Goal: Contribute content: Contribute content

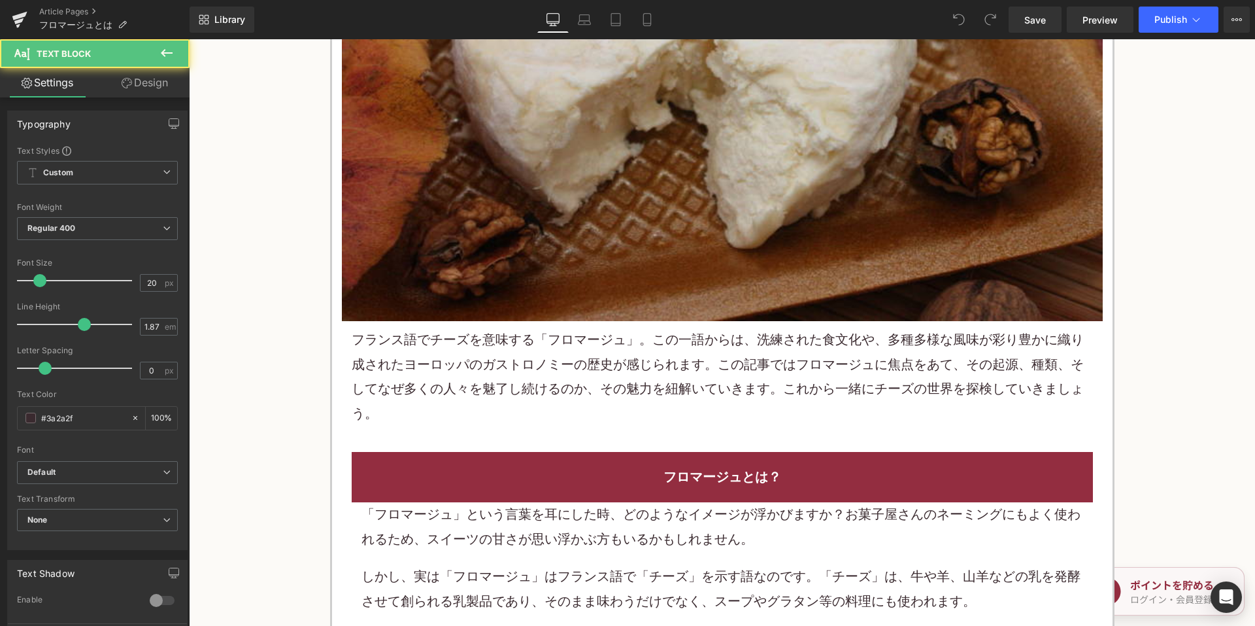
click at [579, 387] on p "フランス語でチーズを意味する「フロマージュ」。この一語からは、洗練された食文化や、多種多様な風味が彩り豊かに織り成されたヨーロッパのガストロノミーの歴史が感じ…" at bounding box center [722, 377] width 741 height 98
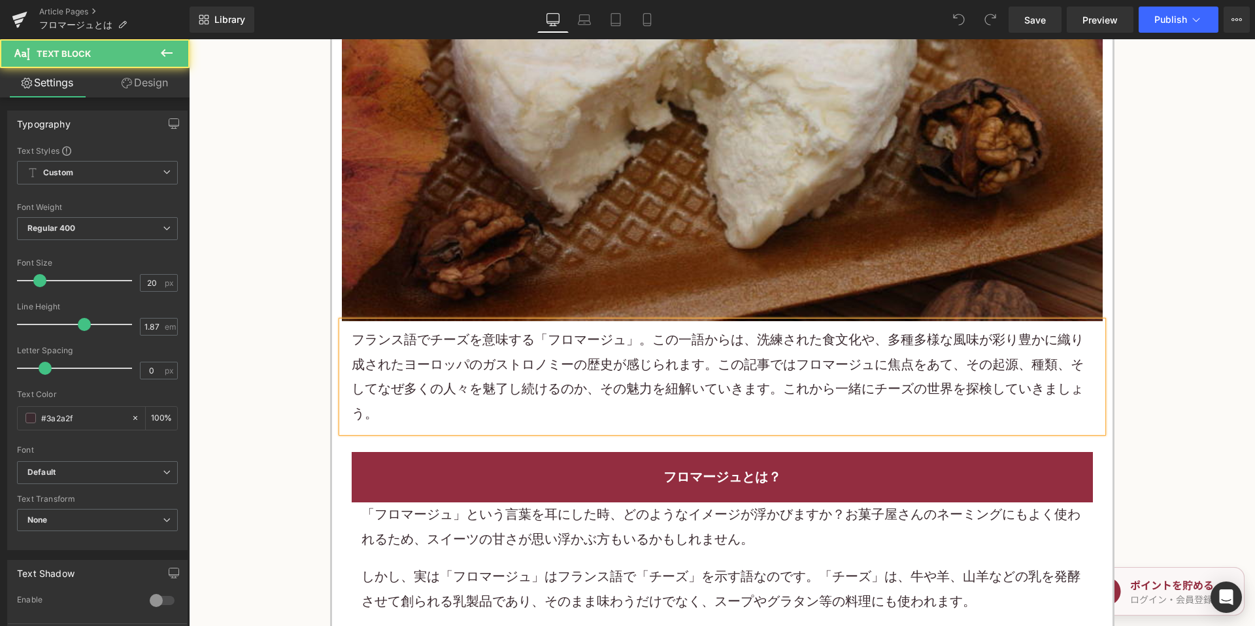
scroll to position [458, 0]
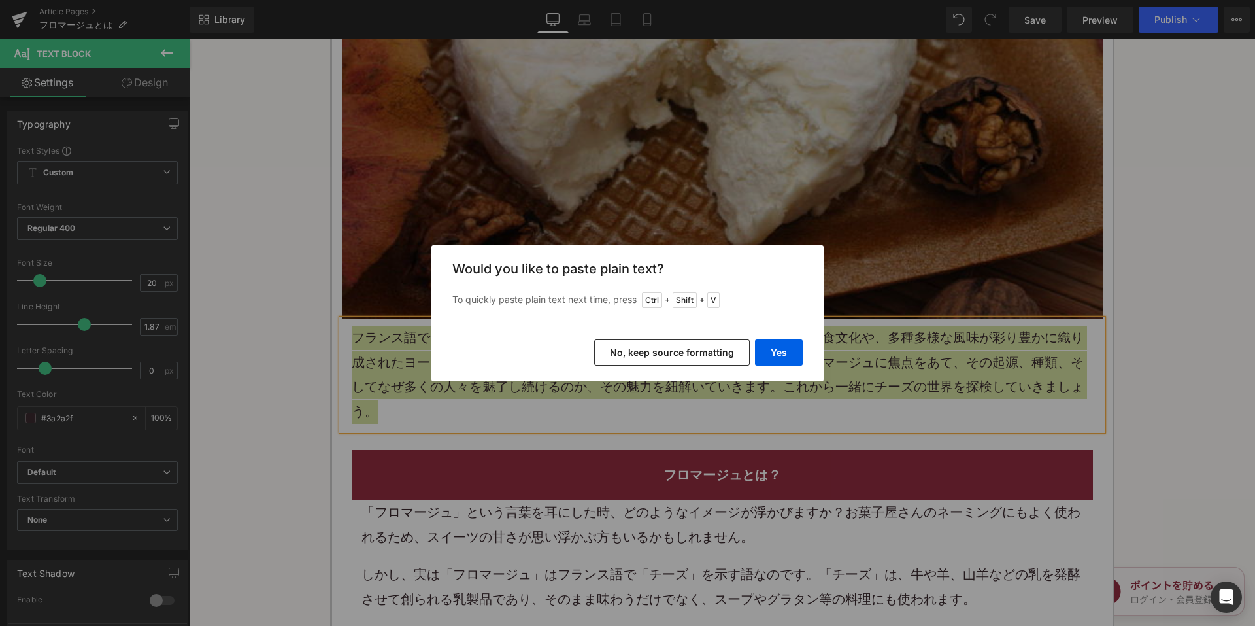
drag, startPoint x: 662, startPoint y: 358, endPoint x: 486, endPoint y: 273, distance: 195.6
click at [662, 358] on button "No, keep source formatting" at bounding box center [672, 352] width 156 height 26
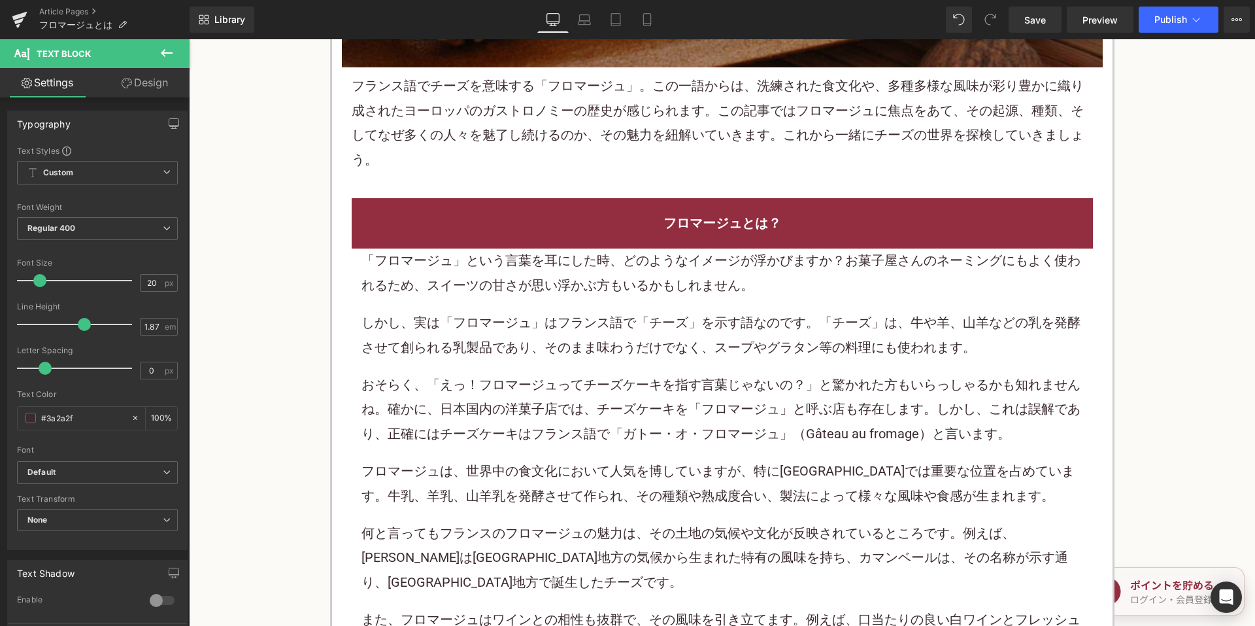
scroll to position [784, 0]
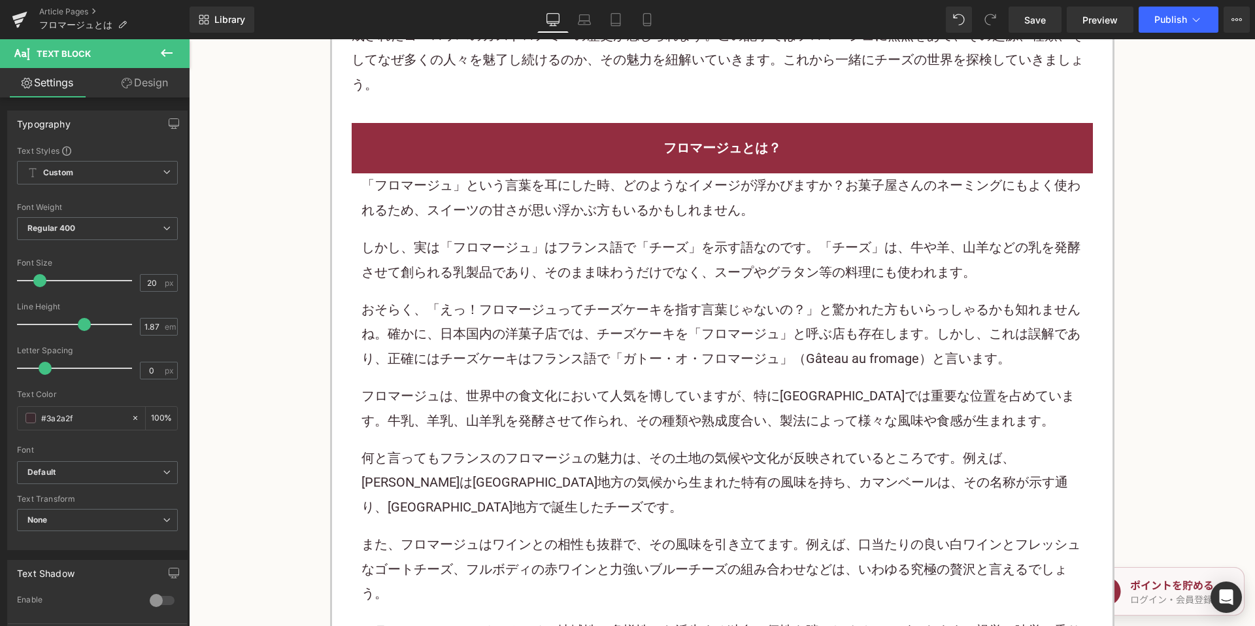
click at [674, 273] on p "しかし、実は「フロマージュ」はフランス語で「チーズ」を示す語なのです。「チーズ」は、牛や羊、山羊などの乳を発酵させて創られる乳製品であり、そのまま味わうだけで…" at bounding box center [722, 259] width 722 height 49
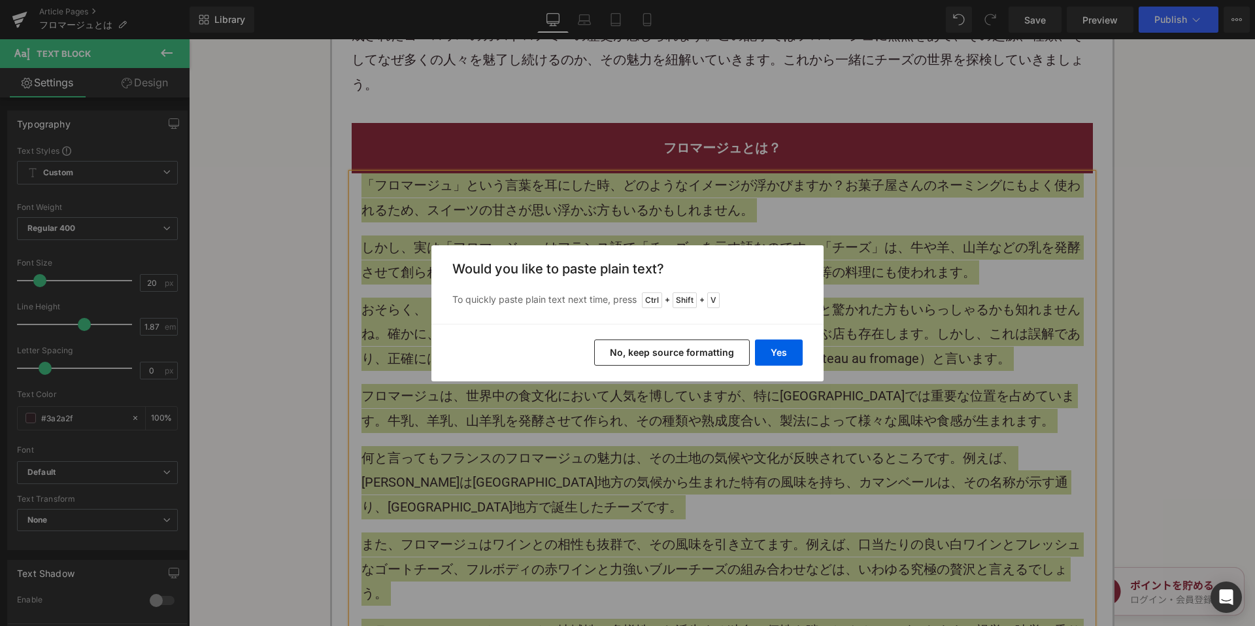
click at [707, 352] on button "No, keep source formatting" at bounding box center [672, 352] width 156 height 26
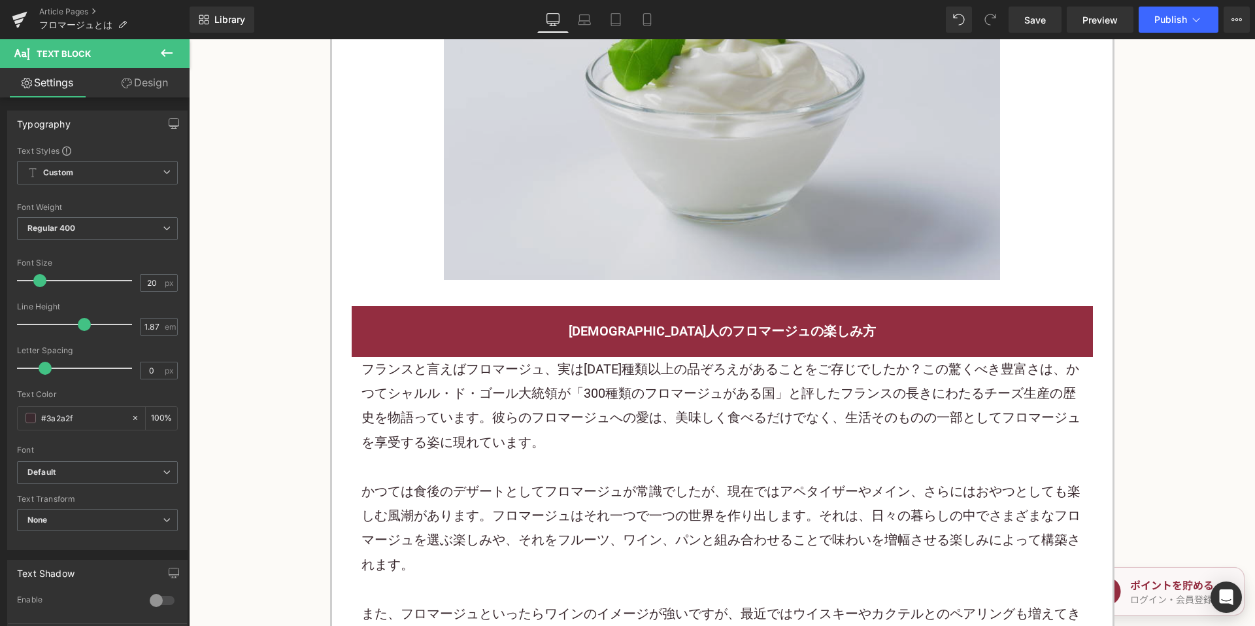
scroll to position [1765, 0]
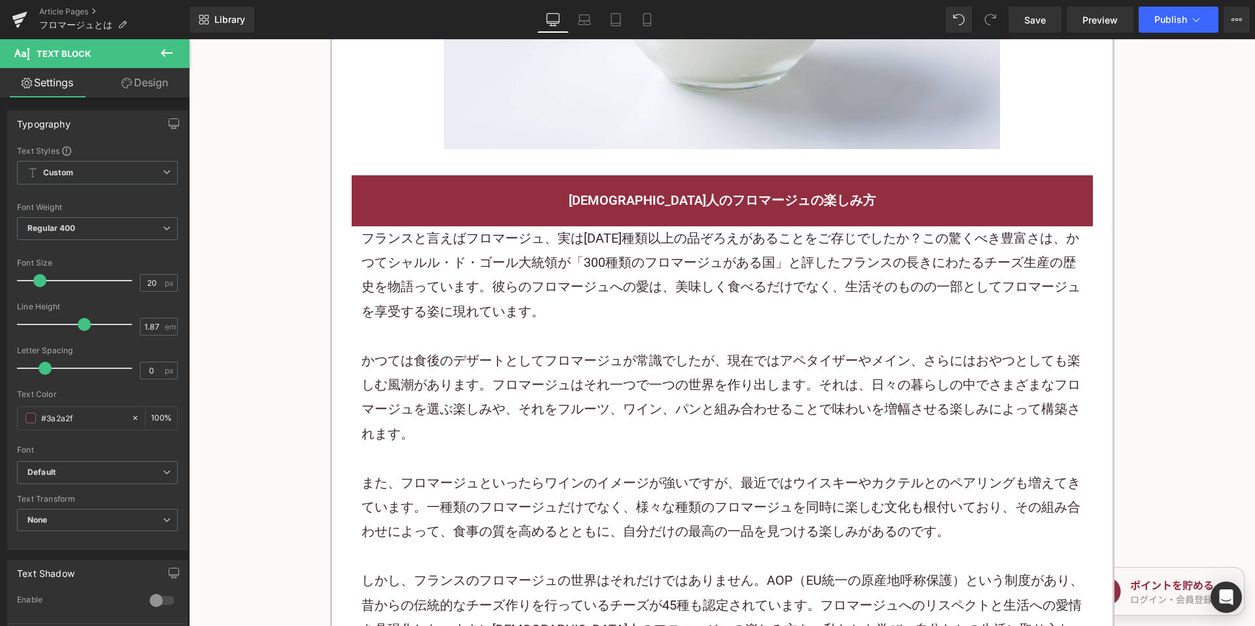
click at [564, 251] on div "フランスと言えばフロマージュ、実は1200種類以上の品ぞろえがあることをご存じでしたか？この驚くべき豊富さは、かつてシャルル・ド・ゴール大統領が「300種類の…" at bounding box center [722, 275] width 722 height 98
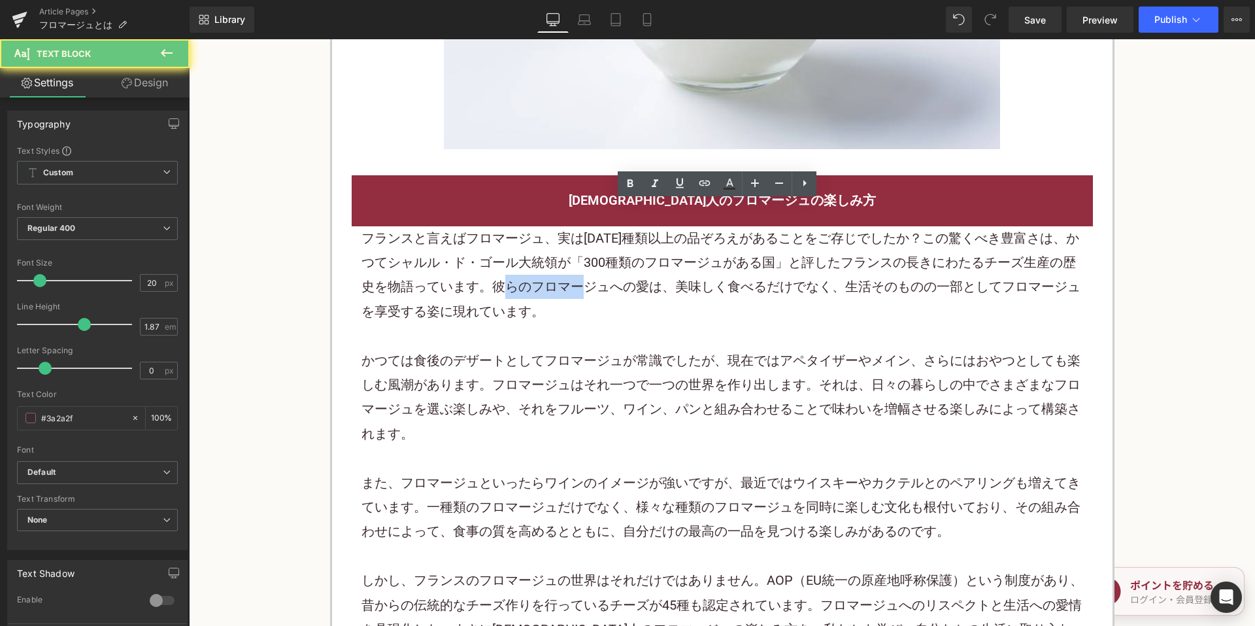
click at [564, 251] on div "フランスと言えばフロマージュ、実は1200種類以上の品ぞろえがあることをご存じでしたか？この驚くべき豊富さは、かつてシャルル・ド・ゴール大統領が「300種類の…" at bounding box center [722, 275] width 722 height 98
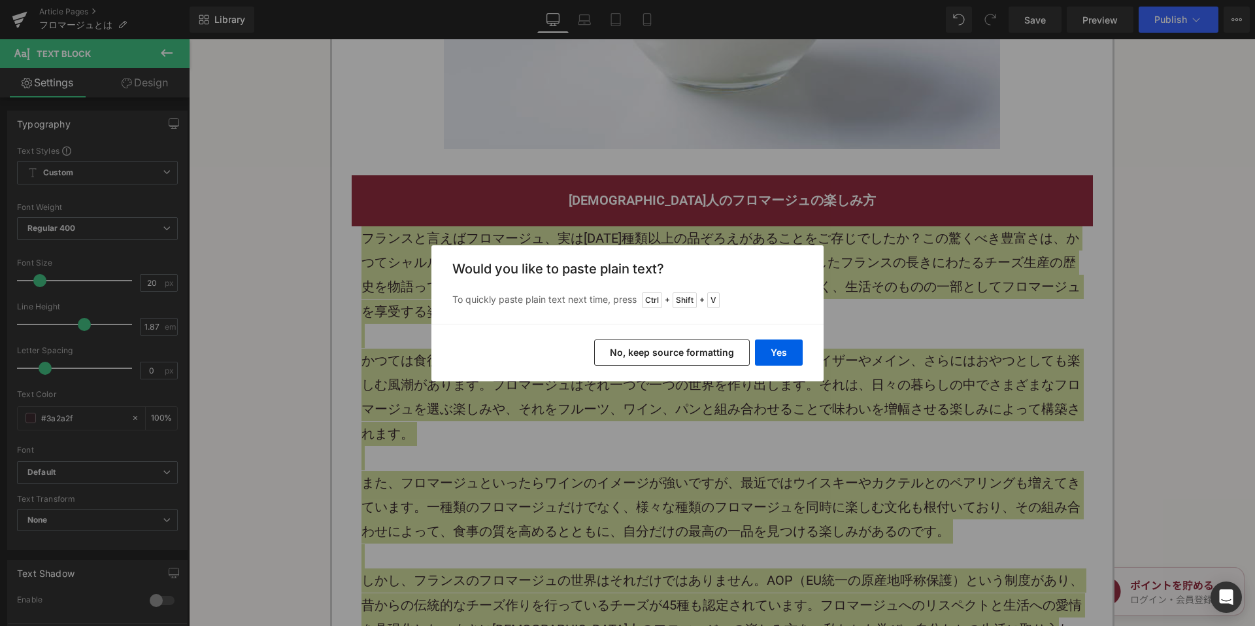
click at [633, 339] on button "No, keep source formatting" at bounding box center [672, 352] width 156 height 26
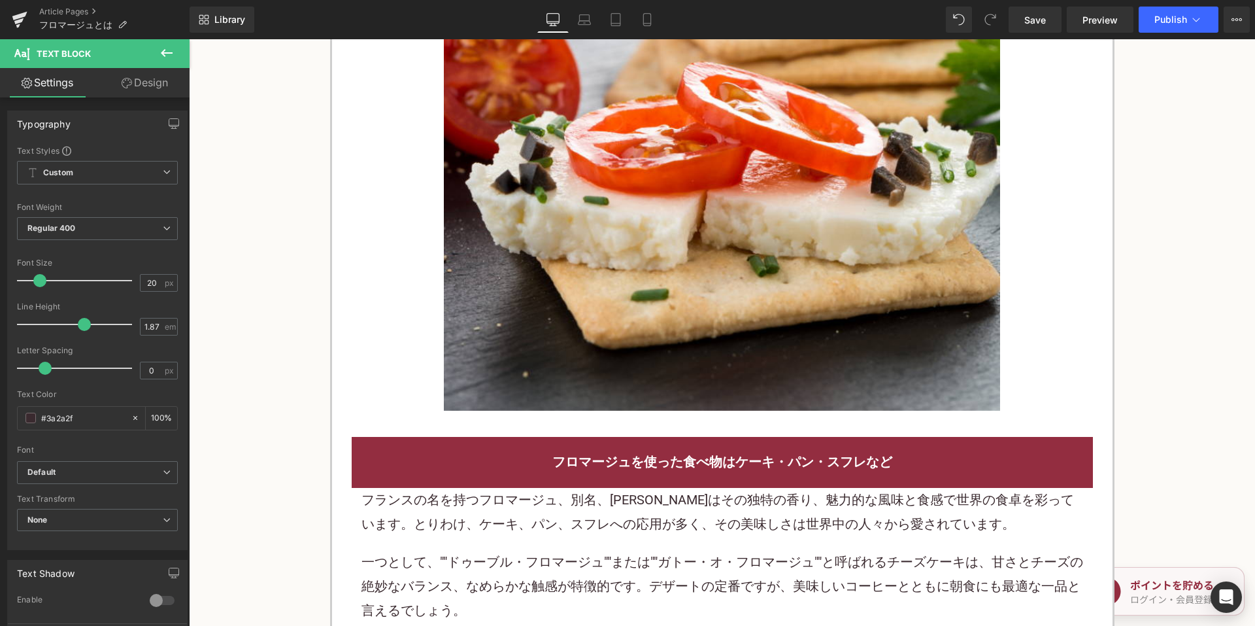
scroll to position [2484, 0]
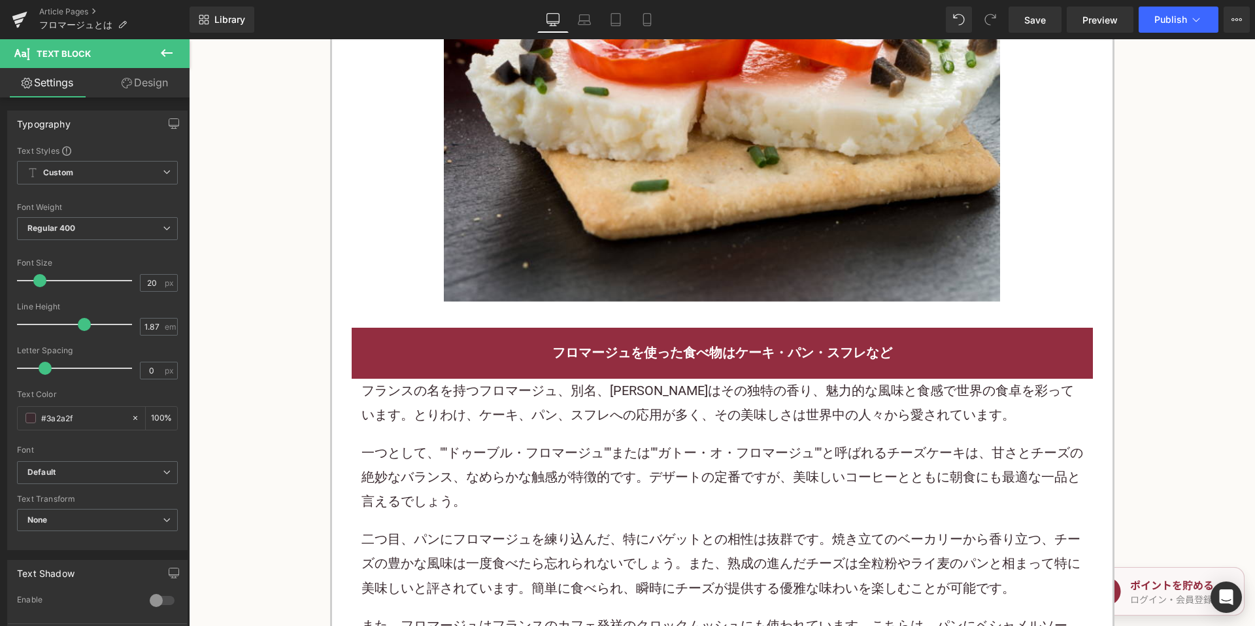
click at [537, 441] on p "一つとして、""ドゥーブル・フロマージュ""または""ガトー・オ・フロマージュ""と呼ばれるチーズケーキは、甘さとチーズの絶妙なバランス、なめらかな触感が特徴…" at bounding box center [722, 477] width 722 height 73
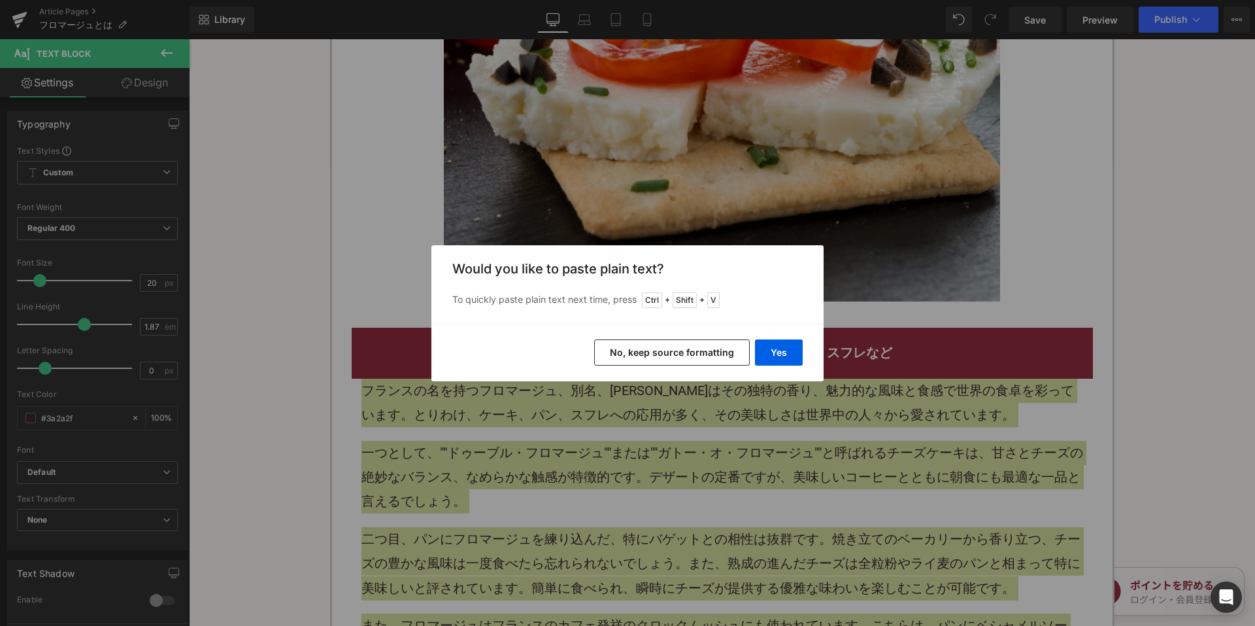
click at [638, 355] on button "No, keep source formatting" at bounding box center [672, 352] width 156 height 26
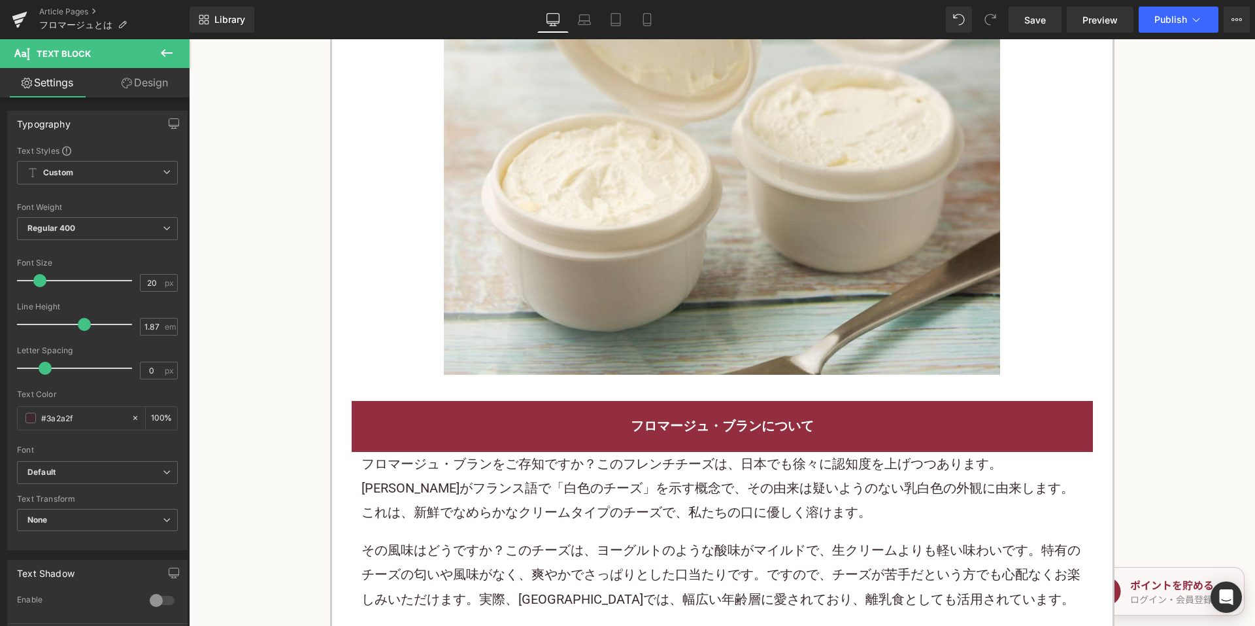
scroll to position [3465, 0]
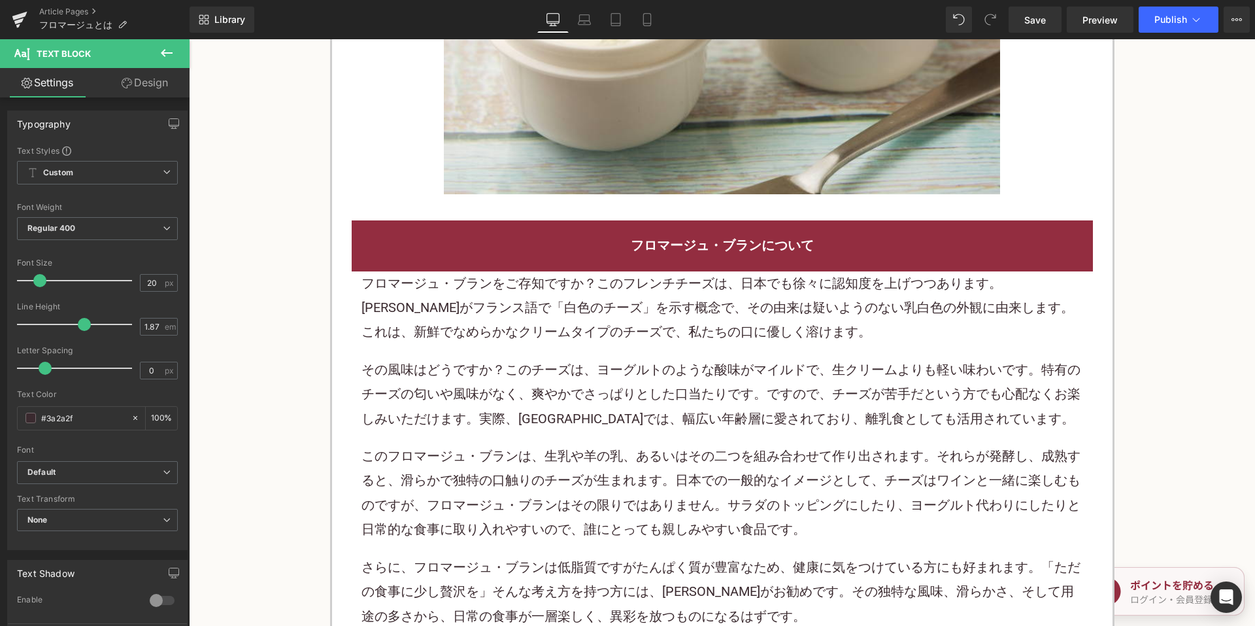
click at [543, 358] on p "その風味はどうですか？このチーズは、ヨーグルトのような酸味がマイルドで、 生クリーム よりも軽い味わいです。特有のチーズの匂いや風味がなく、爽やかでさっぱりと…" at bounding box center [722, 394] width 722 height 73
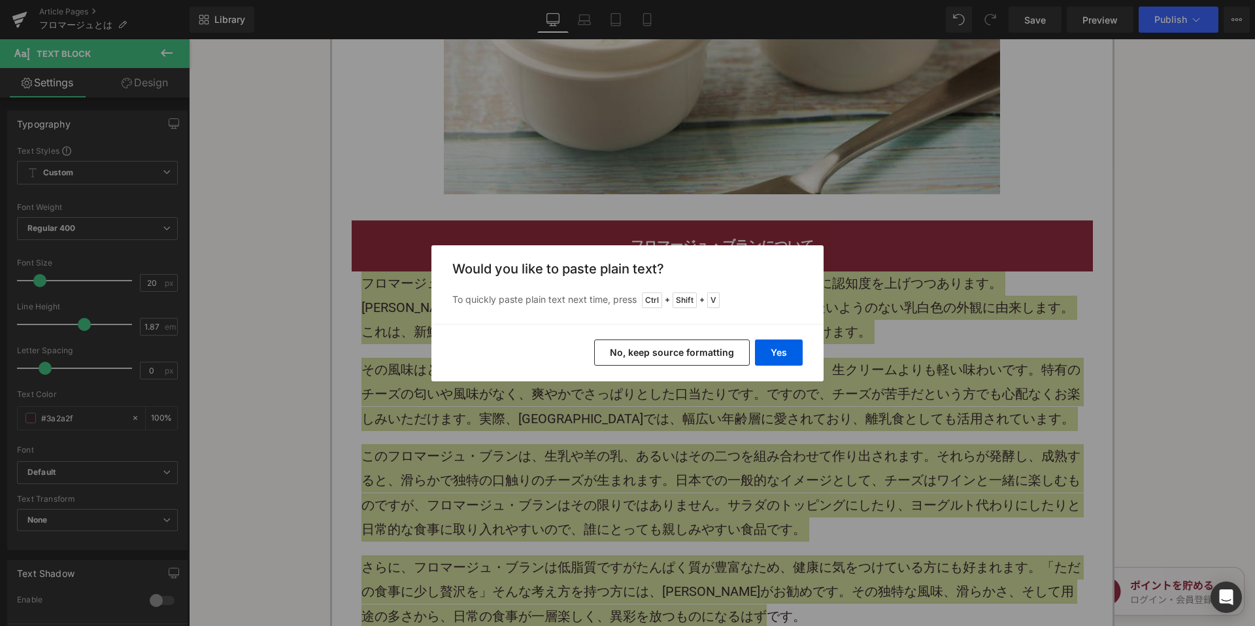
drag, startPoint x: 612, startPoint y: 354, endPoint x: 462, endPoint y: 50, distance: 338.5
click at [612, 354] on button "No, keep source formatting" at bounding box center [672, 352] width 156 height 26
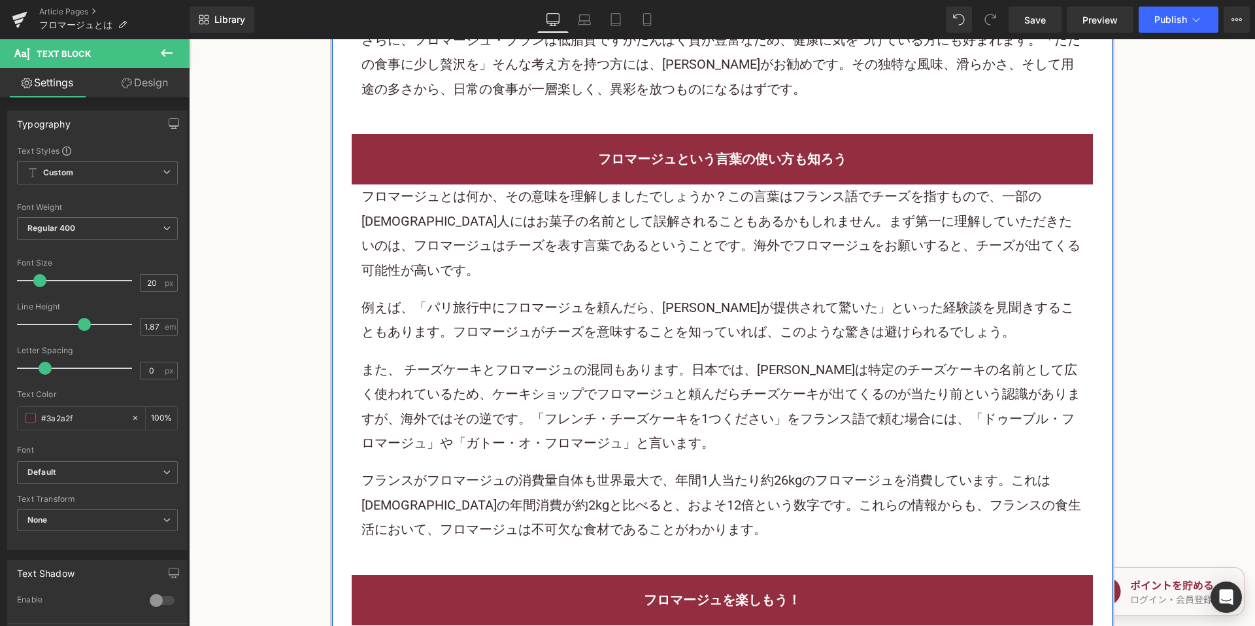
scroll to position [4053, 0]
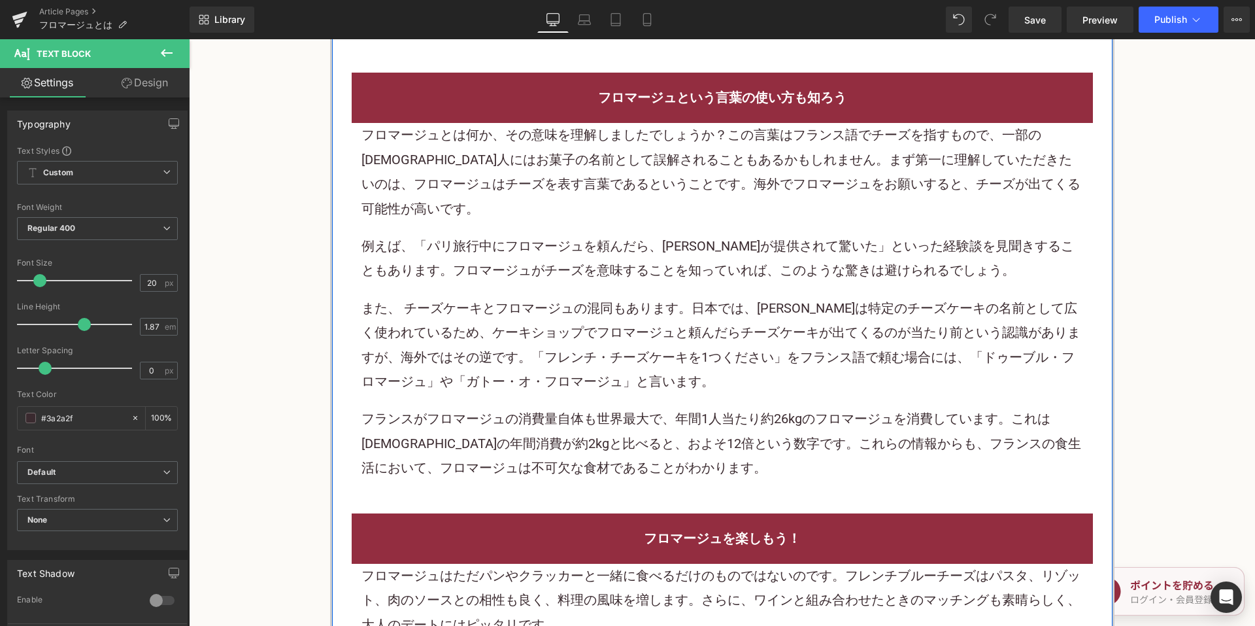
click at [593, 168] on p "フロマージュとは 何か、その意味を理解しましたでしょうか？この言葉はフランス語でチーズを指すもので、一部の日本人にはお菓子の名前として誤解されることもあるかも…" at bounding box center [722, 172] width 722 height 98
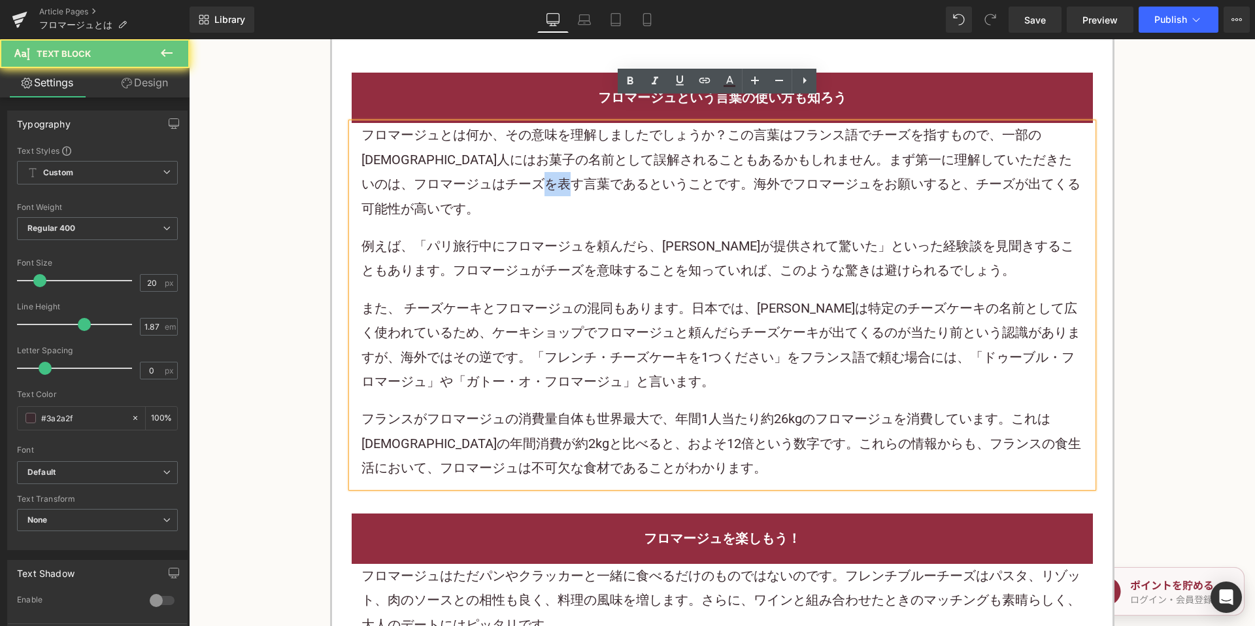
click at [593, 168] on p "フロマージュとは 何か、その意味を理解しましたでしょうか？この言葉はフランス語でチーズを指すもので、一部の日本人にはお菓子の名前として誤解されることもあるかも…" at bounding box center [722, 172] width 722 height 98
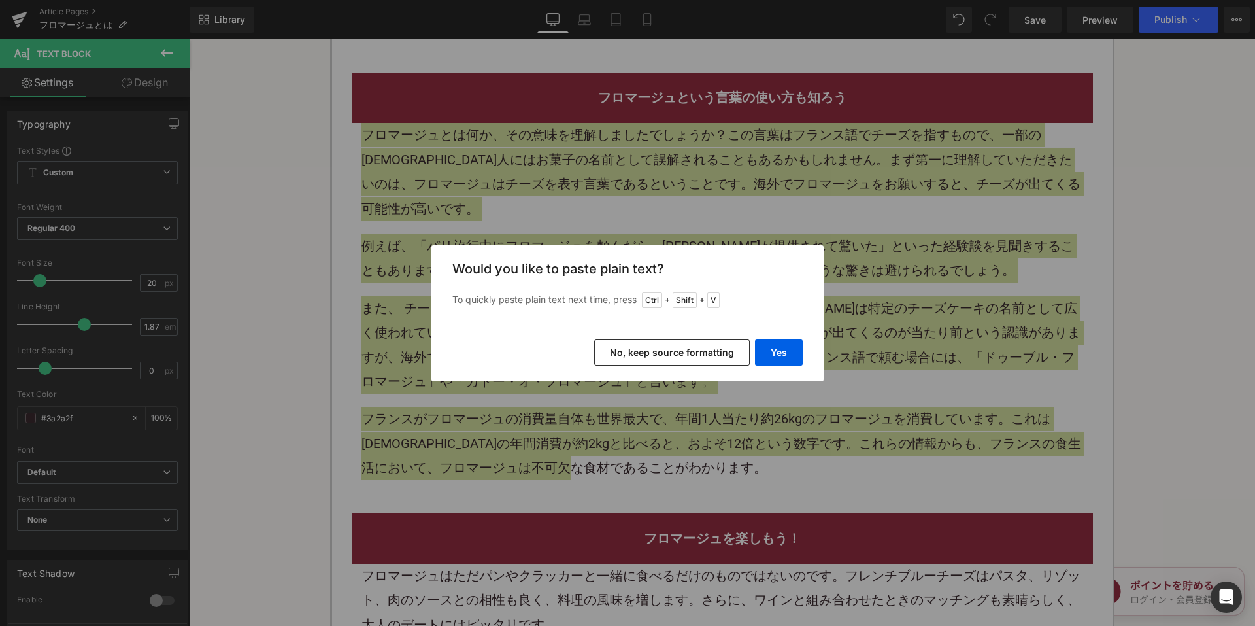
click at [675, 344] on button "No, keep source formatting" at bounding box center [672, 352] width 156 height 26
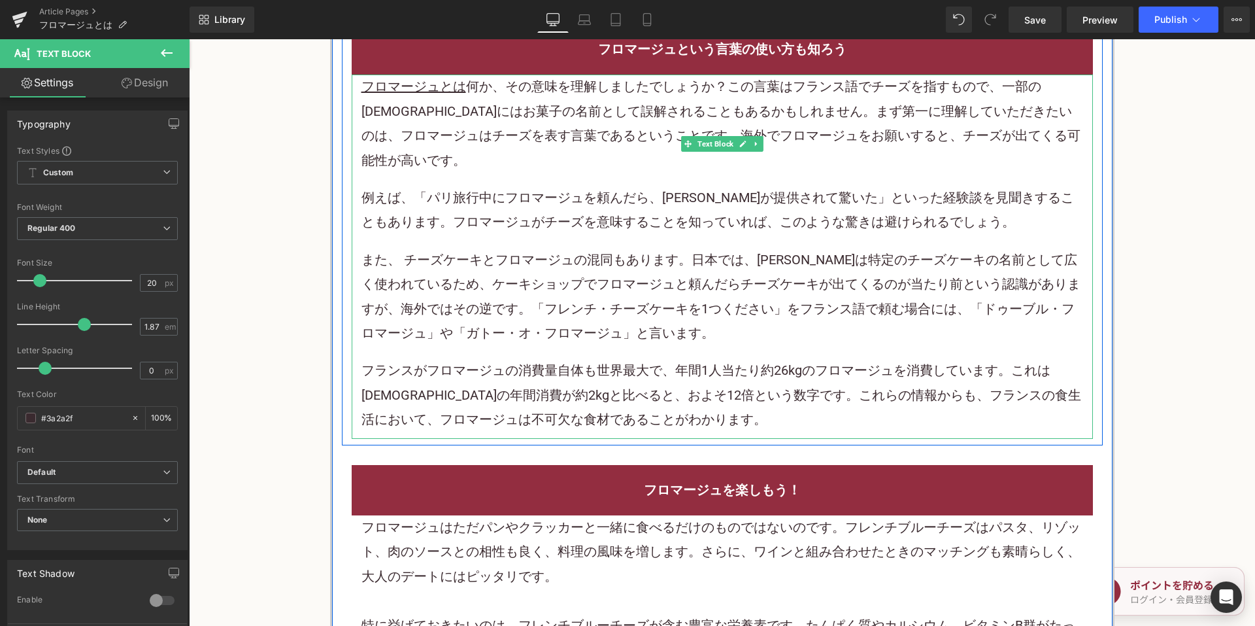
scroll to position [4249, 0]
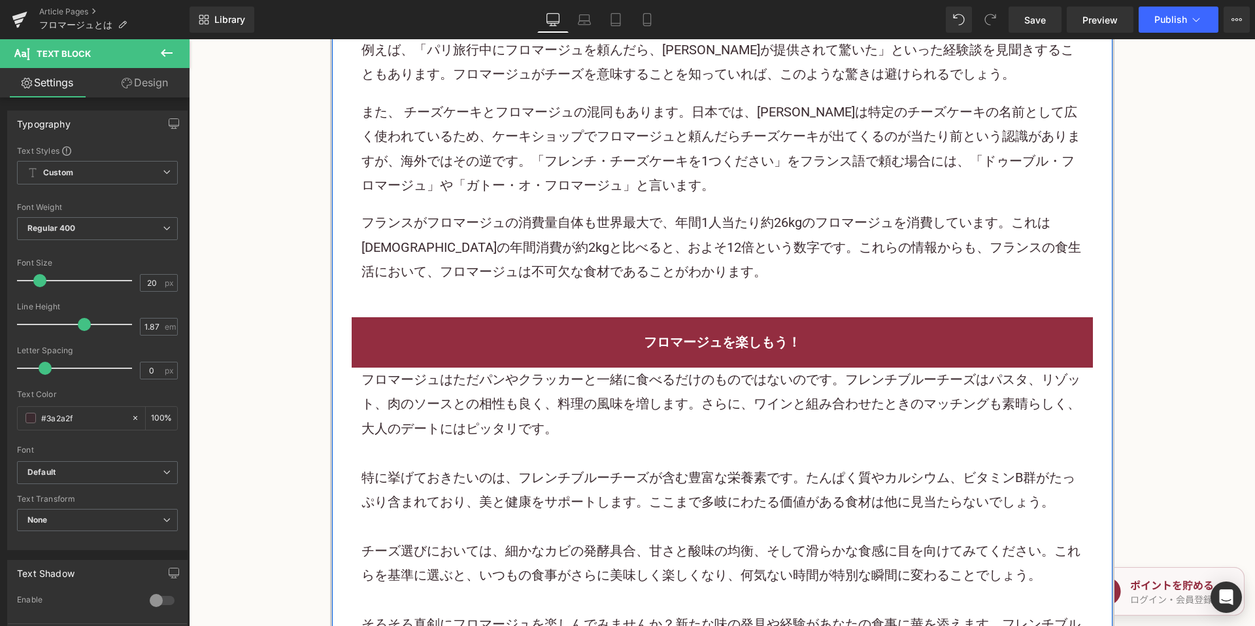
click at [538, 371] on span "フロマージュはただパンやクラッカーと一緒に食べるだけのものではないのです。フレンチブルーチーズはパスタ、リゾット、肉のソースとの相性も良く、料理の風味を増しま…" at bounding box center [720, 403] width 719 height 65
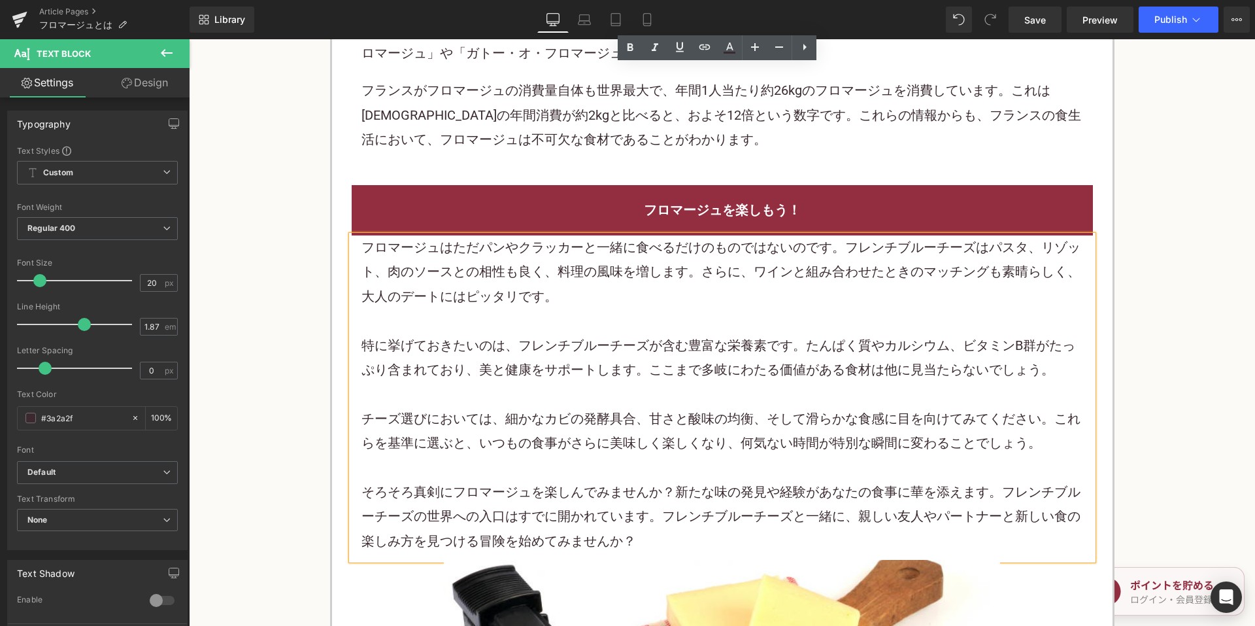
scroll to position [4380, 0]
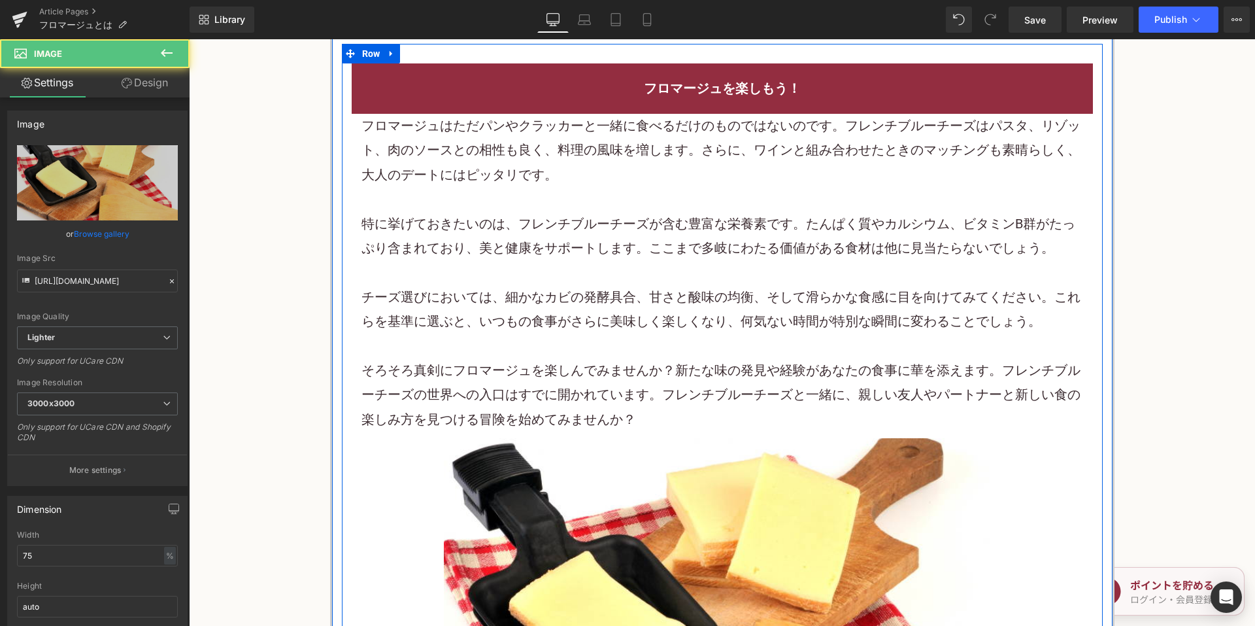
scroll to position [4511, 0]
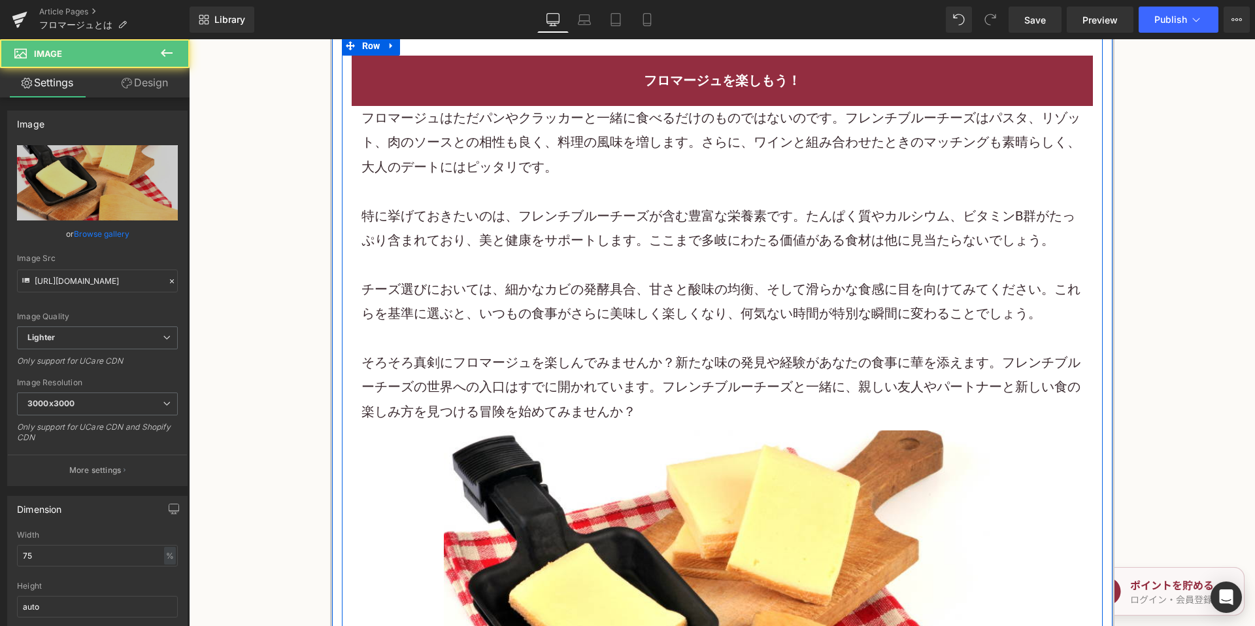
click at [530, 277] on div "チーズ選びにおいては、細かなカビの発酵具合、甘さと酸味の均衡、そして滑らかな食感に目を向けてみてください。これらを基準に選ぶと、いつもの食事がさらに美味しく楽…" at bounding box center [722, 301] width 722 height 49
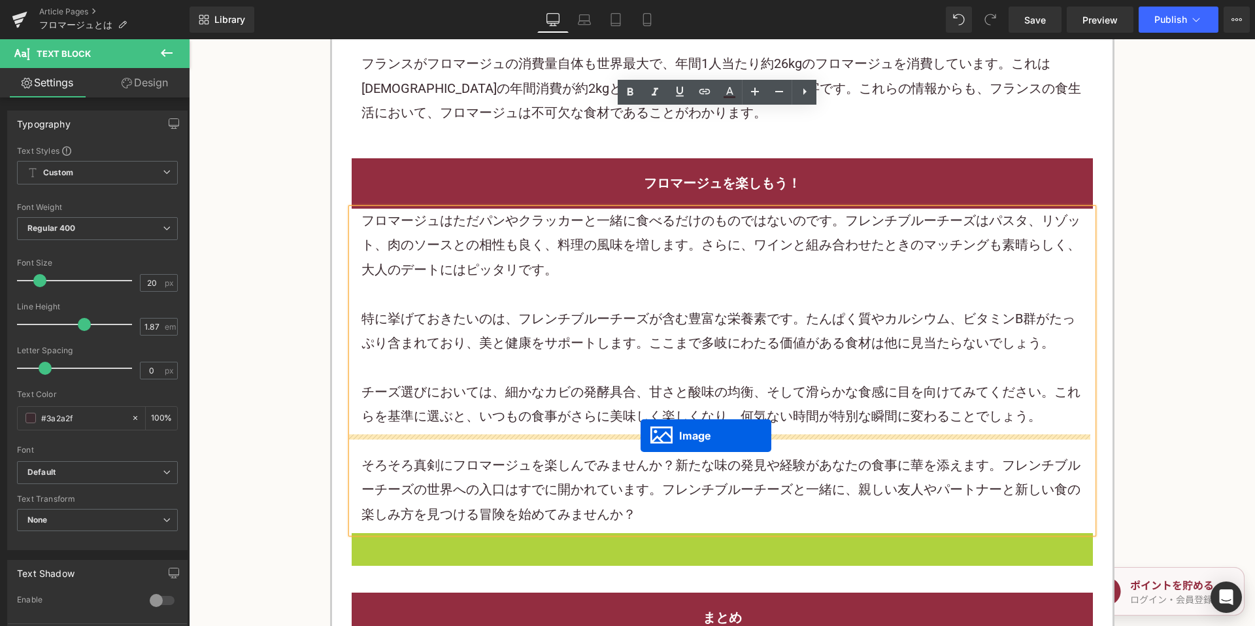
scroll to position [4380, 0]
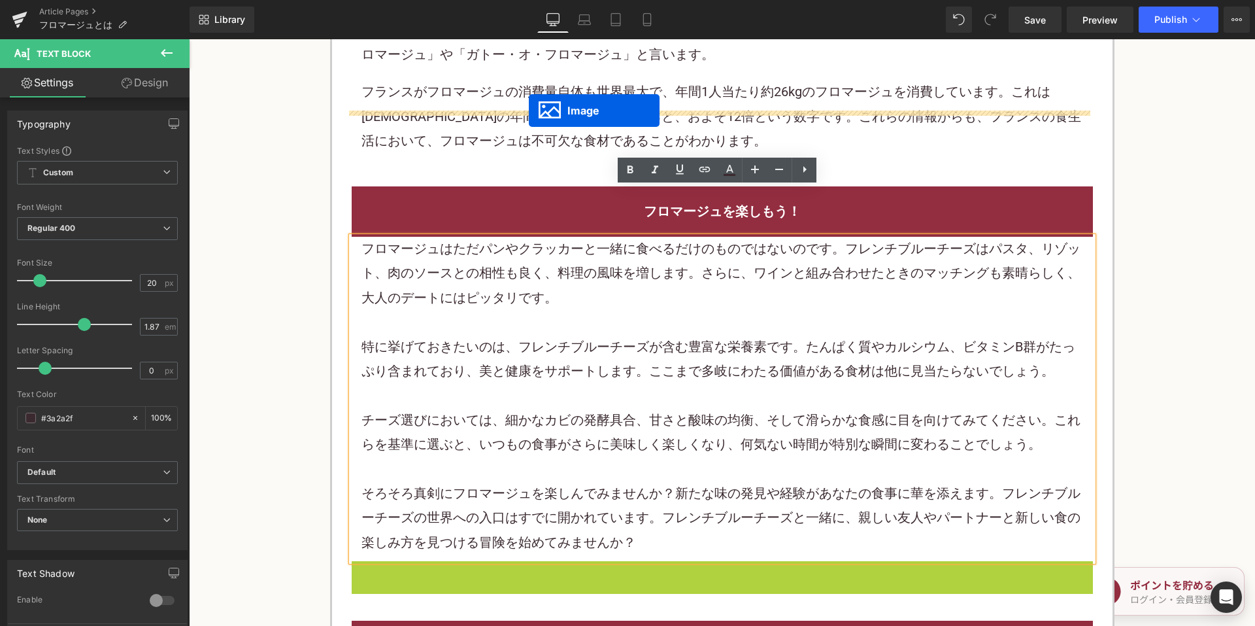
drag, startPoint x: 698, startPoint y: 500, endPoint x: 529, endPoint y: 110, distance: 424.5
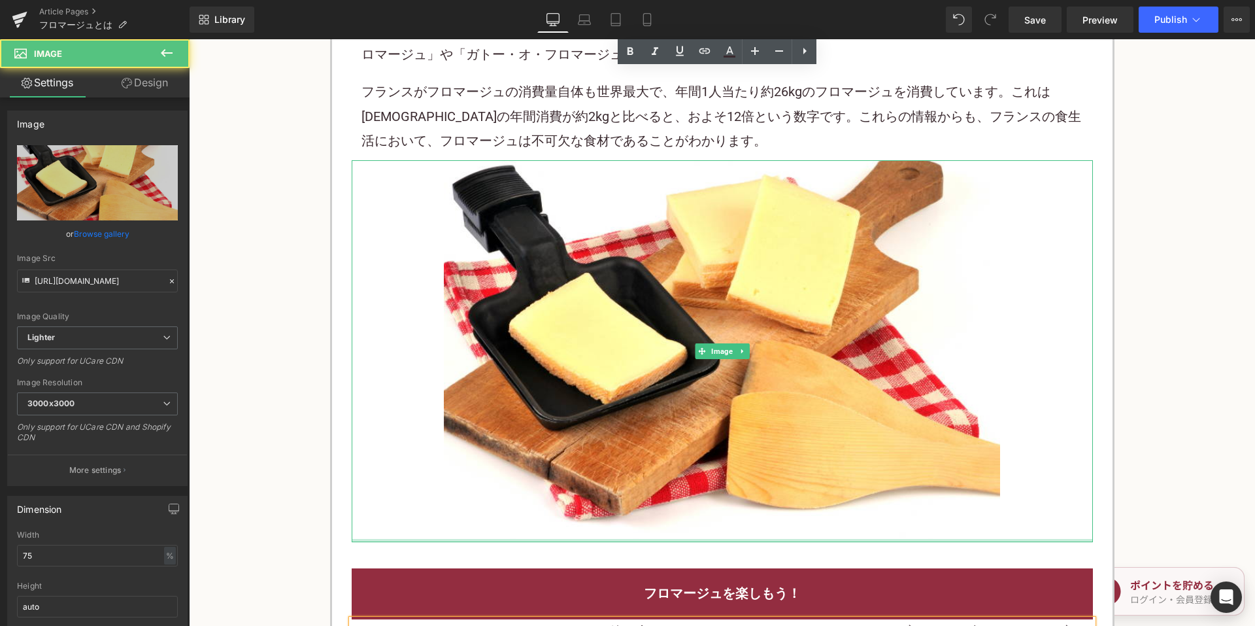
scroll to position [4762, 0]
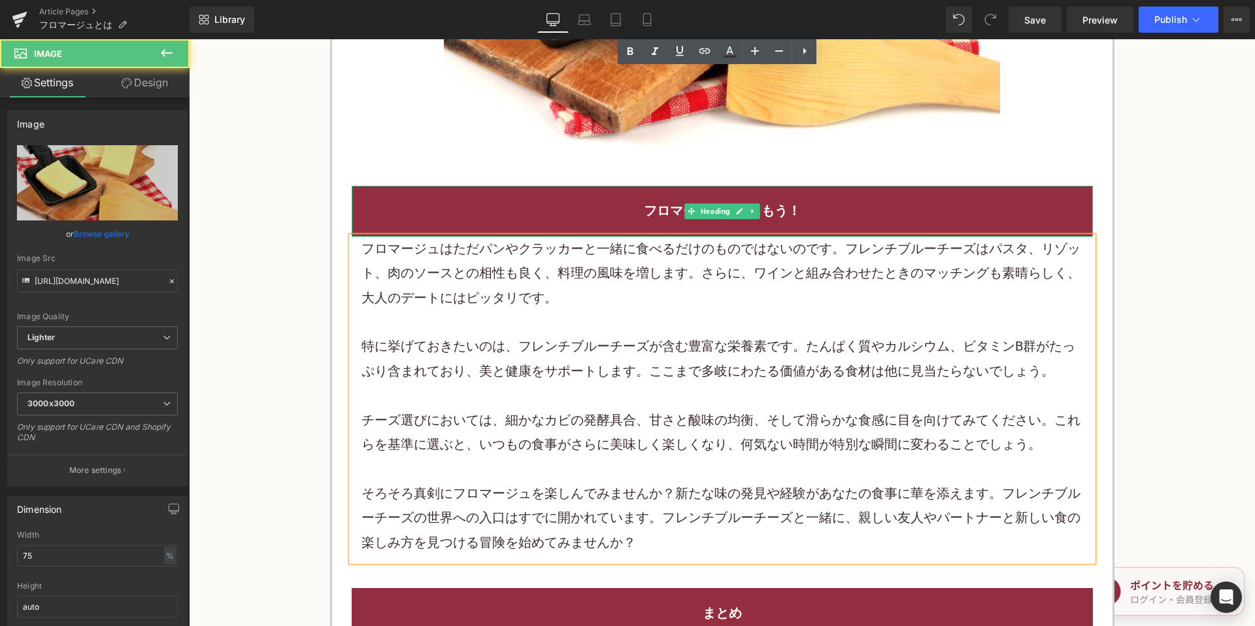
click at [568, 199] on h2 "フロマージュを楽しもう！" at bounding box center [722, 211] width 722 height 24
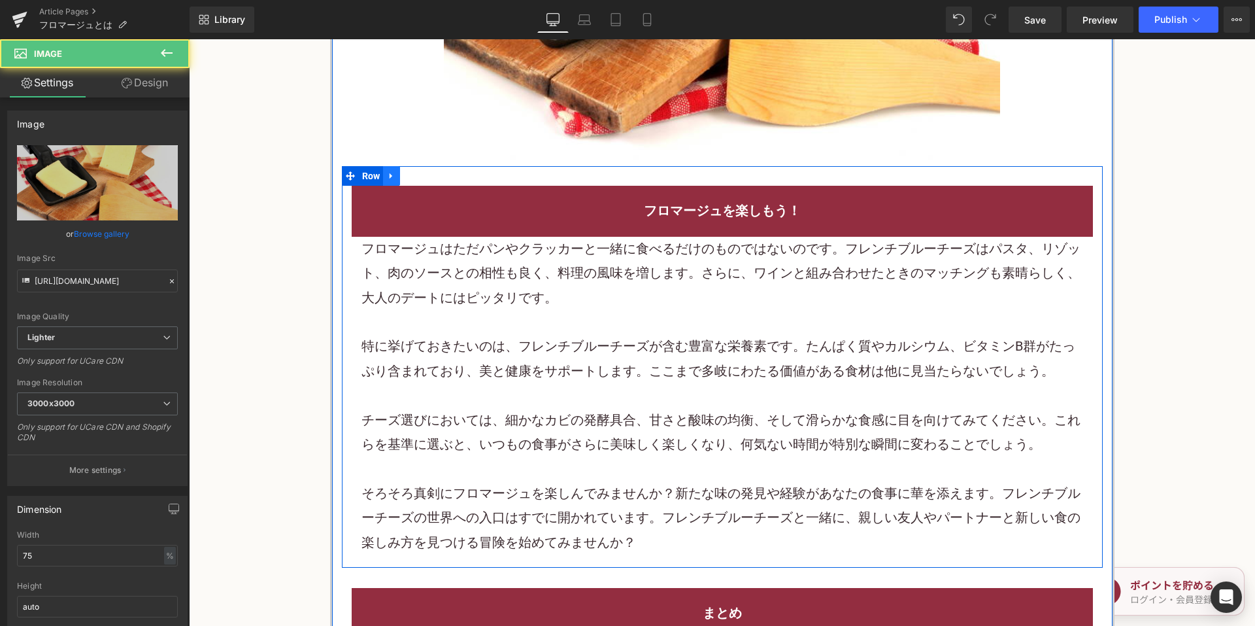
click at [392, 171] on icon at bounding box center [391, 176] width 9 height 10
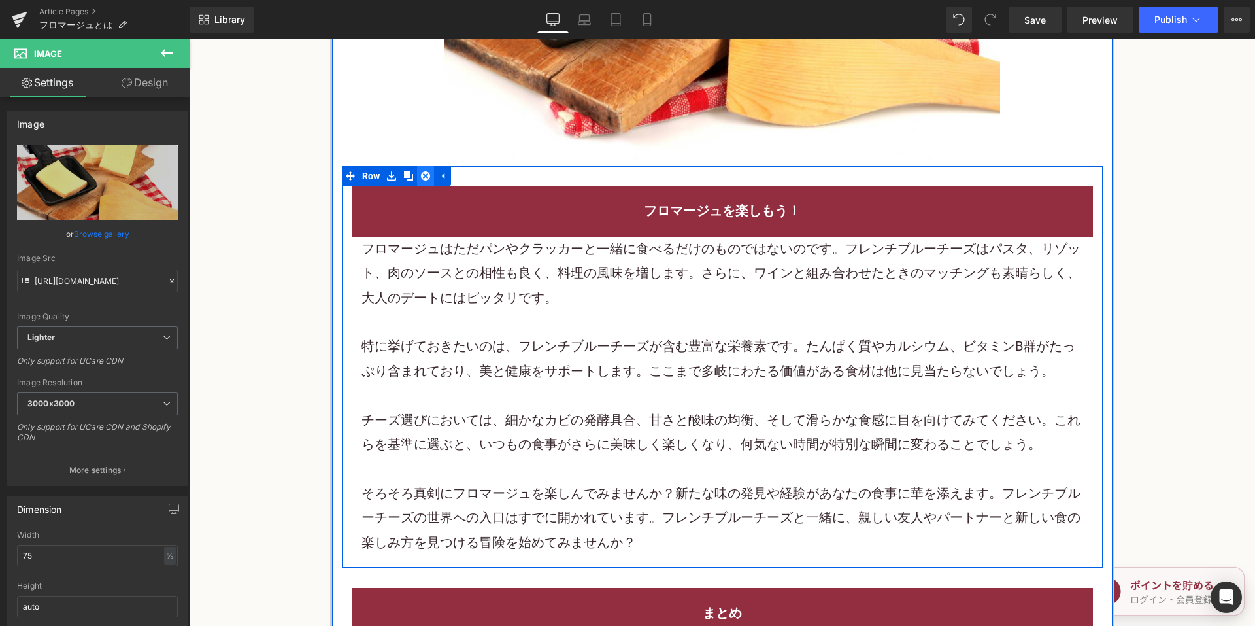
click at [421, 171] on icon at bounding box center [425, 175] width 9 height 9
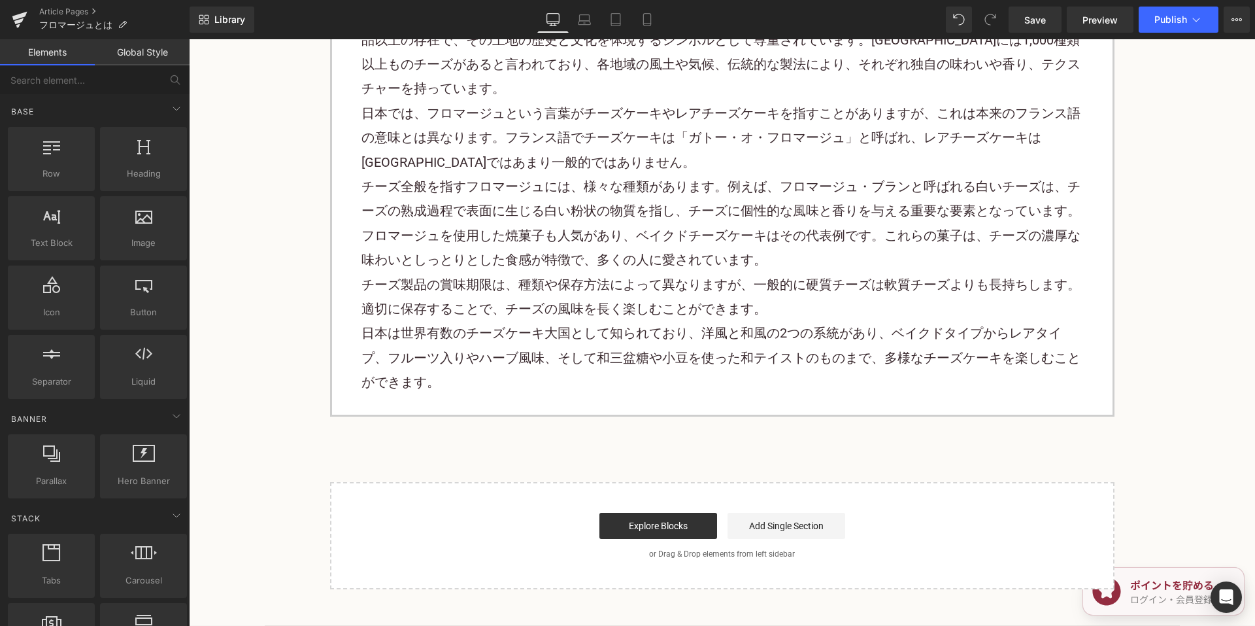
scroll to position [4893, 0]
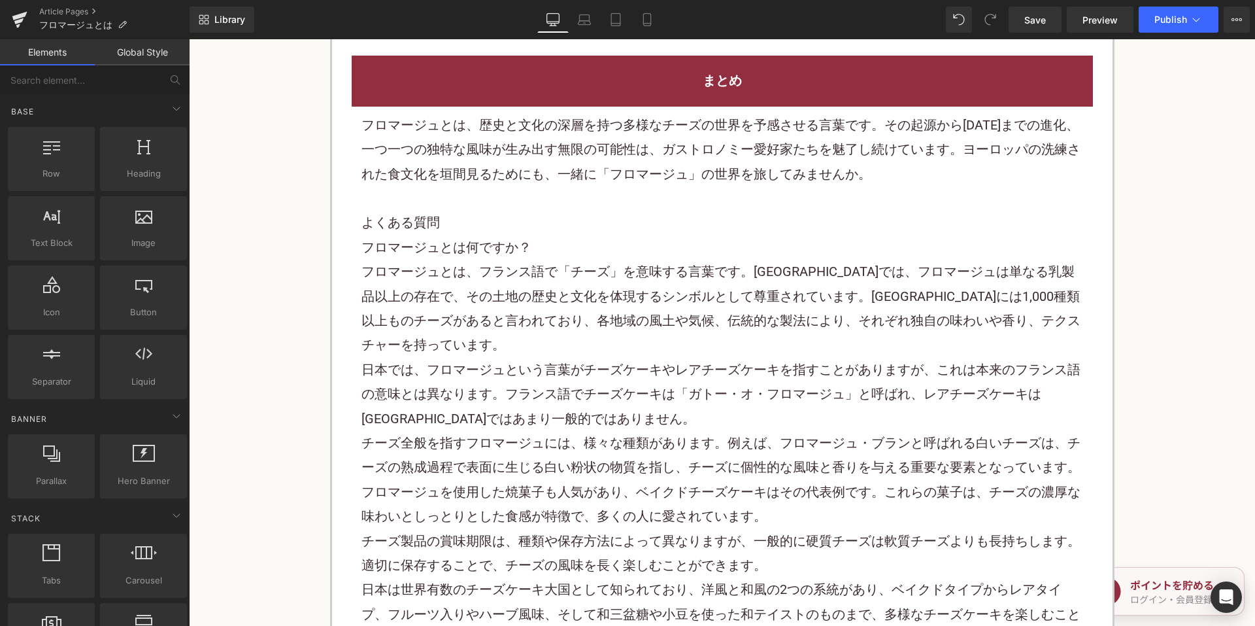
click at [480, 113] on p "フロマージュとは 、歴史と文化の深層を持つ多様なチーズの世界を予感させる言葉です。その起源から今日までの進化、一つ一つの独特な風味が生み出す無限の可能性は、ガ…" at bounding box center [722, 149] width 722 height 73
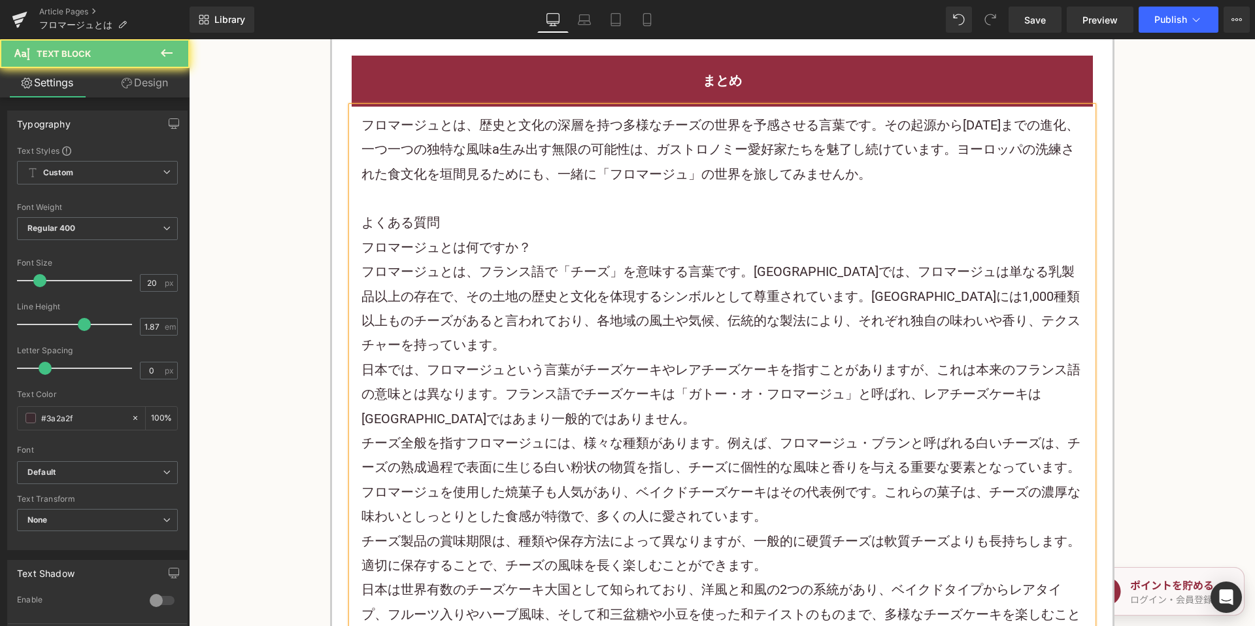
click at [505, 113] on p "フロマージュとは 、歴史と文化の深層を持つ多様なチーズの世界を予感させる言葉です。その起源から今日までの進化、一つ一つの独特な風味a生み出す無限の可能性は、ガ…" at bounding box center [722, 149] width 722 height 73
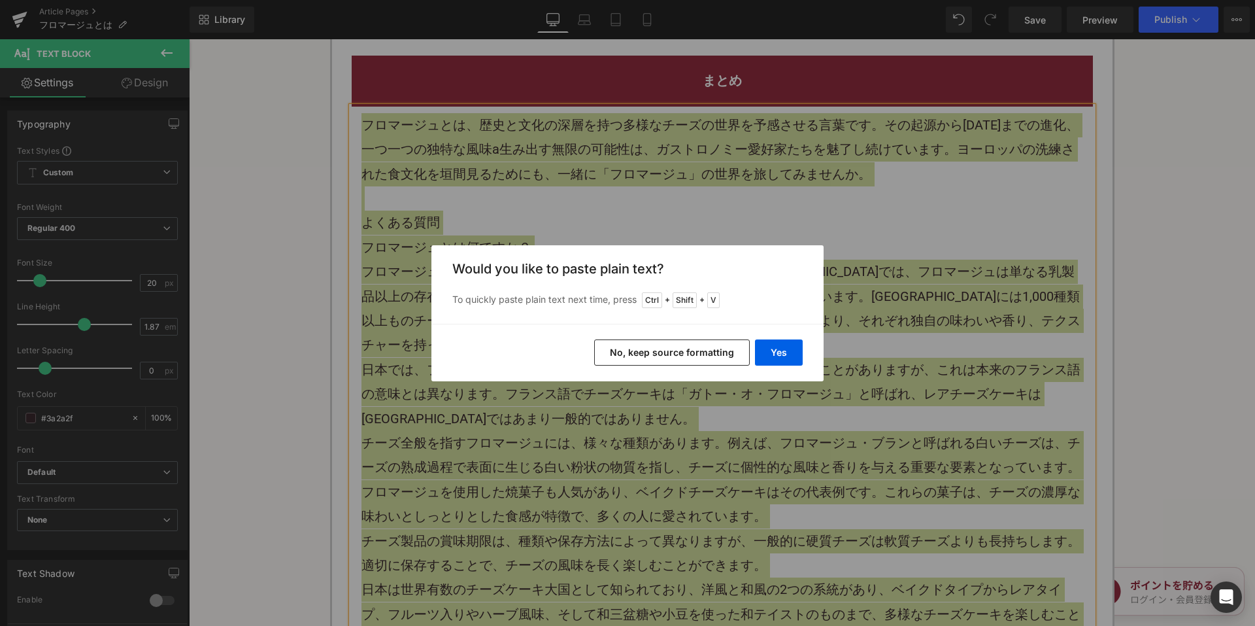
click at [607, 358] on button "No, keep source formatting" at bounding box center [672, 352] width 156 height 26
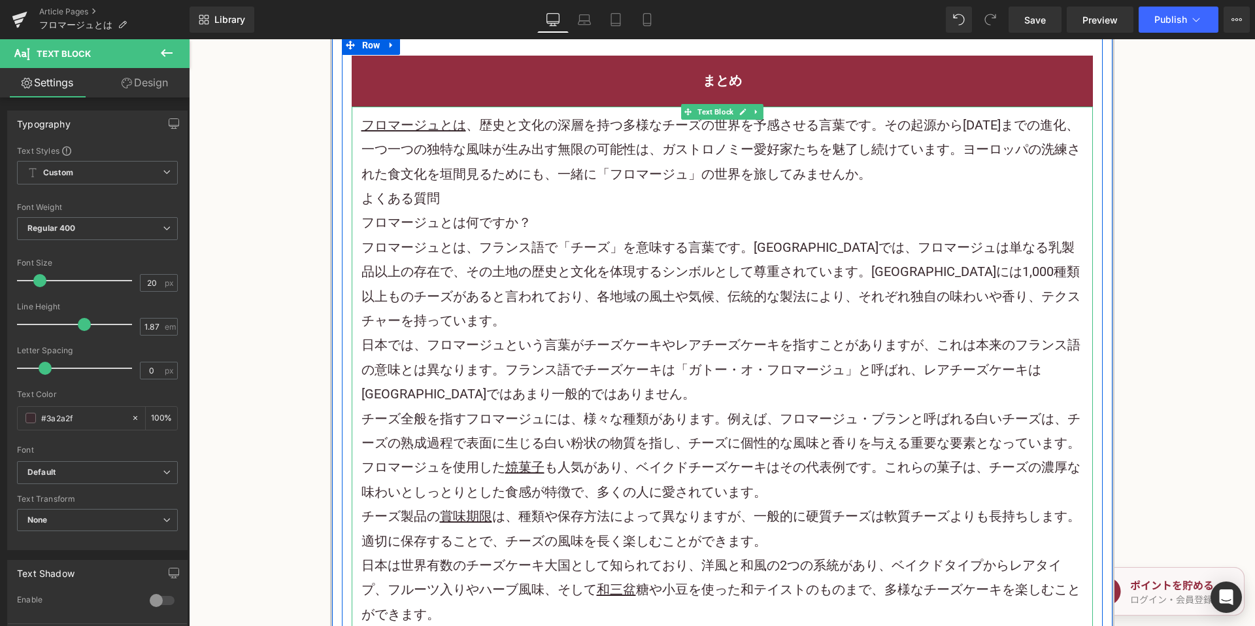
drag, startPoint x: 854, startPoint y: 141, endPoint x: 871, endPoint y: 138, distance: 16.6
click at [858, 186] on h2 "よくある質問" at bounding box center [722, 198] width 722 height 24
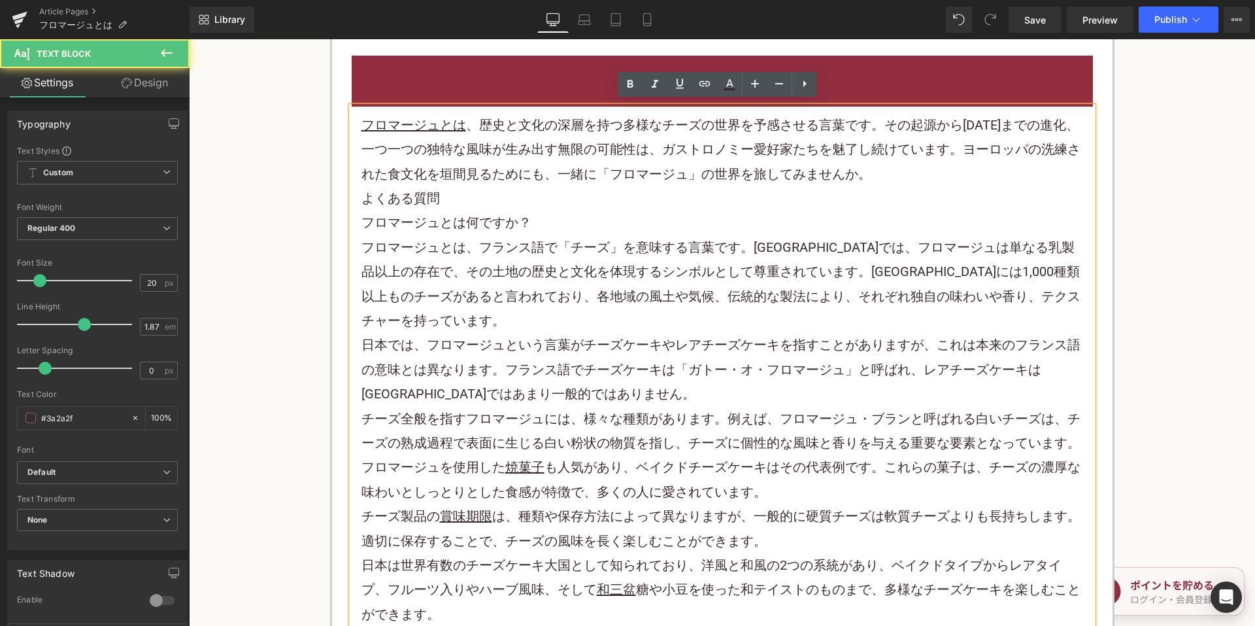
click at [884, 128] on p "フロマージュとは 、歴史と文化の深層を持つ多様なチーズの世界を予感させる言葉です。その起源から今日までの進化、一つ一つの独特な風味が生み出す無限の可能性は、ガ…" at bounding box center [722, 149] width 722 height 73
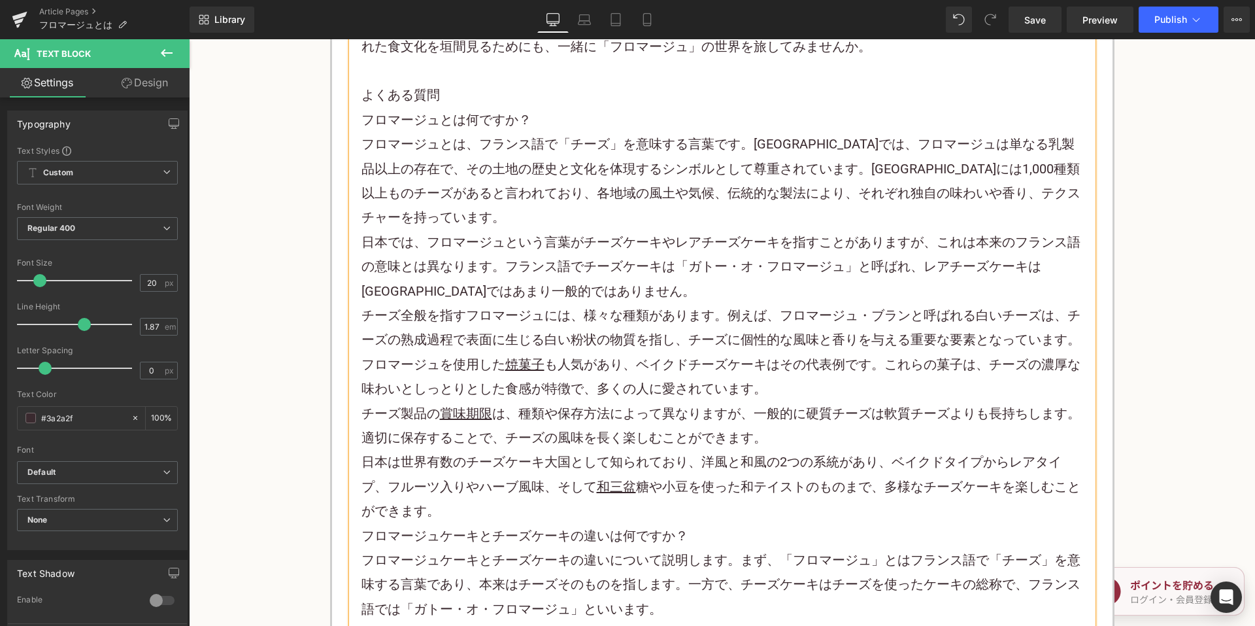
scroll to position [5024, 0]
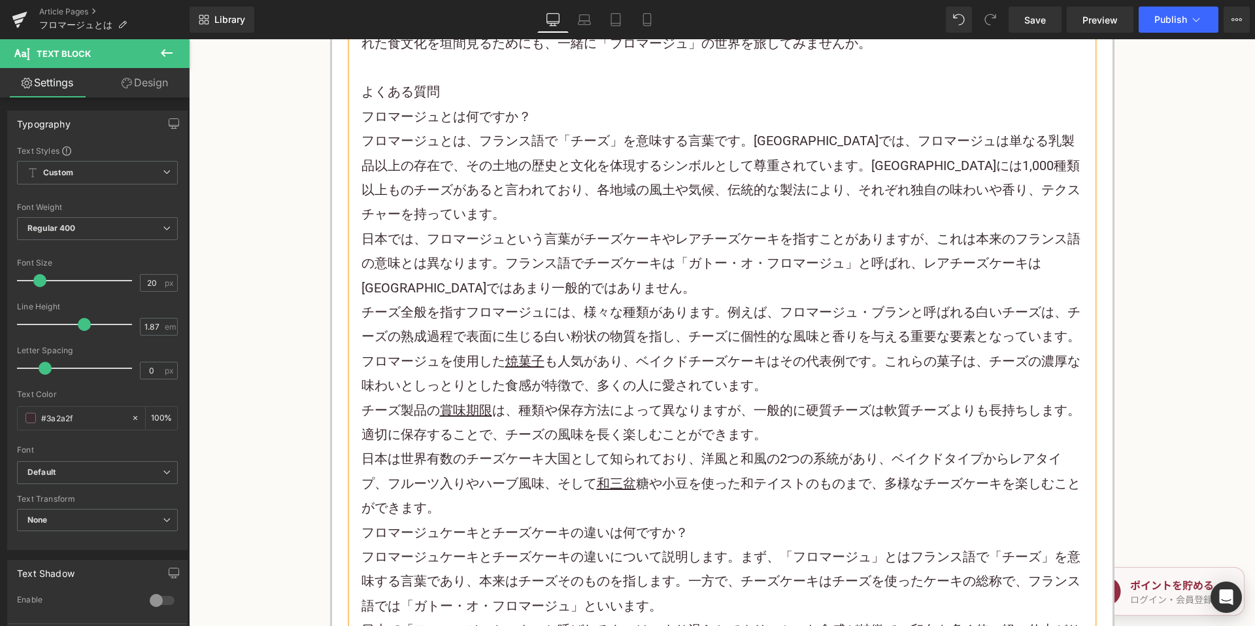
click at [539, 446] on p "日本は世界有数のチーズケーキ大国として知られており、洋風と和風の2つの系統があり、ベイクドタイプからレアタイプ、フルーツ入りやハーブ風味、そして 和三盆 糖や…" at bounding box center [722, 482] width 722 height 73
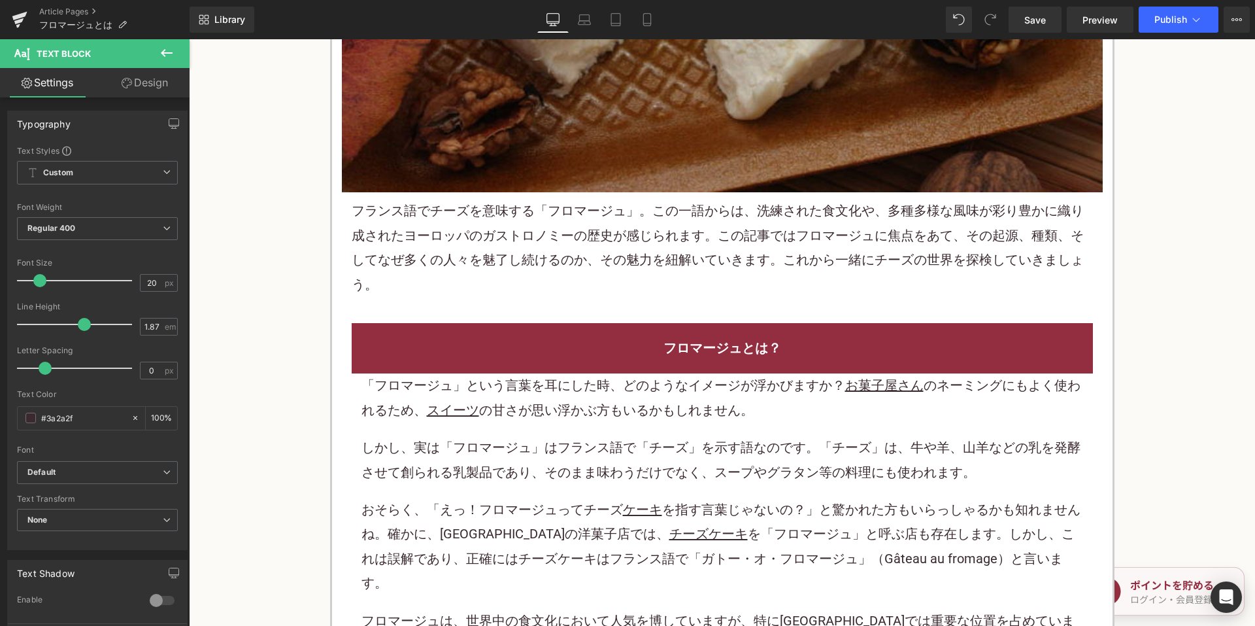
scroll to position [317, 0]
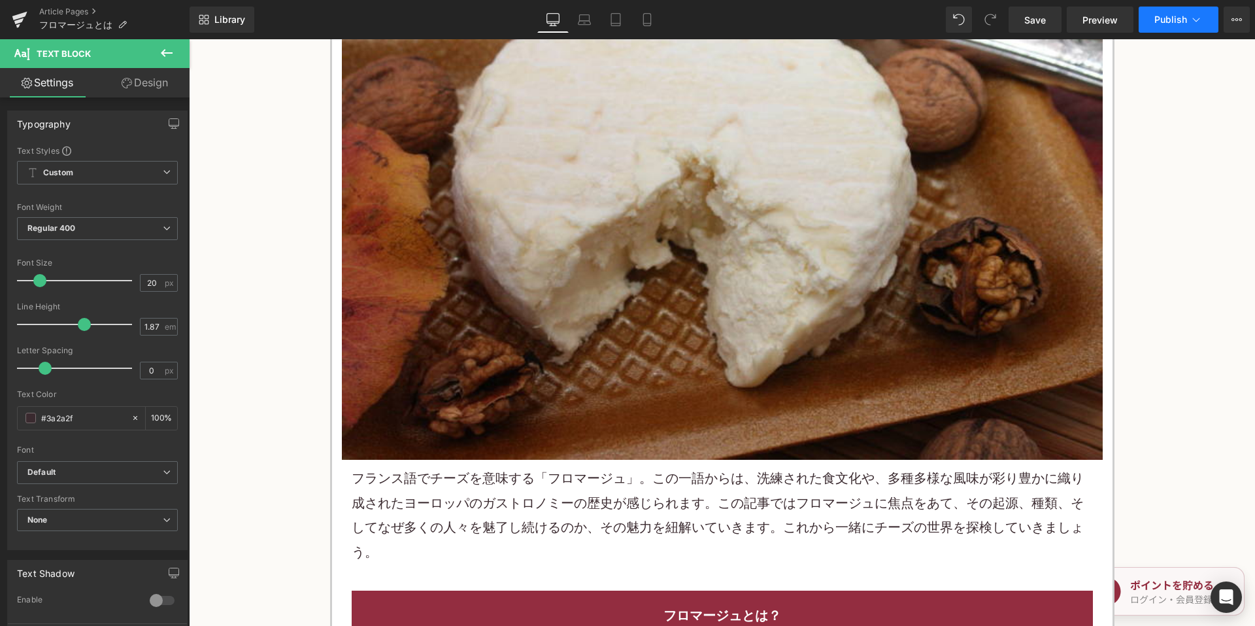
click at [1185, 16] on span "Publish" at bounding box center [1170, 19] width 33 height 10
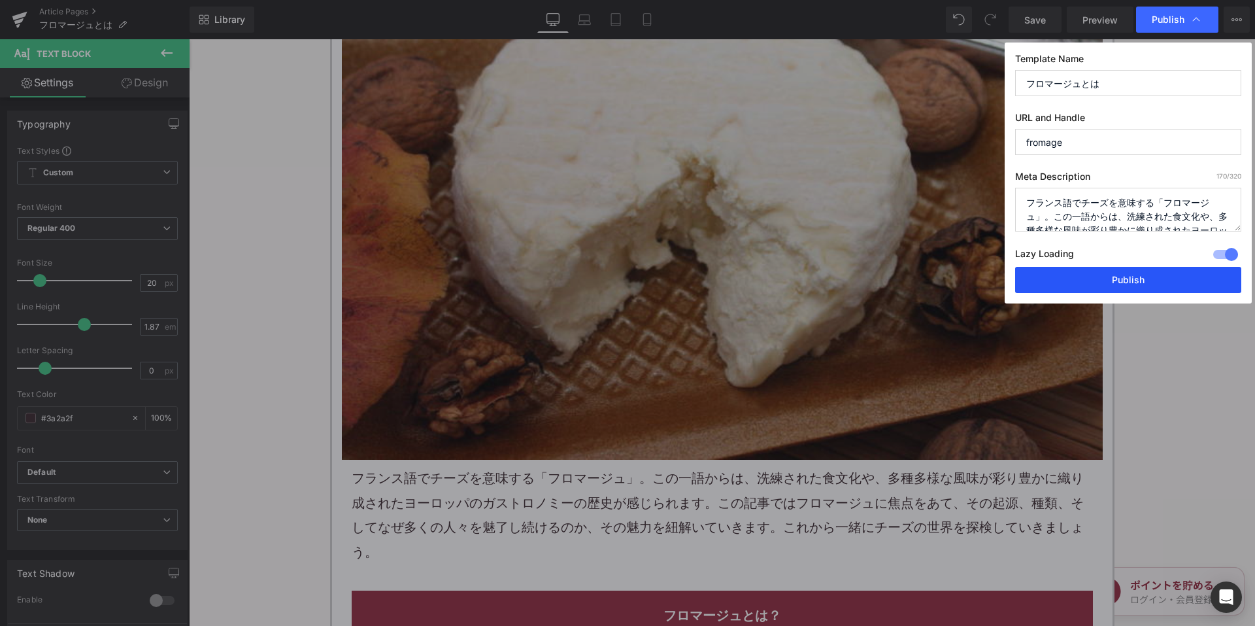
click at [1075, 278] on button "Publish" at bounding box center [1128, 280] width 226 height 26
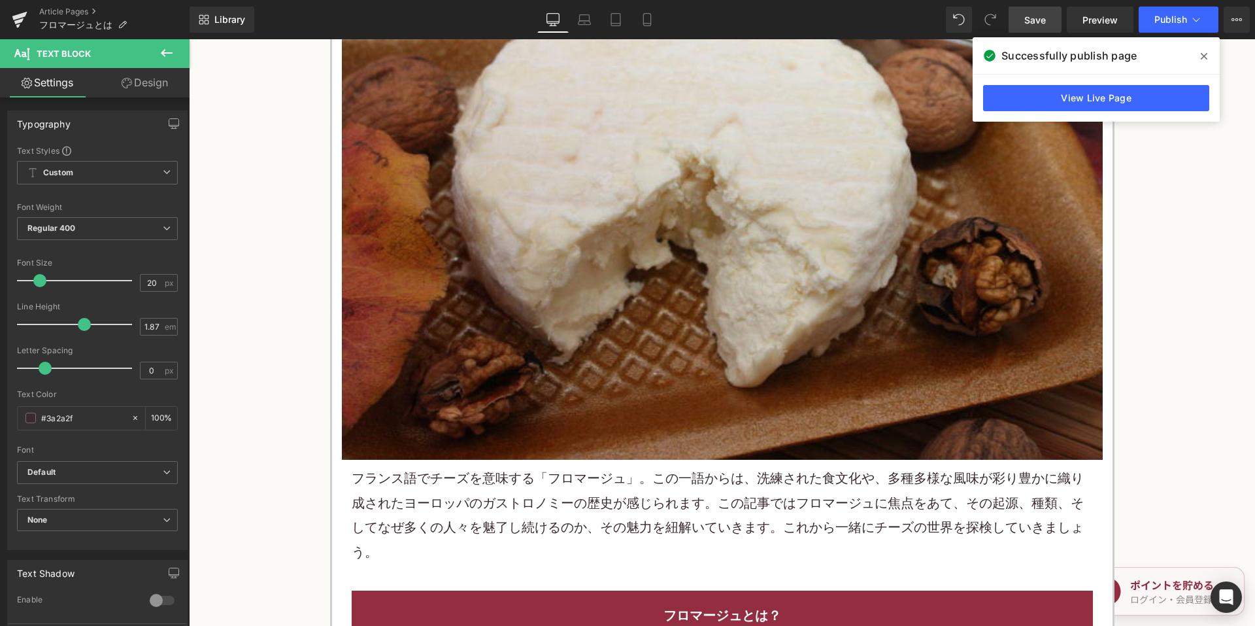
click at [1046, 20] on span "Save" at bounding box center [1035, 20] width 22 height 14
click at [88, 10] on link "Article Pages" at bounding box center [114, 12] width 150 height 10
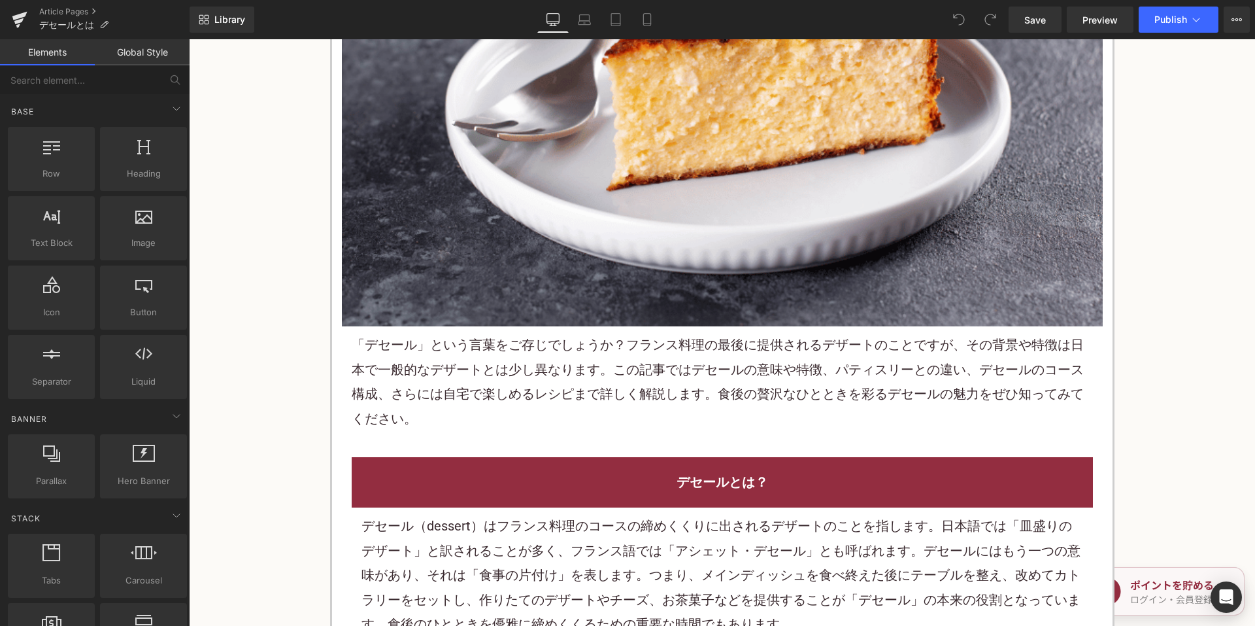
scroll to position [523, 0]
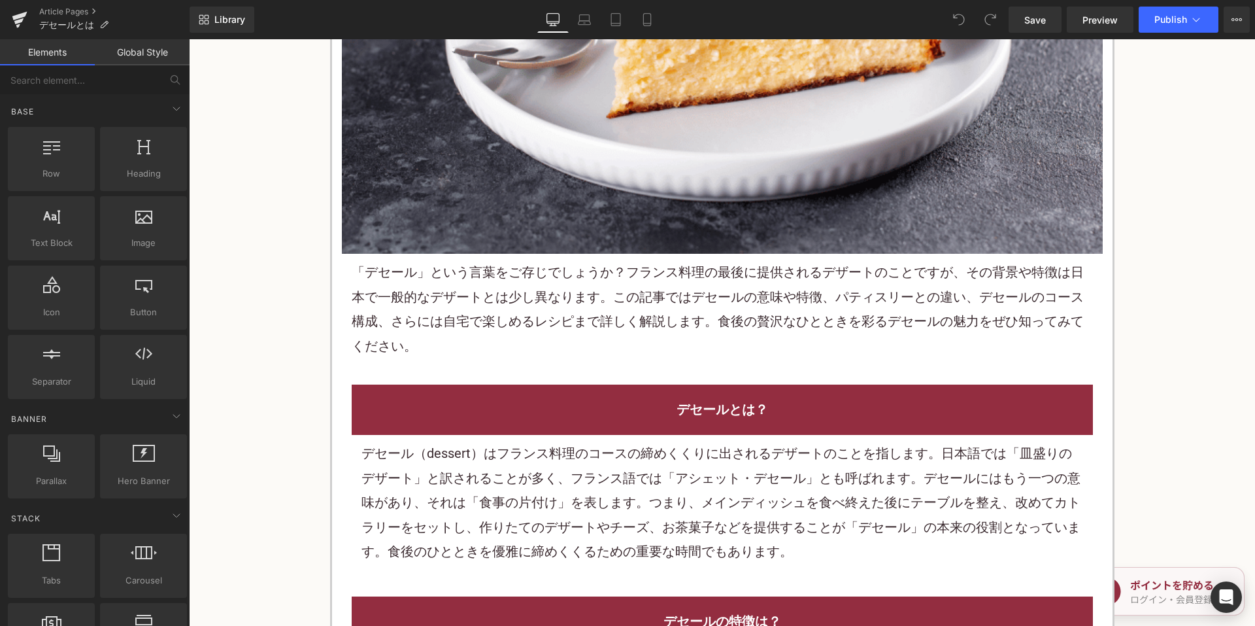
click at [546, 346] on p "「デセール」という言葉をご存じでしょうか？ フランス料理 の最後に提供されるデザートのことですが、その背景や特徴は日本で一般的な デザートとは 少し異なります…" at bounding box center [722, 309] width 741 height 98
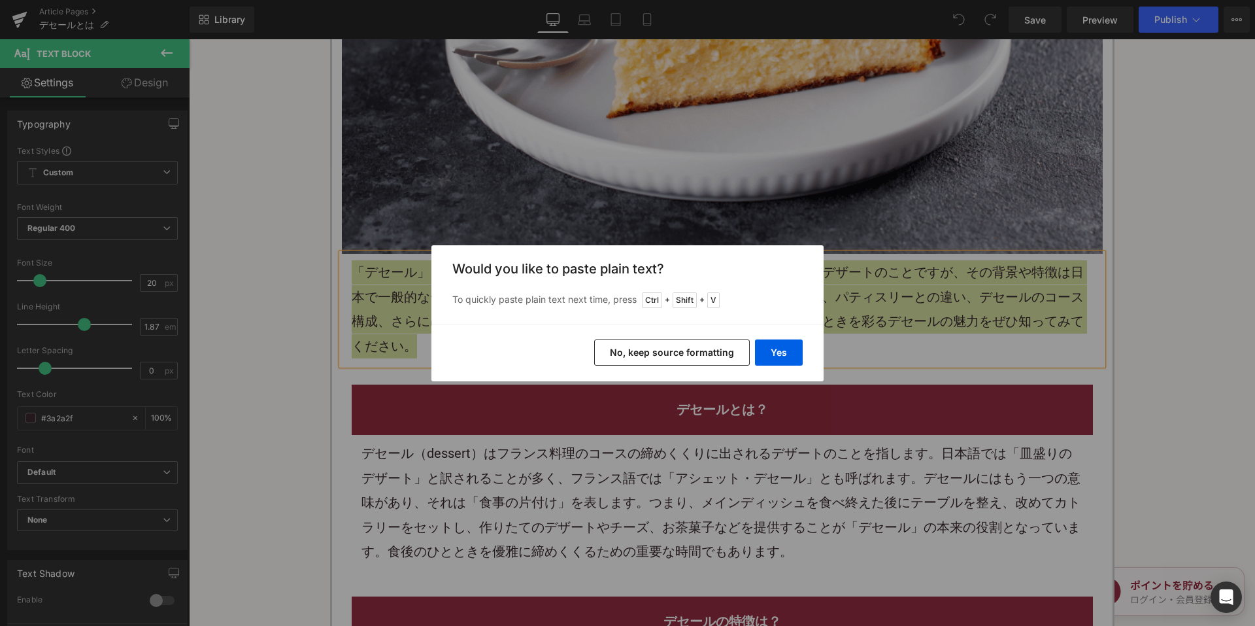
click at [616, 357] on button "No, keep source formatting" at bounding box center [672, 352] width 156 height 26
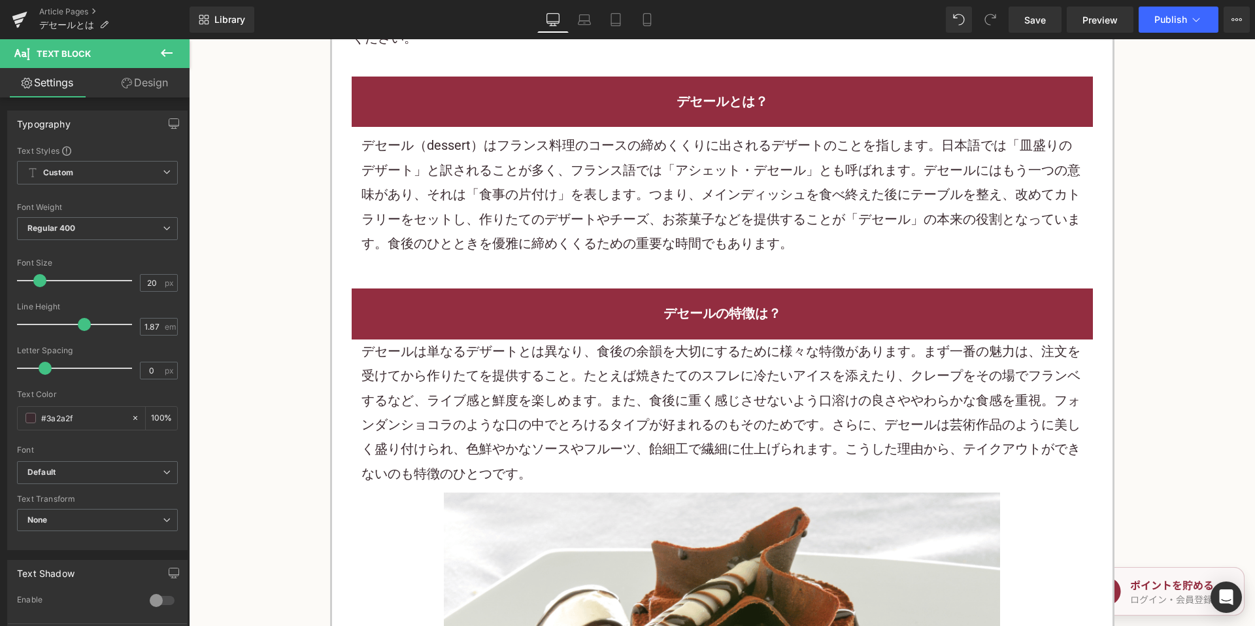
scroll to position [850, 0]
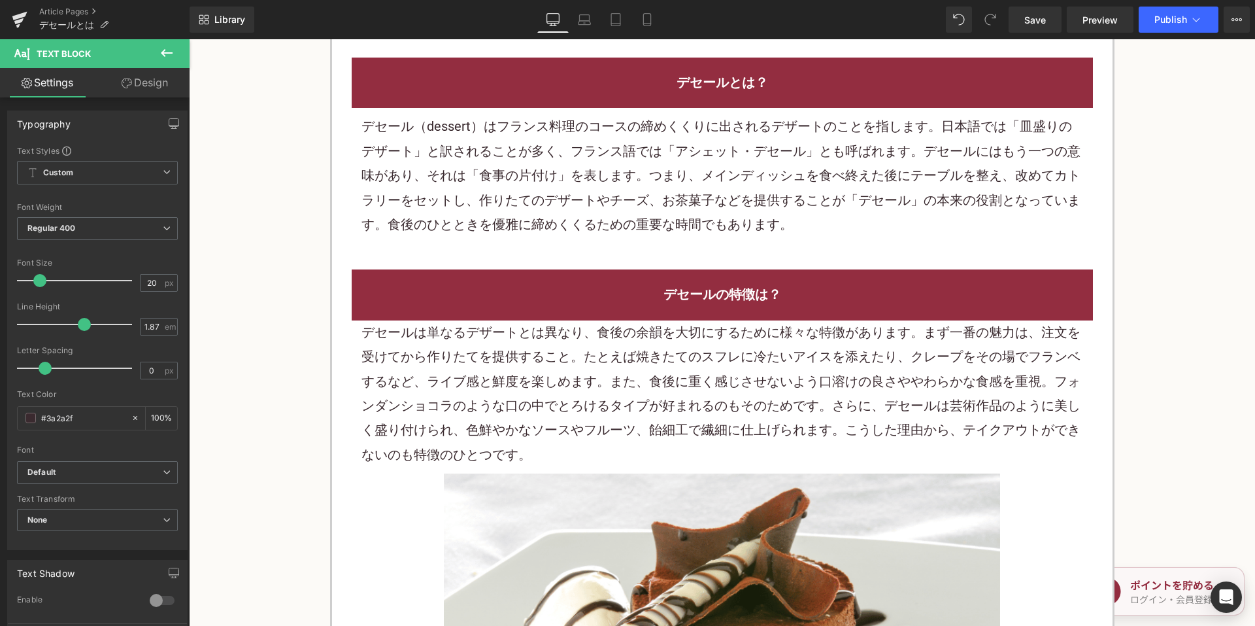
click at [541, 235] on p "デセール（dessert）はフランス料理のコースの締めくくりに出されるデザートのことを指します。日本語では「皿盛りのデザート」と訳されることが多く、フランス語…" at bounding box center [722, 175] width 722 height 122
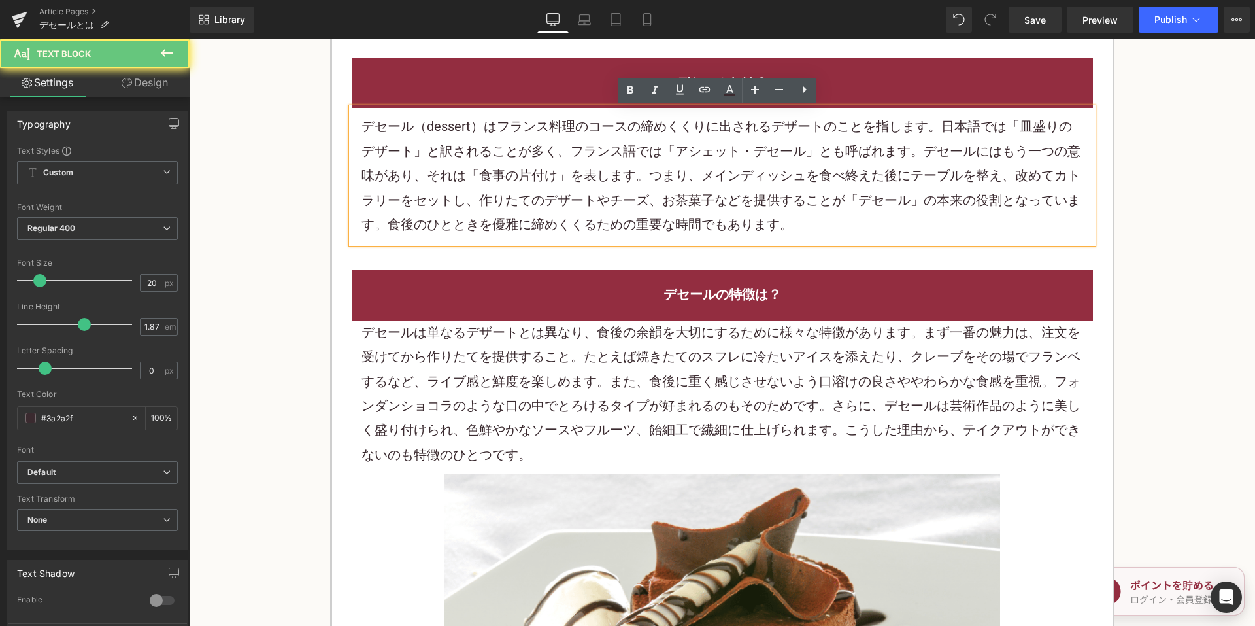
click at [541, 211] on p "デセール（dessert）はフランス料理のコースの締めくくりに出されるデザートのことを指します。日本語では「皿盛りのデザート」と訳されることが多く、フランス語…" at bounding box center [722, 175] width 722 height 122
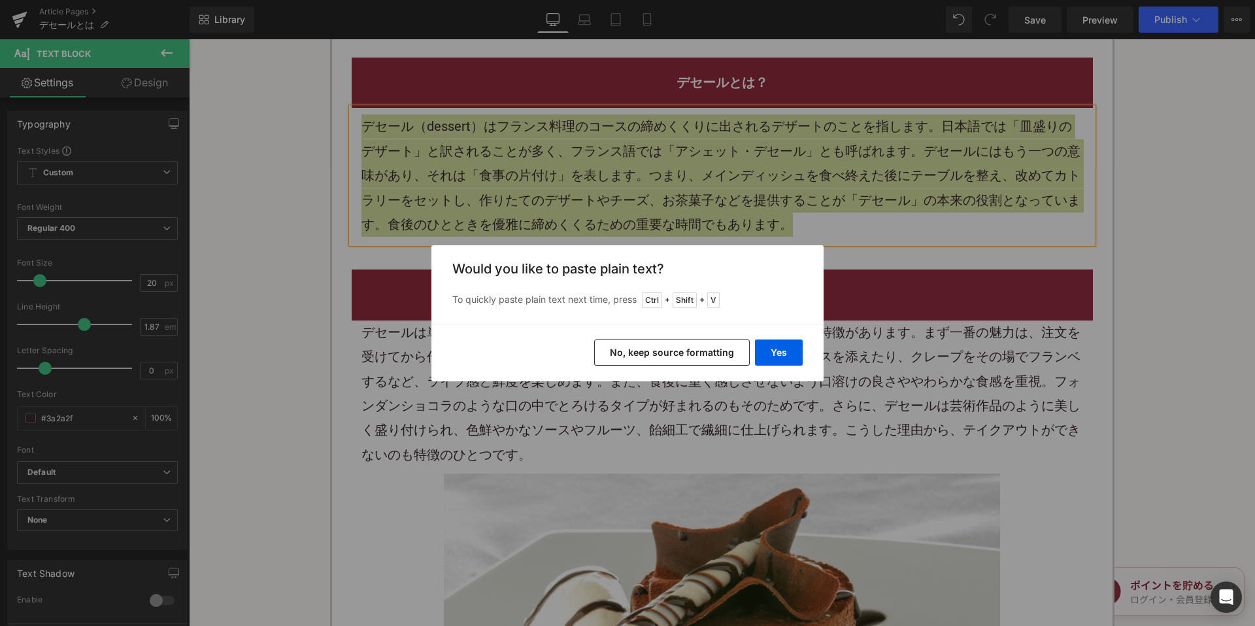
drag, startPoint x: 610, startPoint y: 346, endPoint x: 426, endPoint y: 301, distance: 189.9
click at [610, 346] on button "No, keep source formatting" at bounding box center [672, 352] width 156 height 26
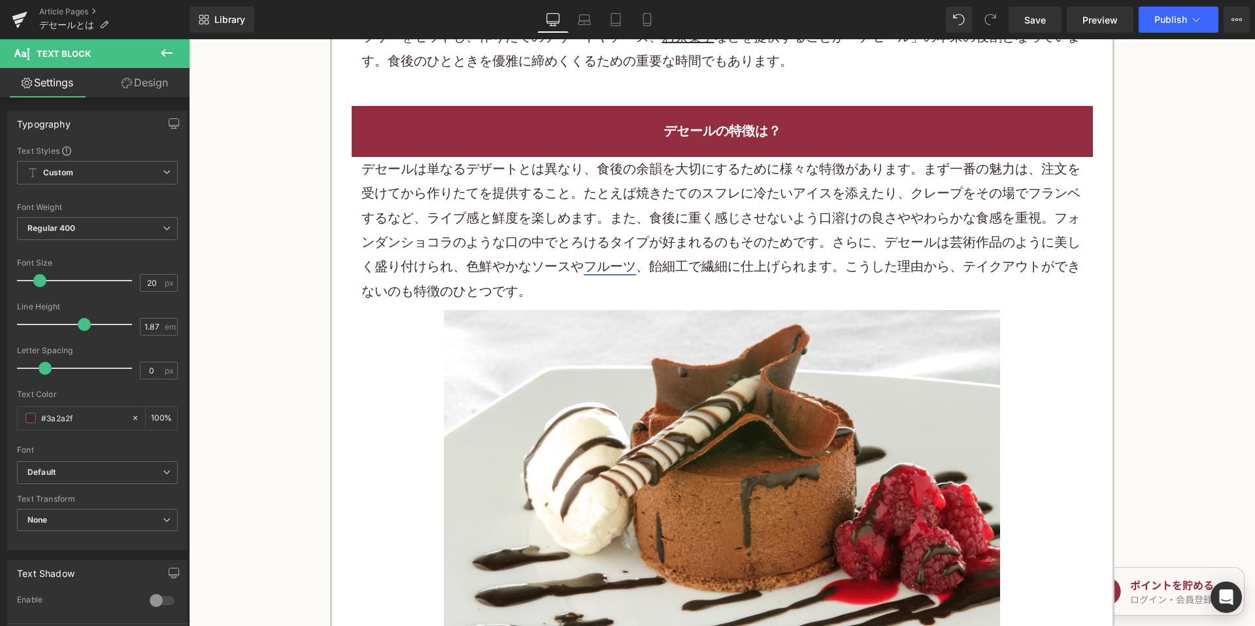
scroll to position [1111, 0]
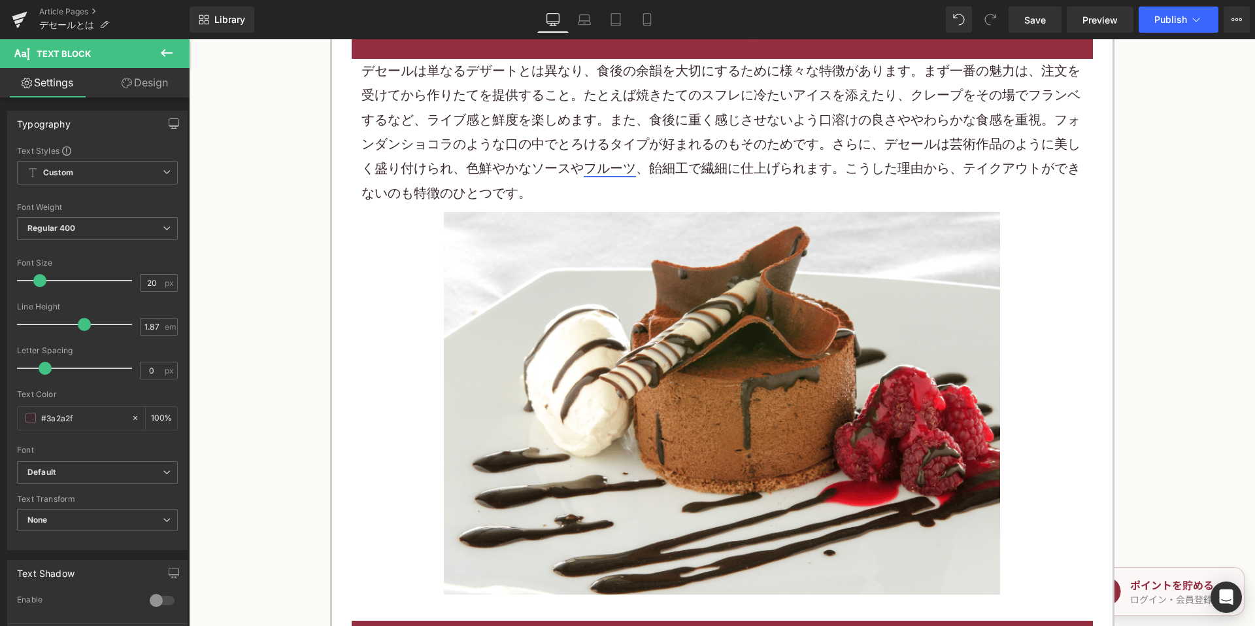
click at [584, 174] on link "フルーツ" at bounding box center [610, 168] width 52 height 16
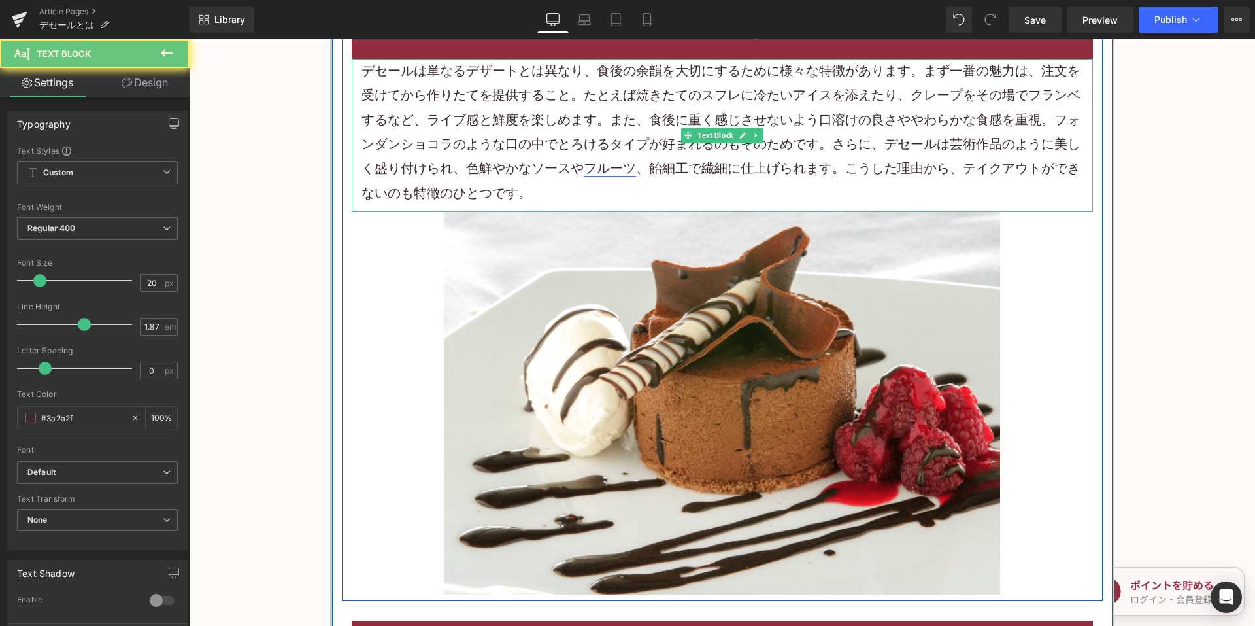
click at [584, 171] on link "フルーツ" at bounding box center [610, 168] width 52 height 16
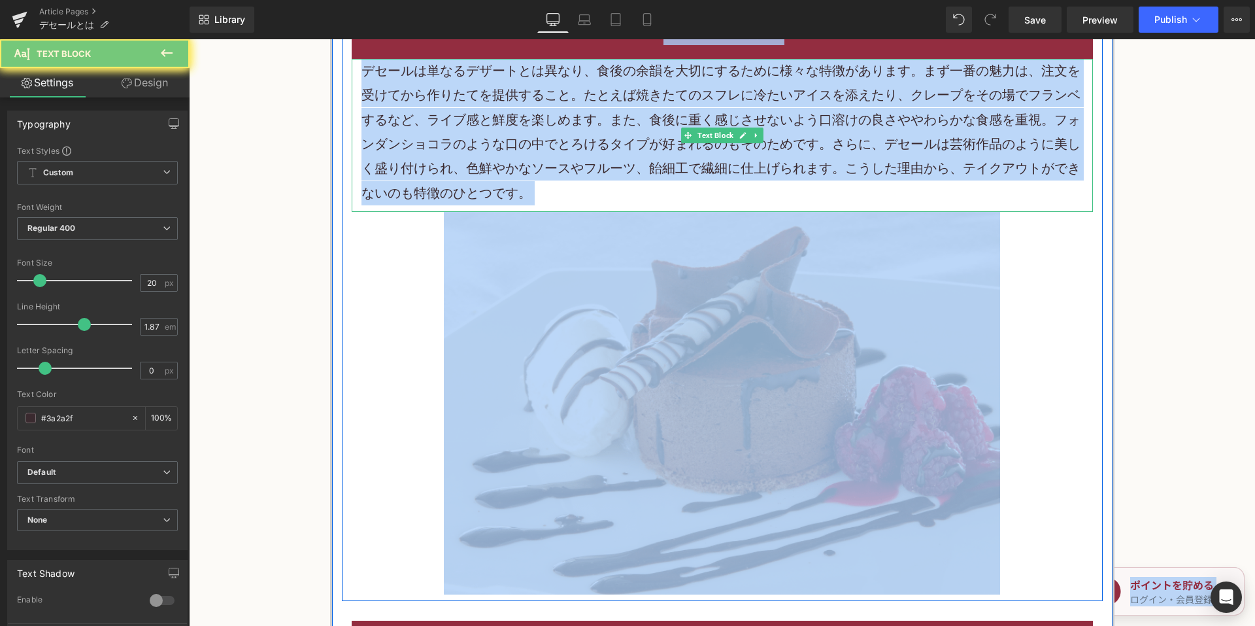
click at [472, 158] on p "デセールは単なるデザートとは異なり、食後の余韻を大切にするために様々な特徴があります。まず一番の魅力は、注文を受けてから作りたてを提供すること。たとえば焼きた…" at bounding box center [722, 132] width 722 height 146
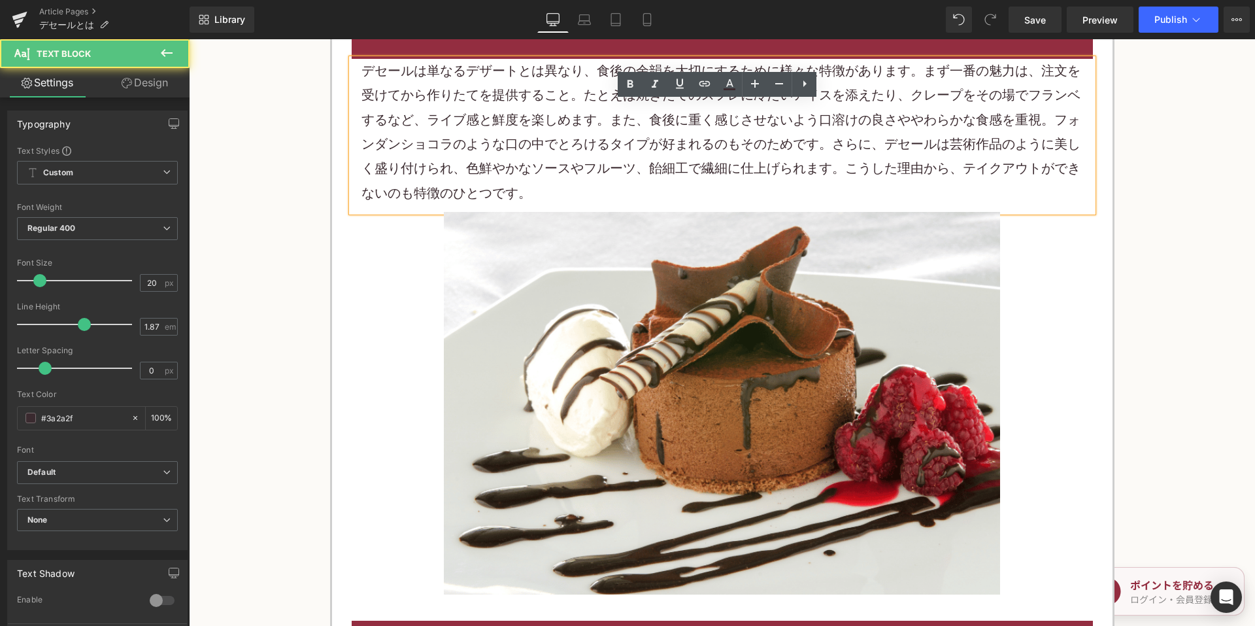
click at [482, 158] on p "デセールは単なるデザートとは異なり、食後の余韻を大切にするために様々な特徴があります。まず一番の魅力は、注文を受けてから作りたてを提供すること。たとえば焼きた…" at bounding box center [722, 132] width 722 height 146
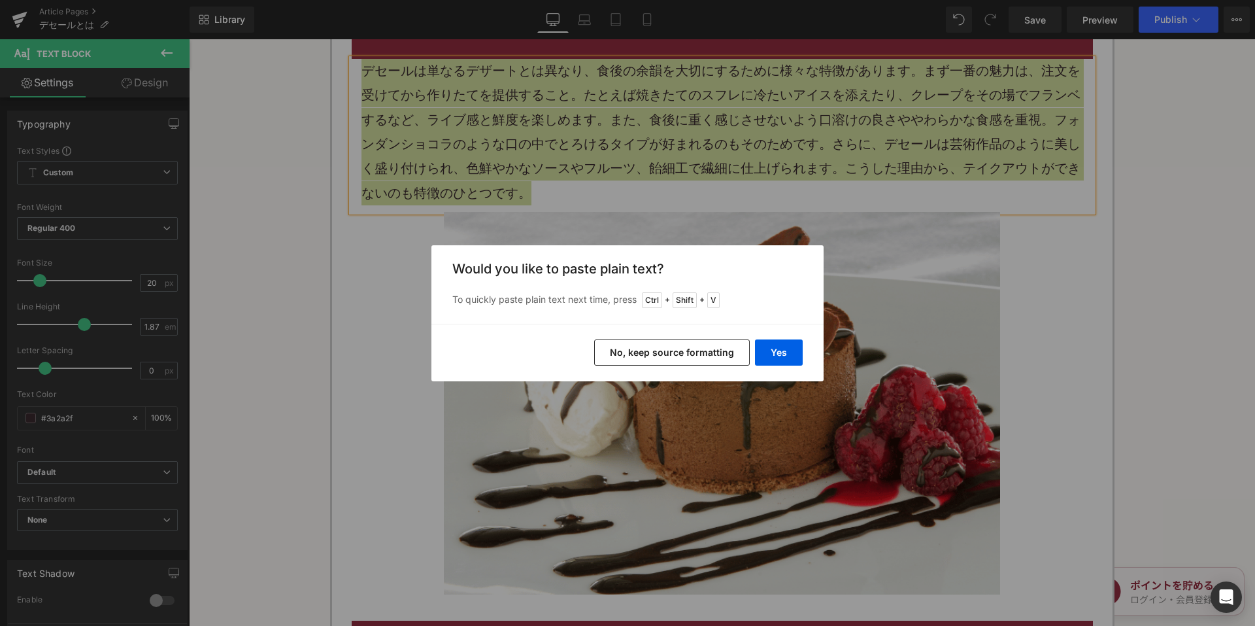
drag, startPoint x: 630, startPoint y: 360, endPoint x: 441, endPoint y: 319, distance: 193.4
click at [630, 360] on button "No, keep source formatting" at bounding box center [672, 352] width 156 height 26
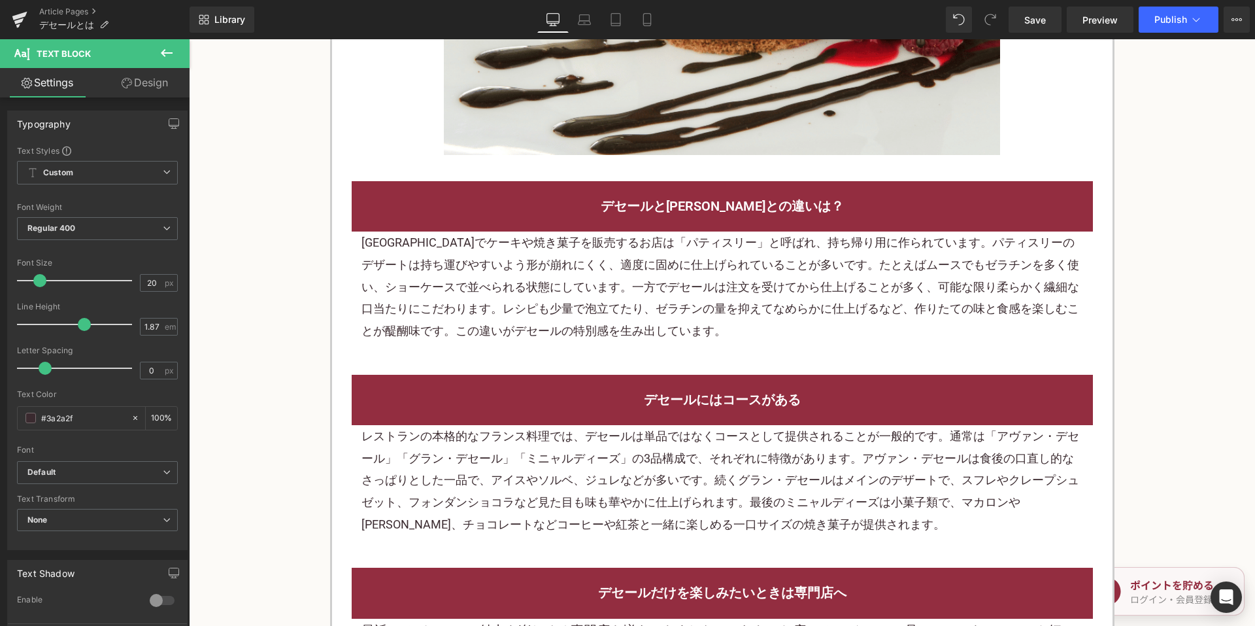
scroll to position [1569, 0]
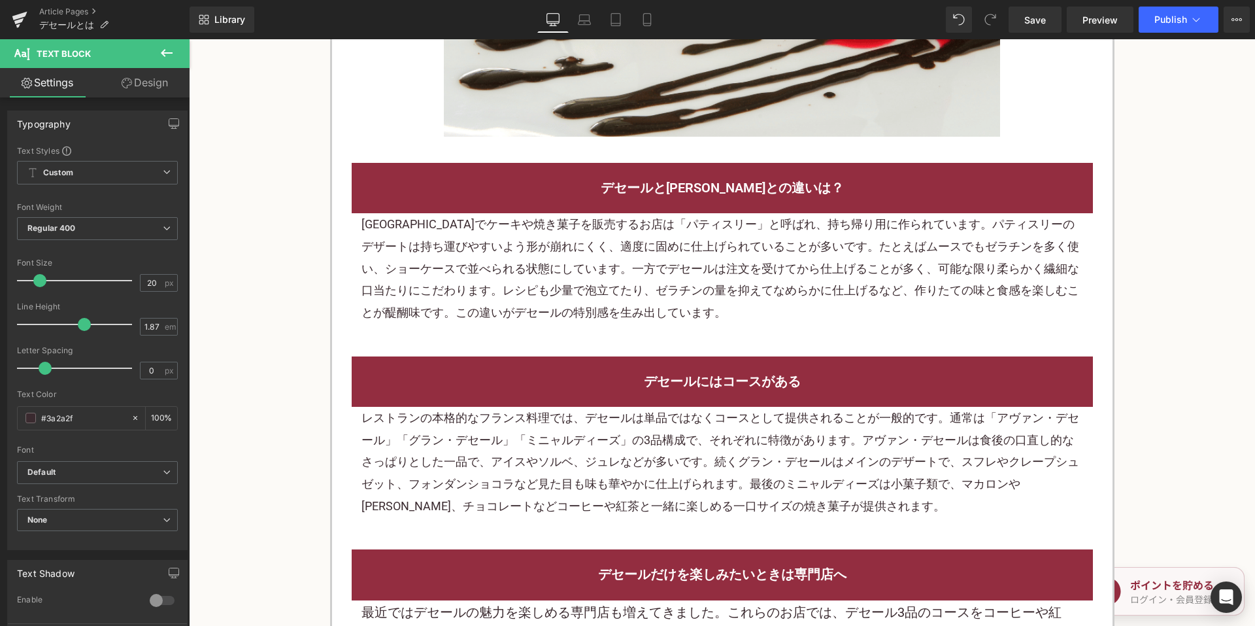
click at [524, 284] on p "フランスでケーキや 焼き菓子 を販売するお店 は「パティスリー」と 呼ばれ、持ち帰り用に作られています。パティスリーのデザートは持ち運びやすいよう形が崩れにく…" at bounding box center [722, 268] width 722 height 110
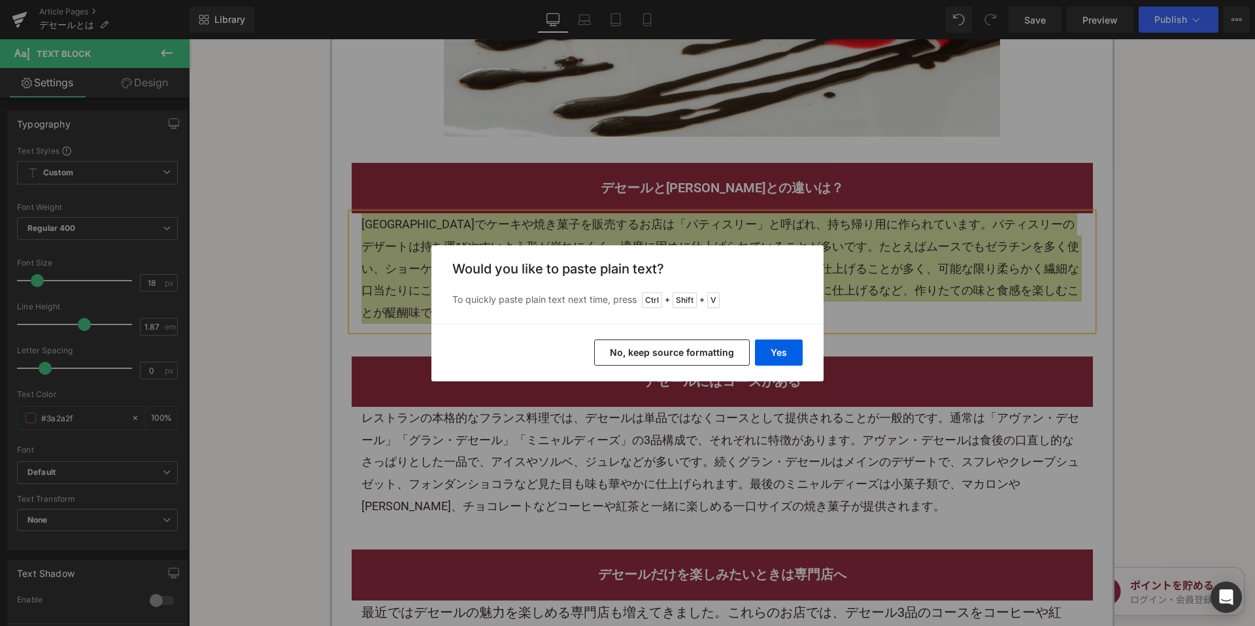
drag, startPoint x: 466, startPoint y: 323, endPoint x: 654, endPoint y: 363, distance: 192.6
click at [654, 363] on button "No, keep source formatting" at bounding box center [672, 352] width 156 height 26
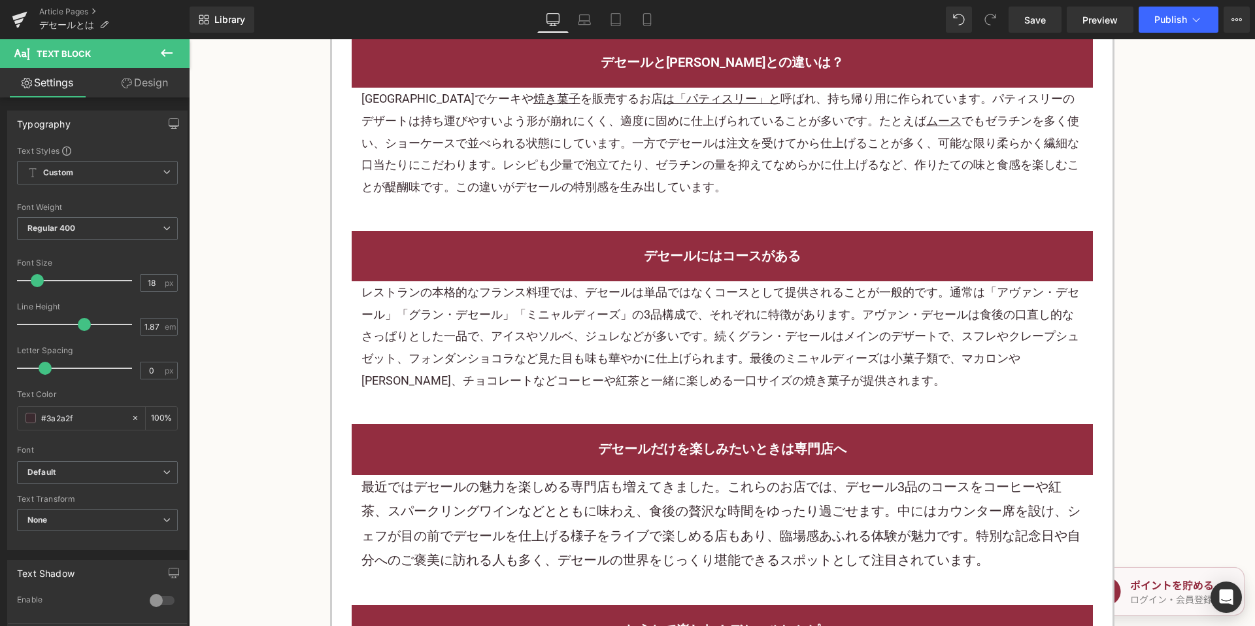
scroll to position [1700, 0]
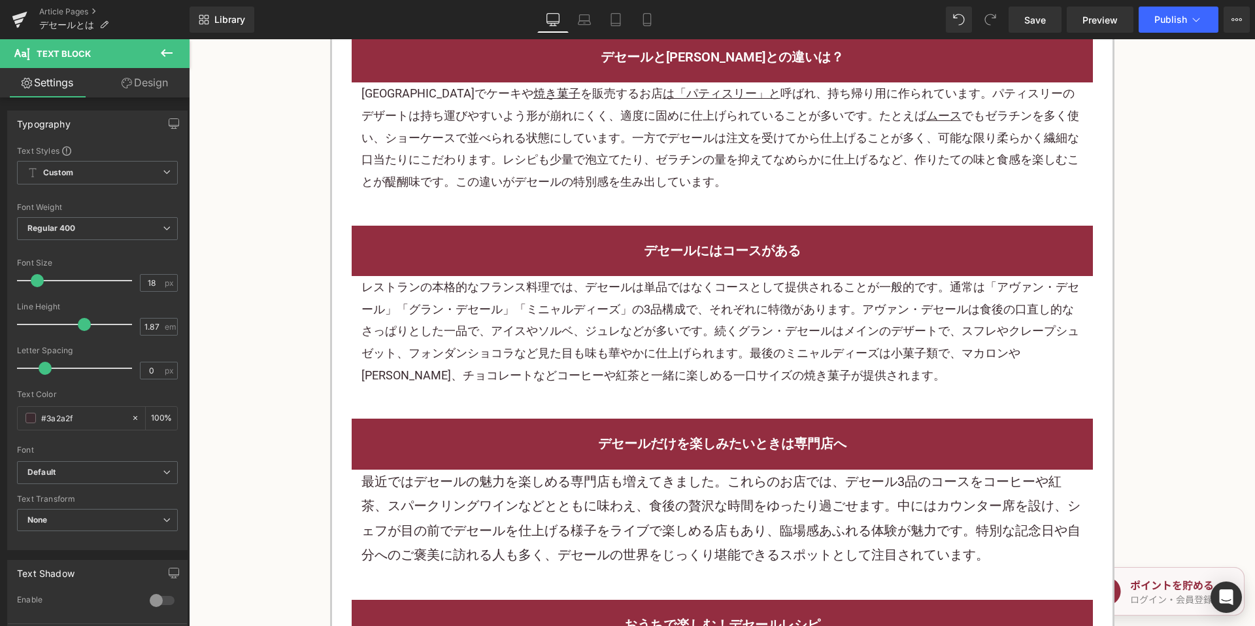
click at [592, 320] on p "レストランの本格的なフランス料理では、デセールは単品ではなくコースとして提供されることが一般的です。通常は「アヴァン・デセール」「グラン・デセール」「ミニャル…" at bounding box center [722, 331] width 722 height 110
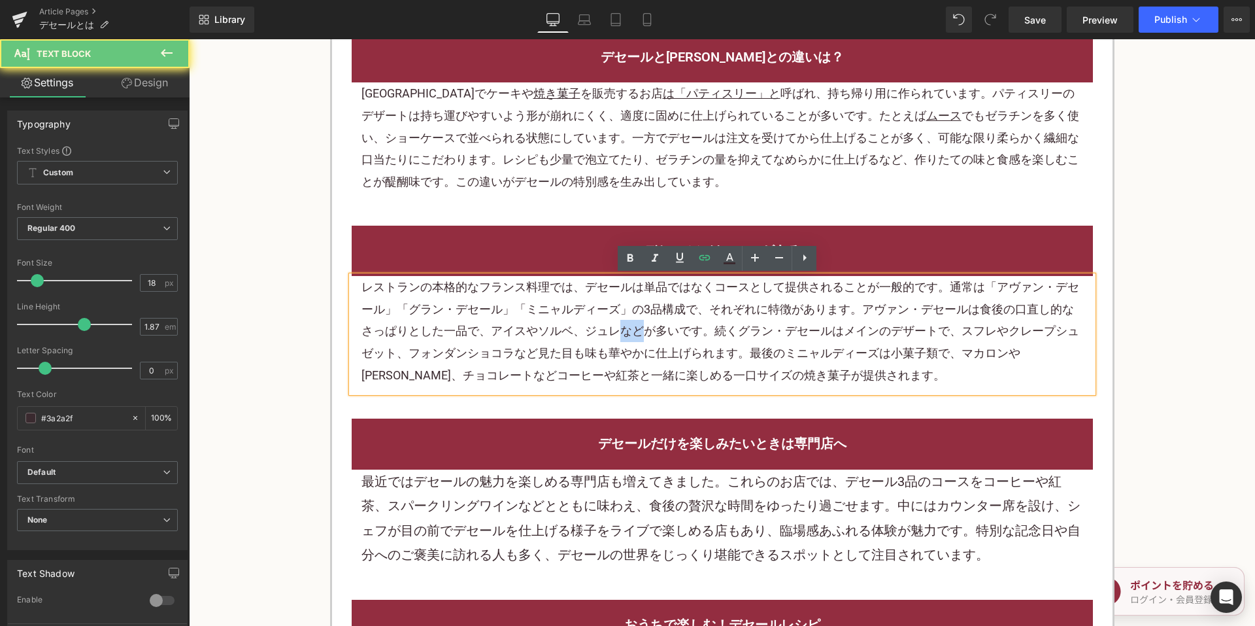
click at [592, 320] on p "レストランの本格的なフランス料理では、デセールは単品ではなくコースとして提供されることが一般的です。通常は「アヴァン・デセール」「グラン・デセール」「ミニャル…" at bounding box center [722, 331] width 722 height 110
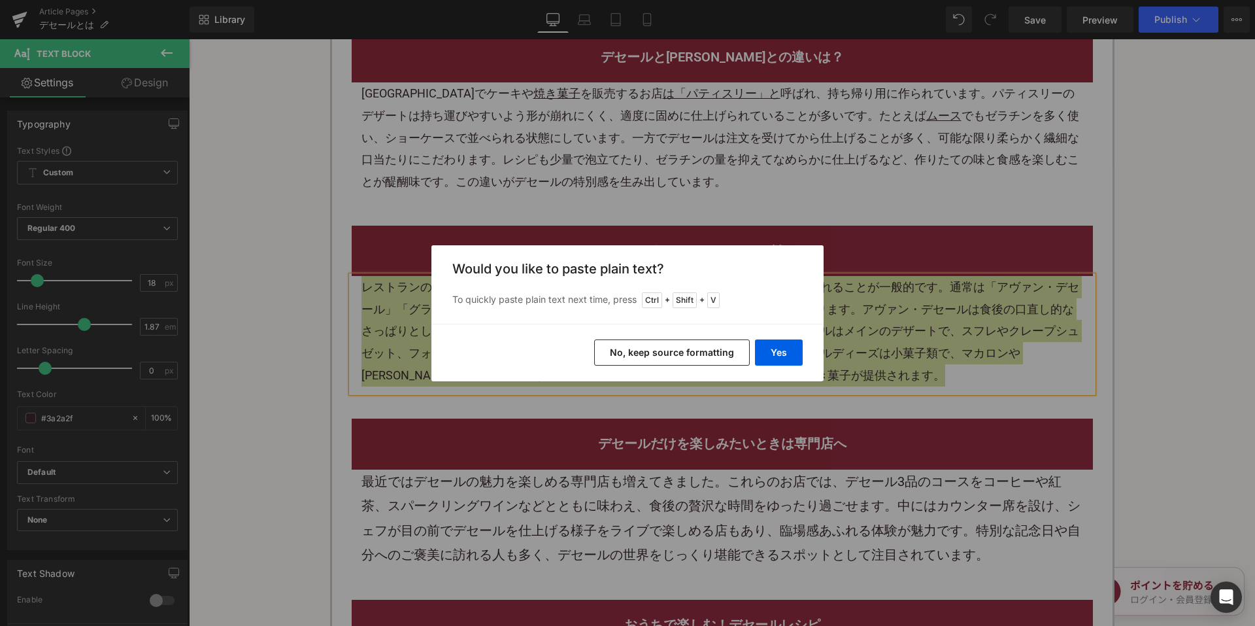
click at [649, 356] on button "No, keep source formatting" at bounding box center [672, 352] width 156 height 26
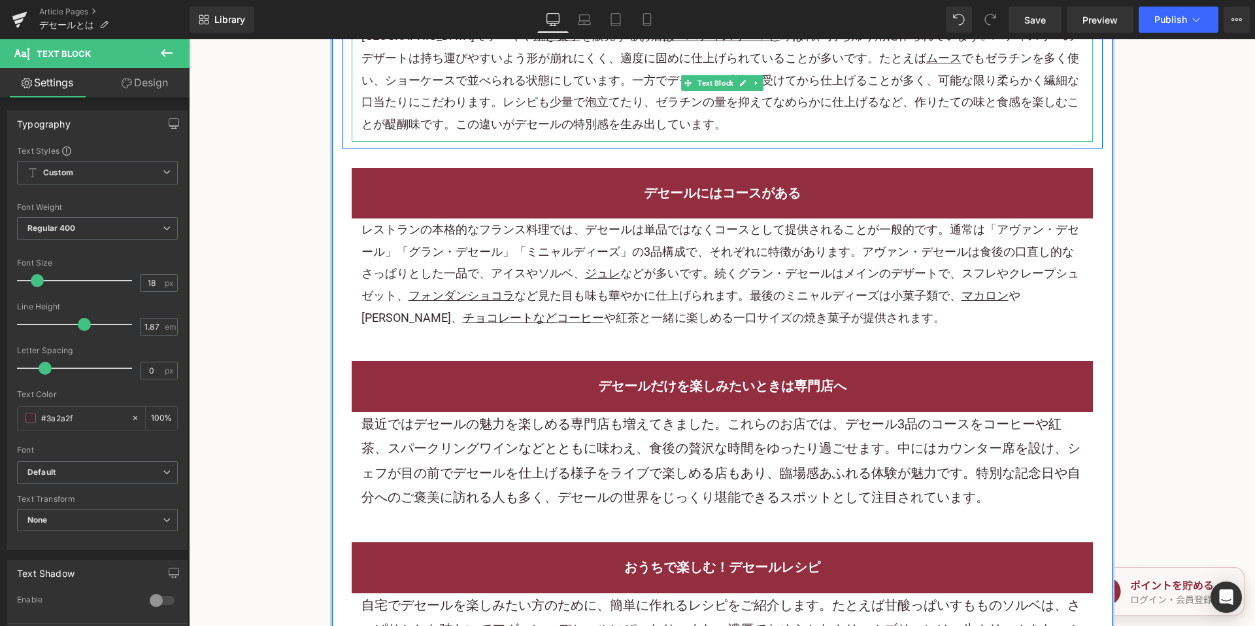
scroll to position [1765, 0]
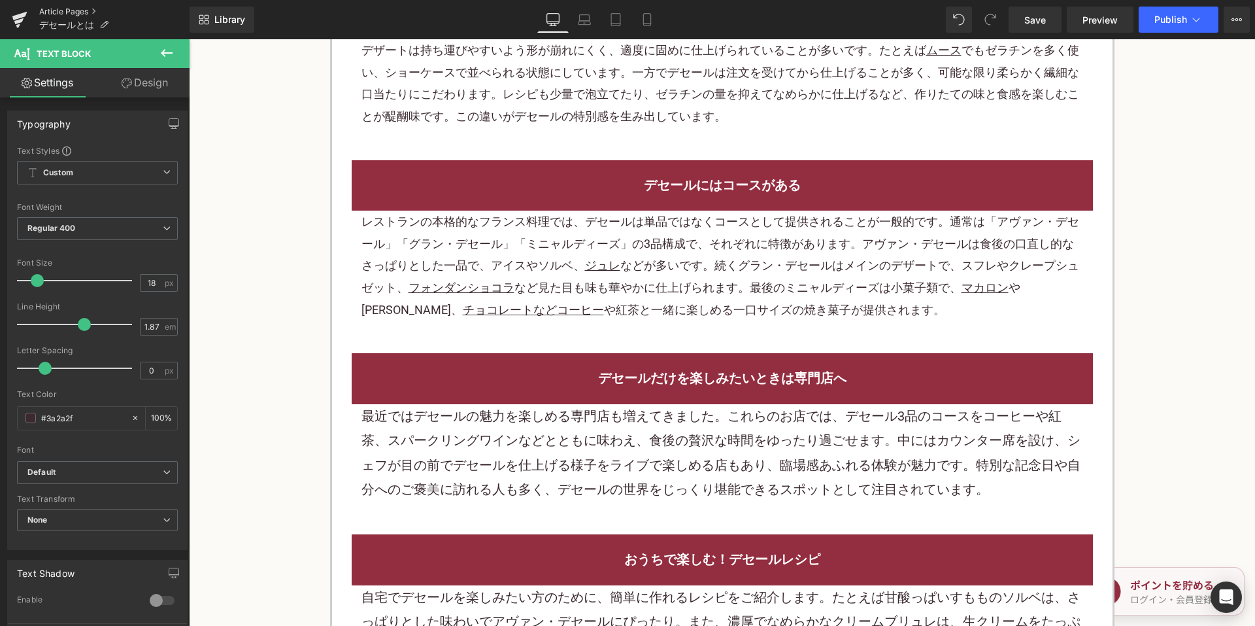
click at [71, 13] on link "Article Pages" at bounding box center [114, 12] width 150 height 10
click at [1031, 27] on link "Save" at bounding box center [1035, 20] width 53 height 26
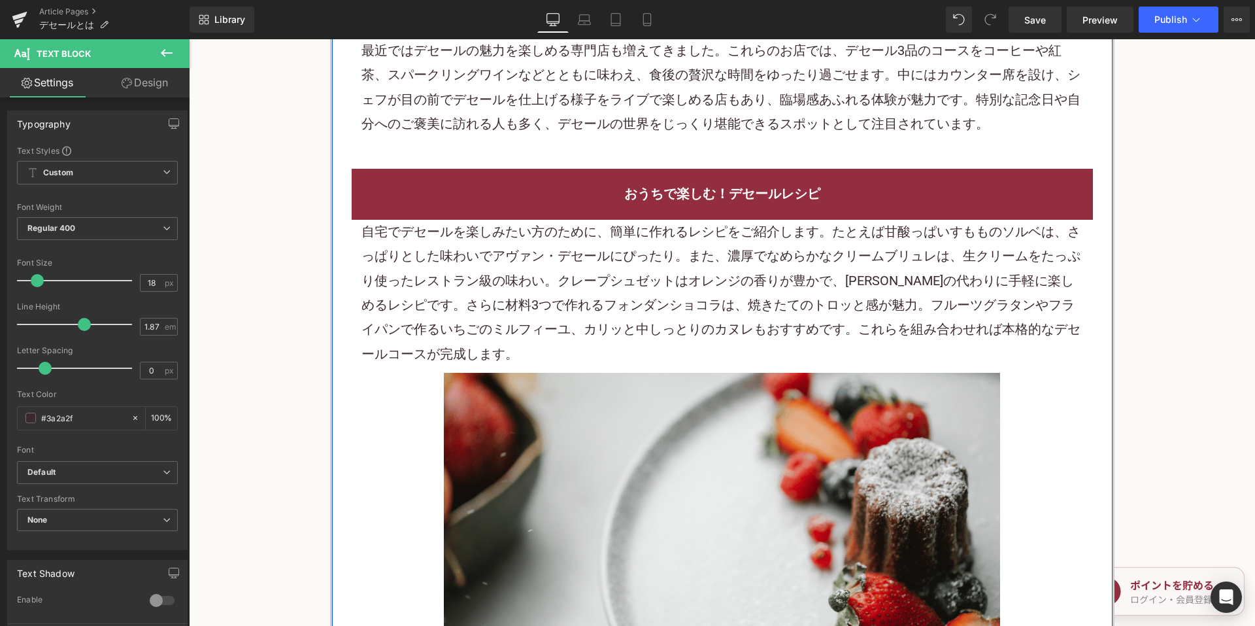
scroll to position [2157, 0]
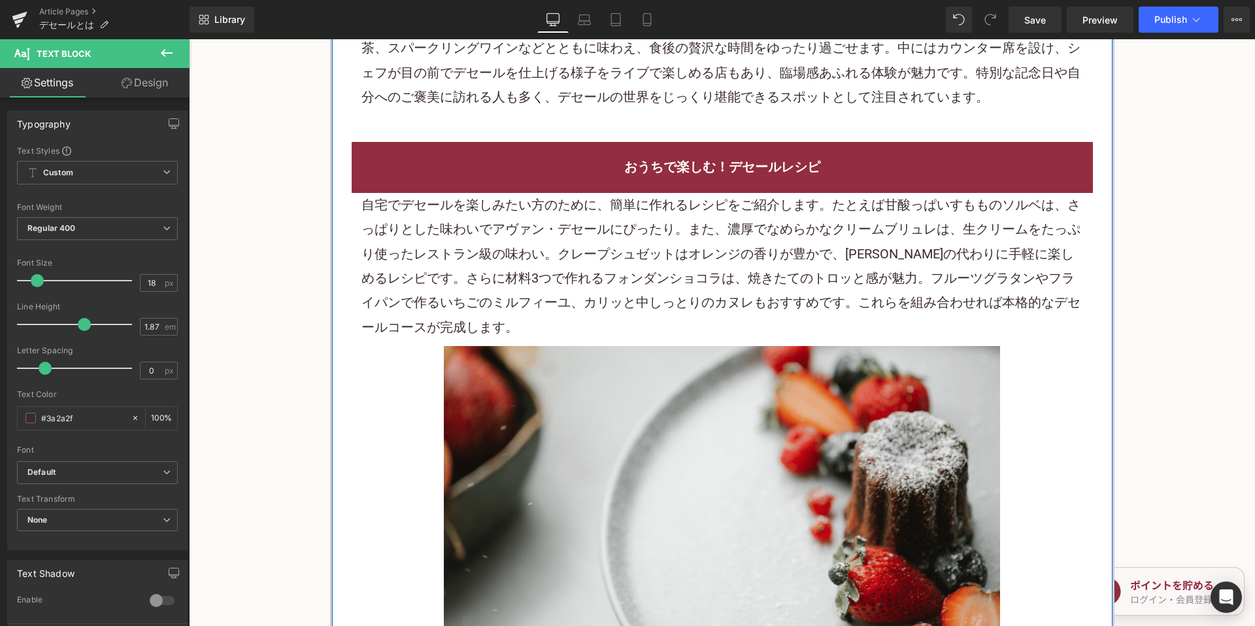
click at [555, 228] on p "自宅でデセールを楽しみたい方のために、簡単に作れるレシピをご紹介します。たとえば甘酸っぱい すもも のソルベは、さっぱりとした味わいでアヴァン・デセールにぴっ…" at bounding box center [722, 266] width 722 height 146
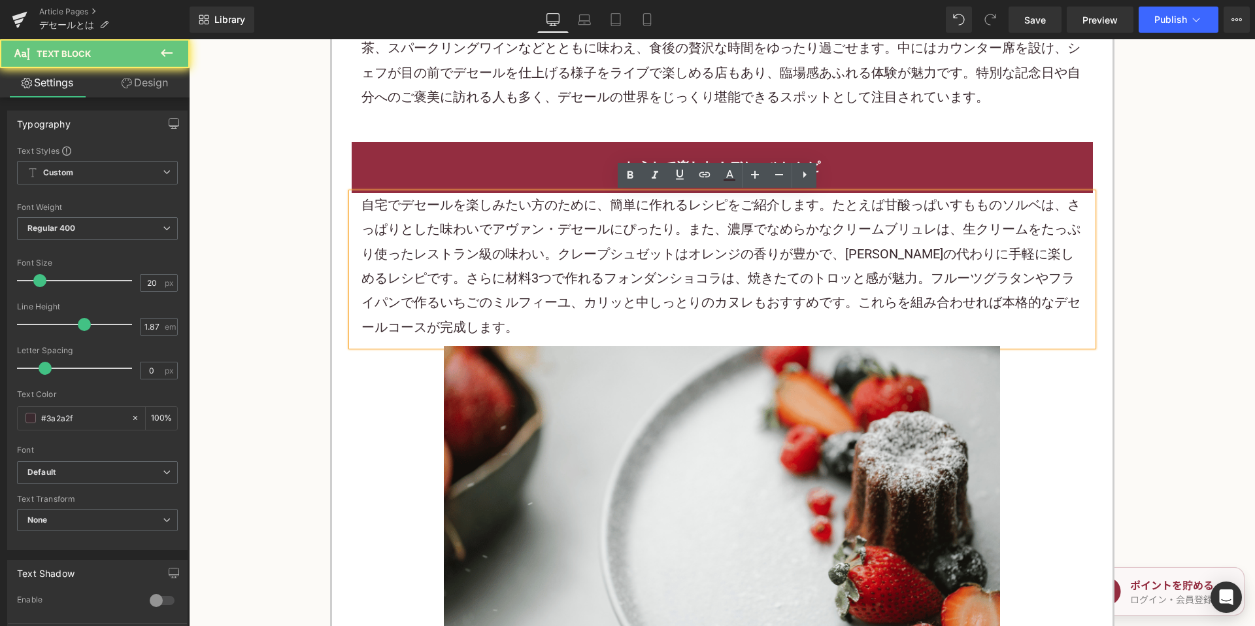
click at [555, 228] on p "自宅でデセールを楽しみたい方のために、簡単に作れるレシピをご紹介します。たとえば甘酸っぱい すもも のソルベは、さっぱりとした味わいでアヴァン・デセールにぴっ…" at bounding box center [722, 266] width 722 height 146
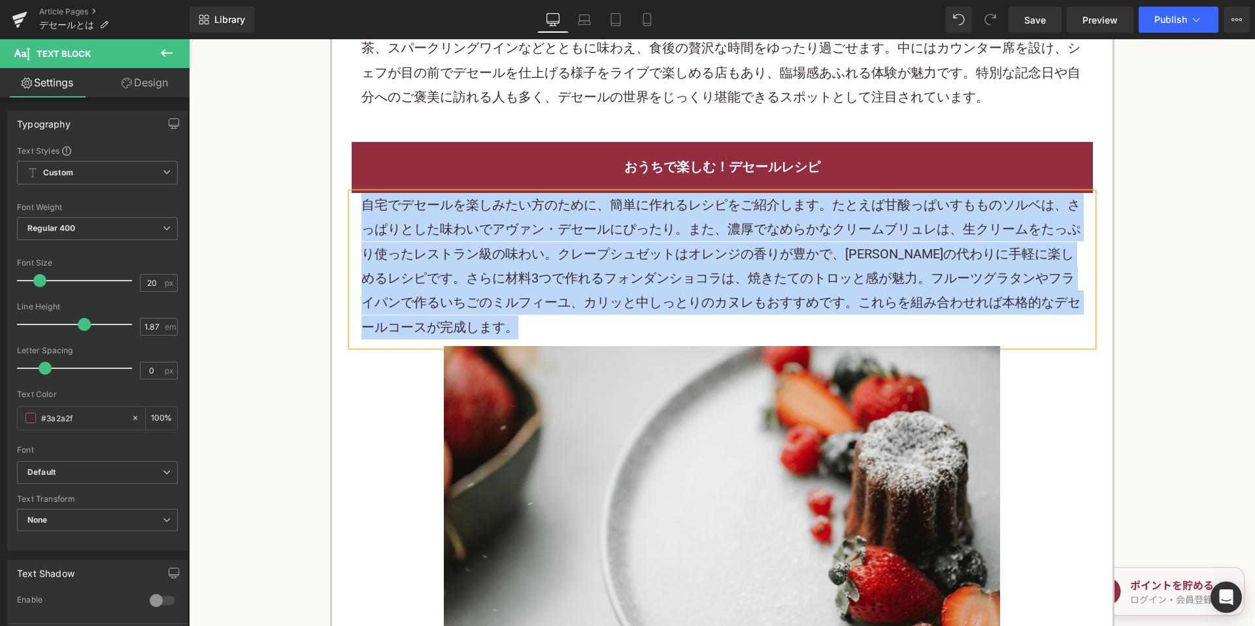
paste div
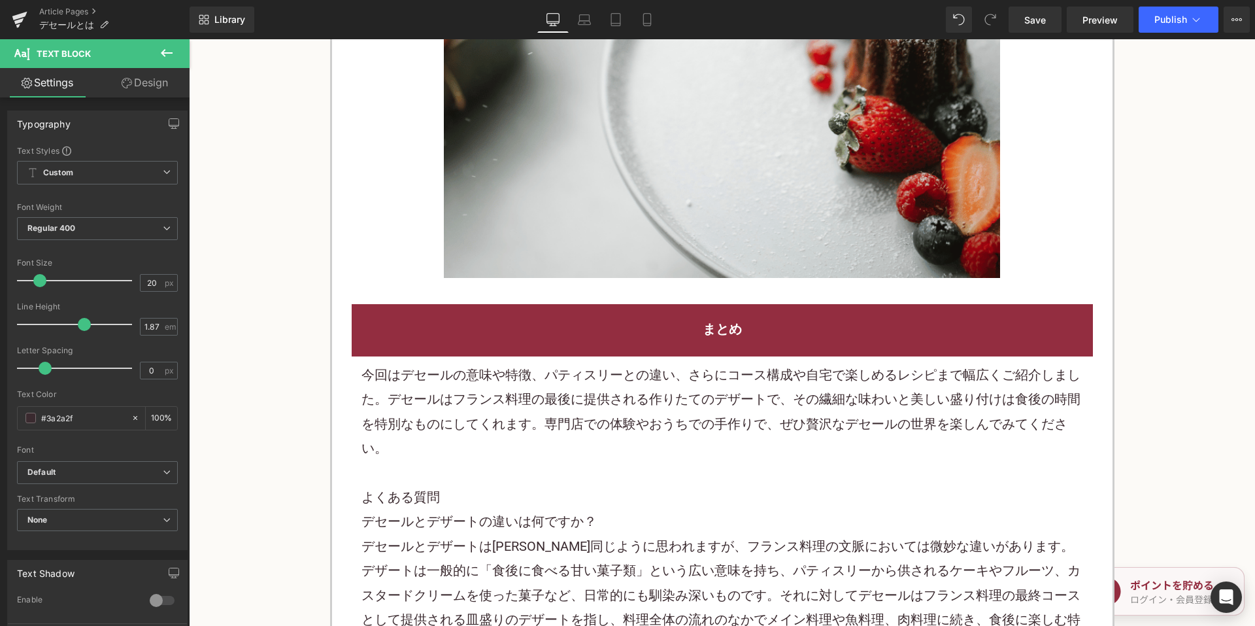
scroll to position [3399, 0]
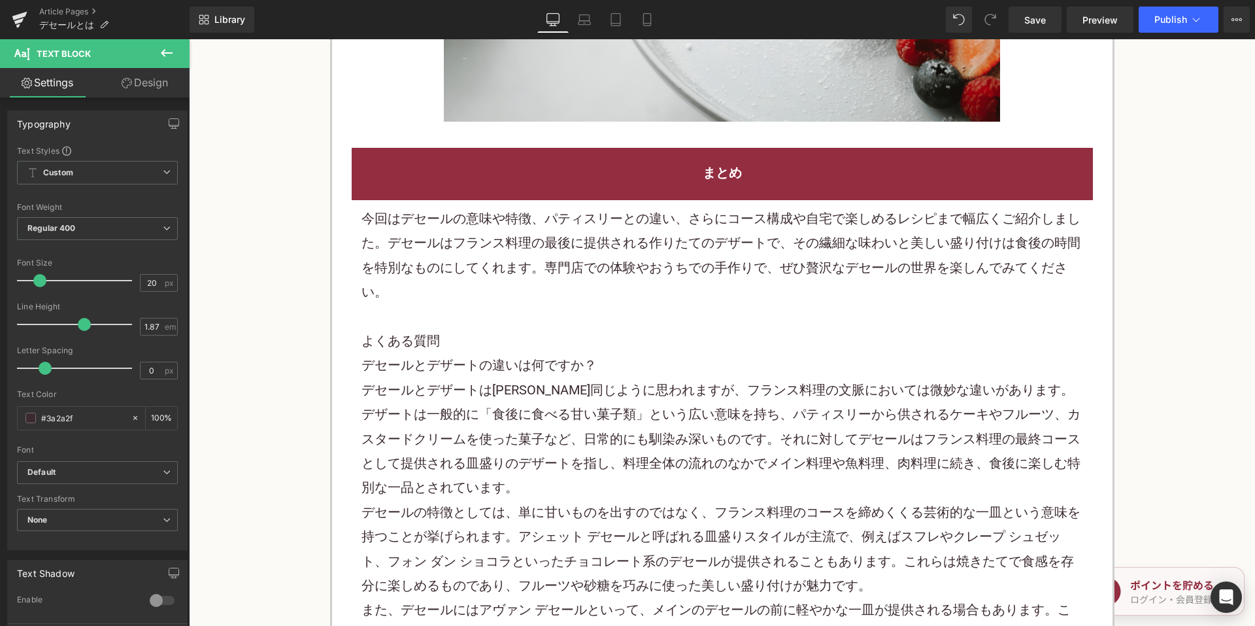
click at [529, 301] on p "今回はデセールの意味や特徴、パティスリーとの違い、さらにコース構成や自宅で楽しめるレシピまで幅広くご紹介しました。デセールはフランス料理の最後に提供される作り…" at bounding box center [722, 256] width 722 height 98
click at [510, 277] on p "今回はデセールの意味や特徴、パティスリーとの違い、さらにコース構成や自宅で楽しめるレシピまで幅広くご紹介しました。デセールはフランス料理の最後に提供される作り…" at bounding box center [722, 256] width 722 height 98
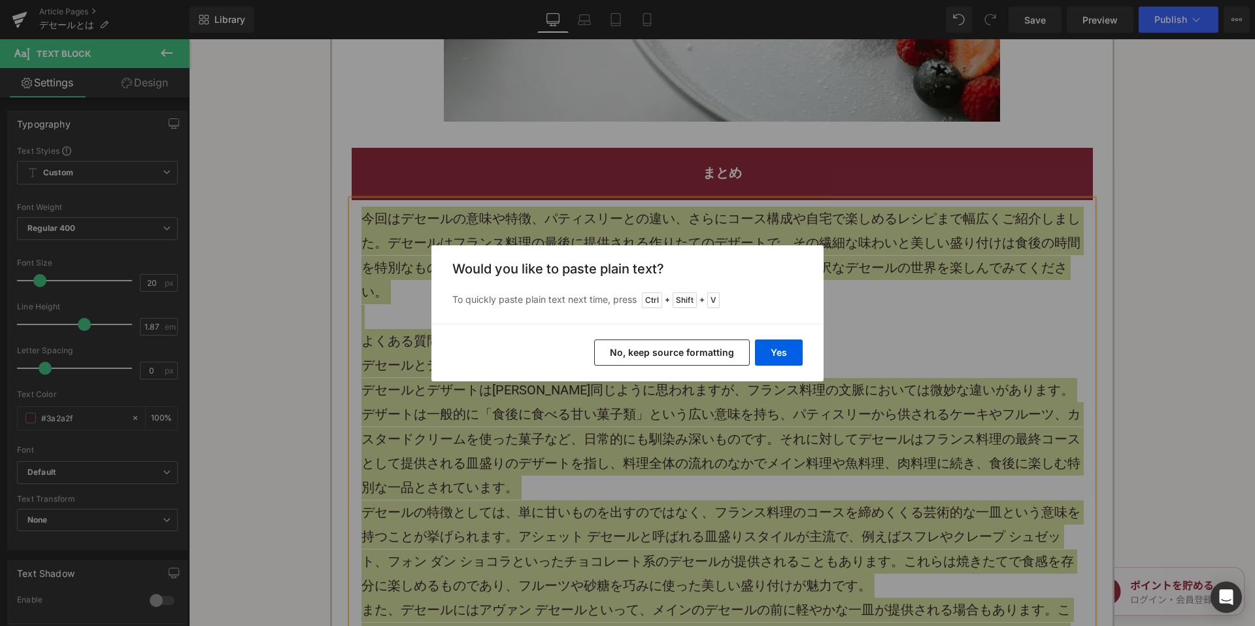
click at [617, 353] on button "No, keep source formatting" at bounding box center [672, 352] width 156 height 26
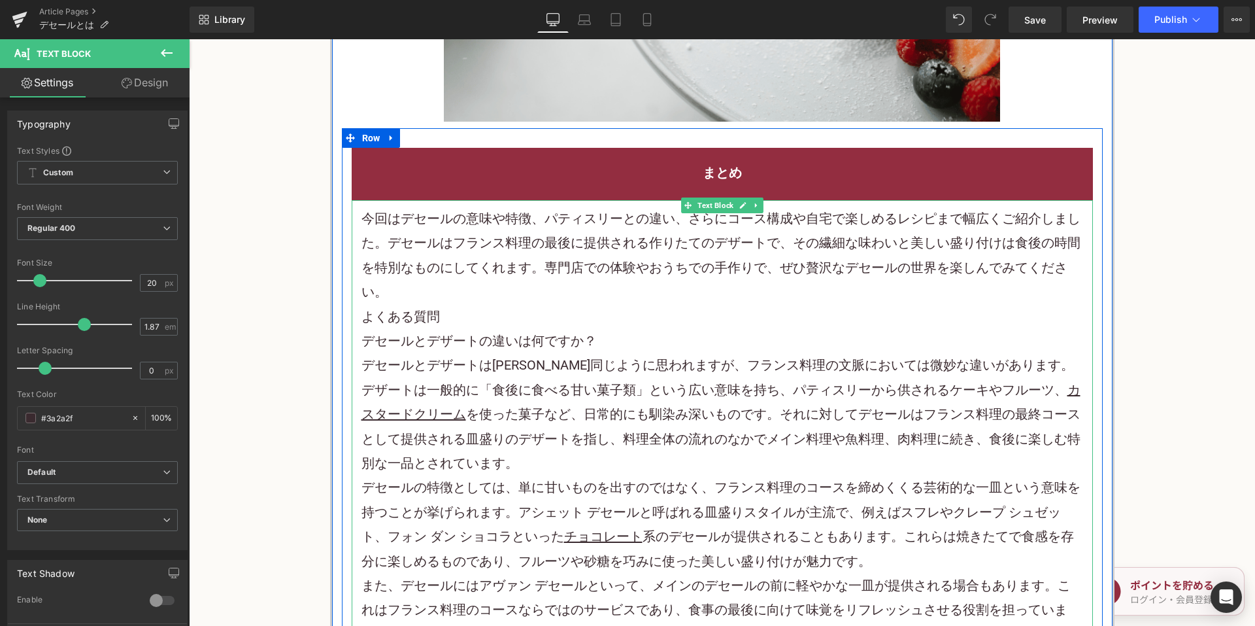
click at [584, 285] on p "今回はデセールの意味や特徴、パティスリーとの違い、さらにコース構成や自宅で楽しめるレシピまで幅広くご紹介しました。デセールはフランス料理の最後に提供される作り…" at bounding box center [722, 256] width 722 height 98
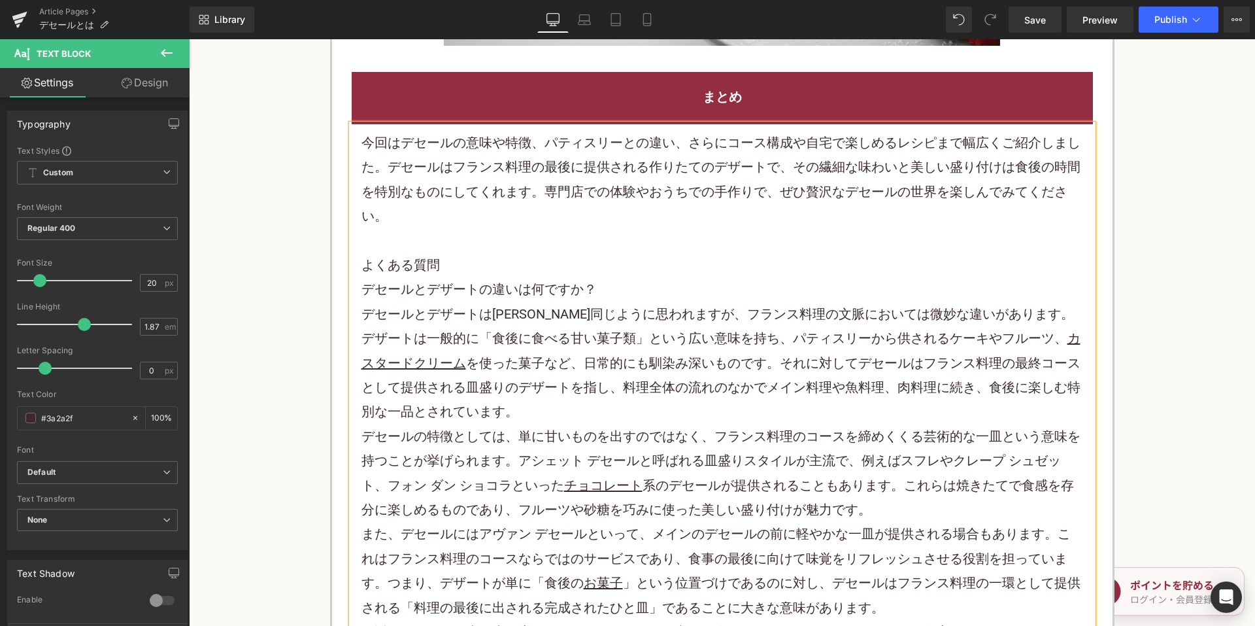
scroll to position [3465, 0]
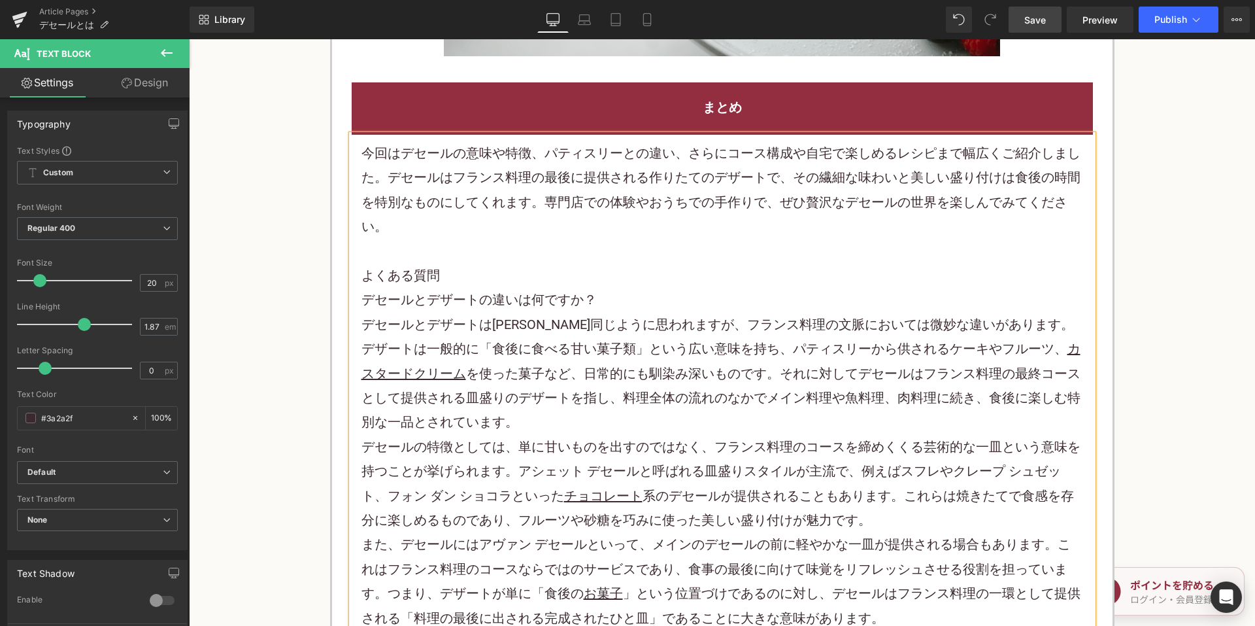
click at [1041, 29] on link "Save" at bounding box center [1035, 20] width 53 height 26
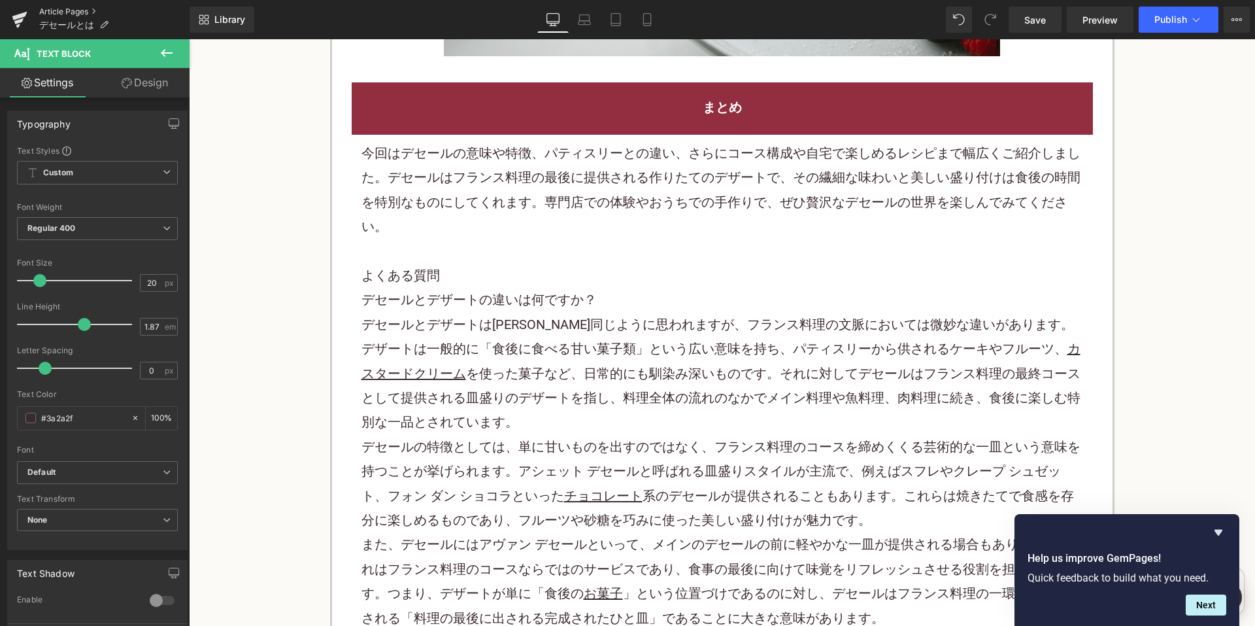
click at [71, 12] on link "Article Pages" at bounding box center [114, 12] width 150 height 10
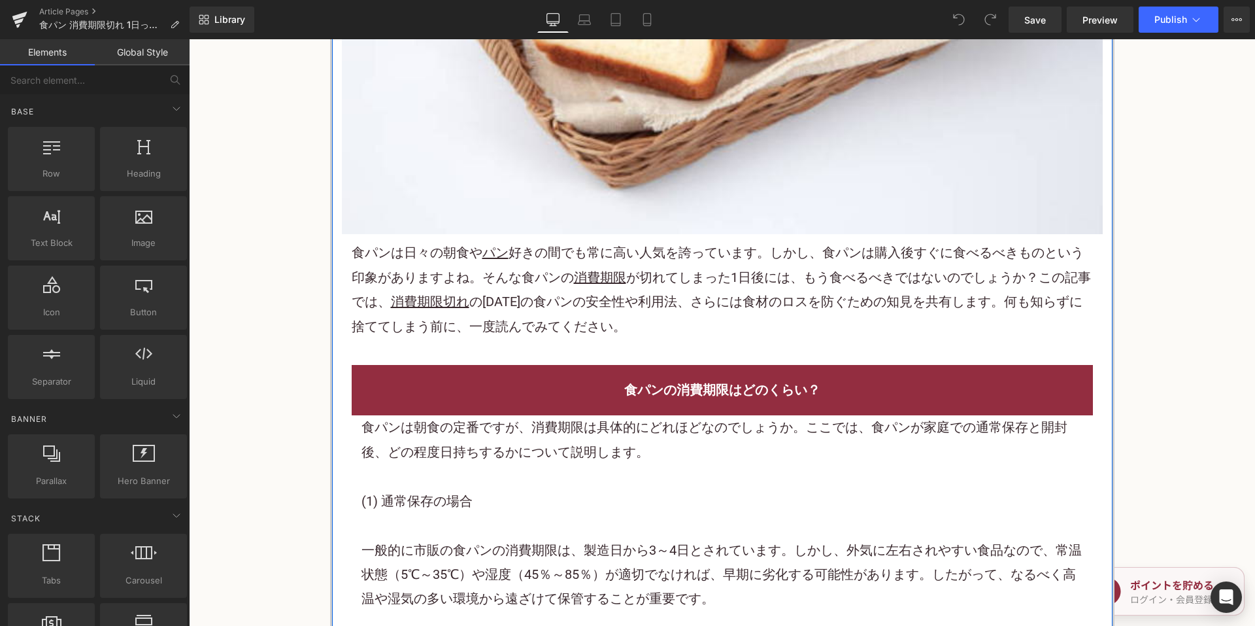
scroll to position [523, 0]
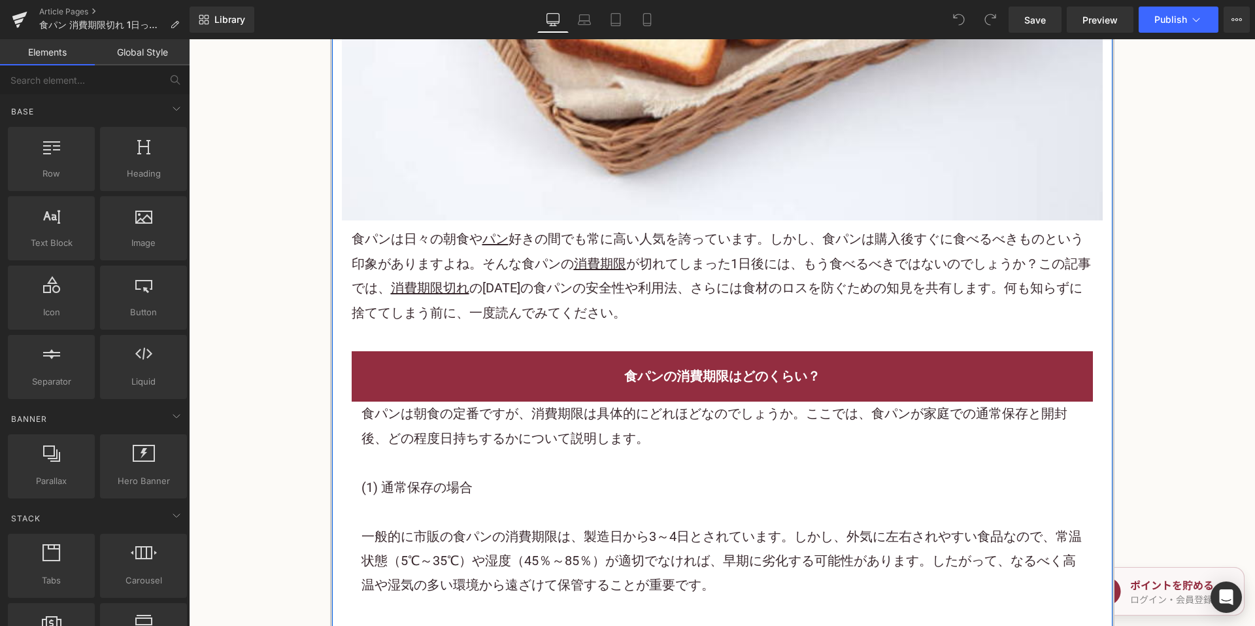
click at [544, 276] on p "食パン は日々の朝食や パン 好きの間でも常に高い人気を誇っています。しかし、食パンは購入後すぐに食べるべきものという印象がありますよね。そんな食パンの 消費…" at bounding box center [722, 276] width 741 height 98
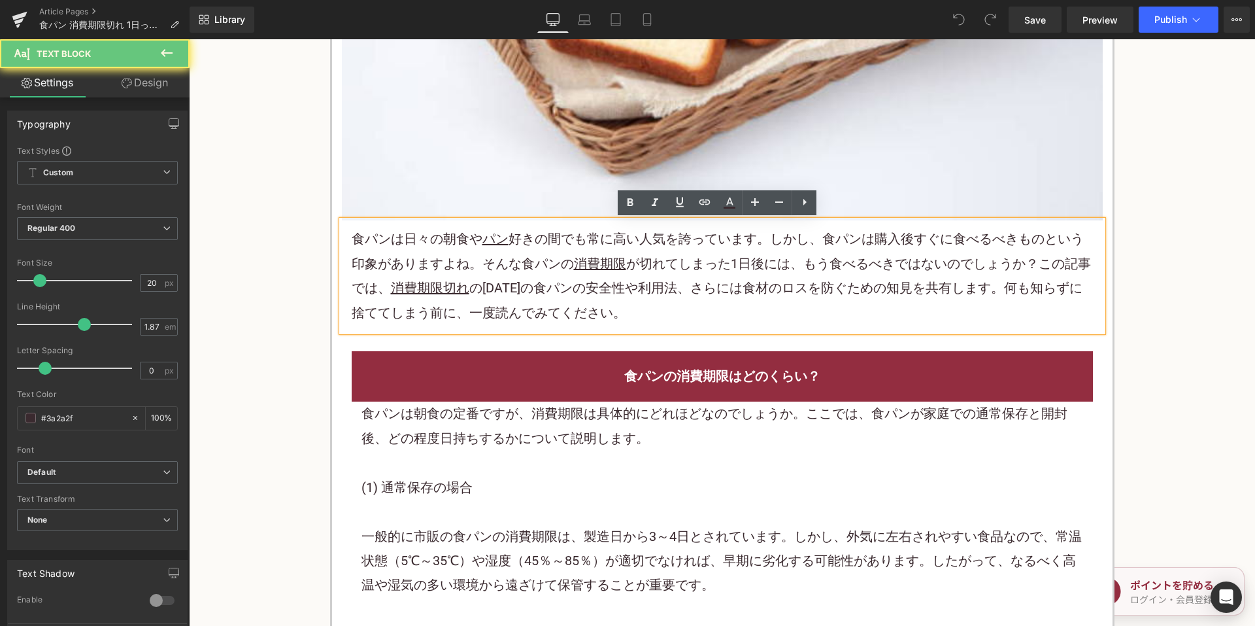
click at [541, 275] on p "食パン は日々の朝食や パン 好きの間でも常に高い人気を誇っています。しかし、食パンは購入後すぐに食べるべきものという印象がありますよね。そんな食パンの 消費…" at bounding box center [722, 276] width 741 height 98
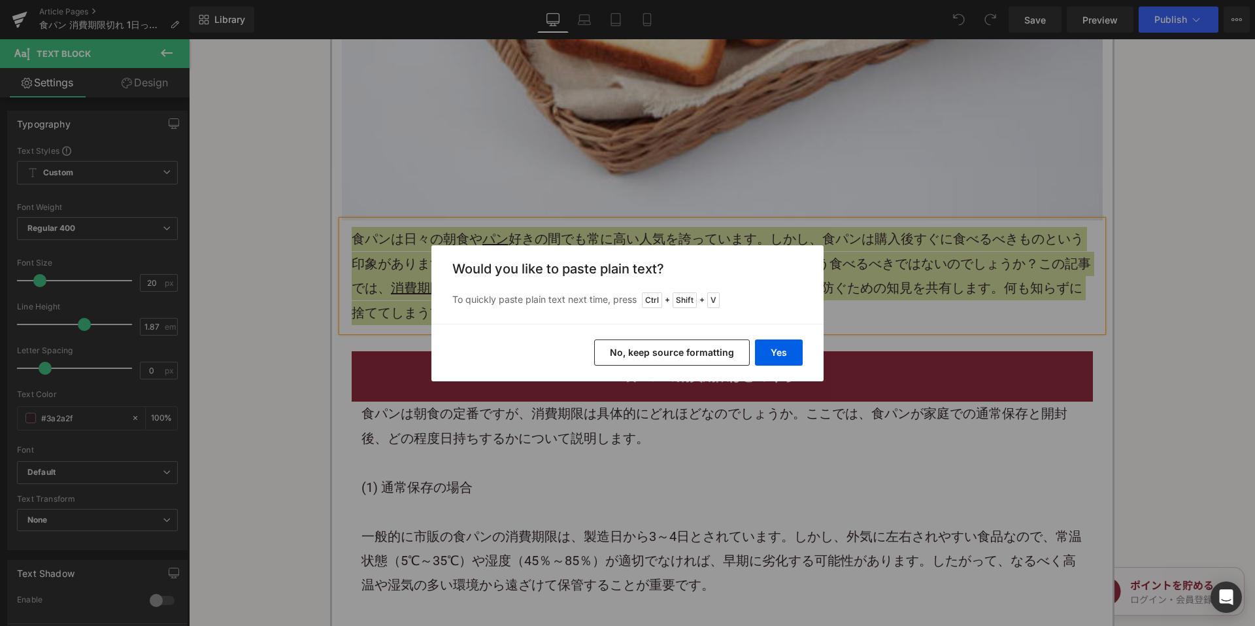
click at [650, 348] on button "No, keep source formatting" at bounding box center [672, 352] width 156 height 26
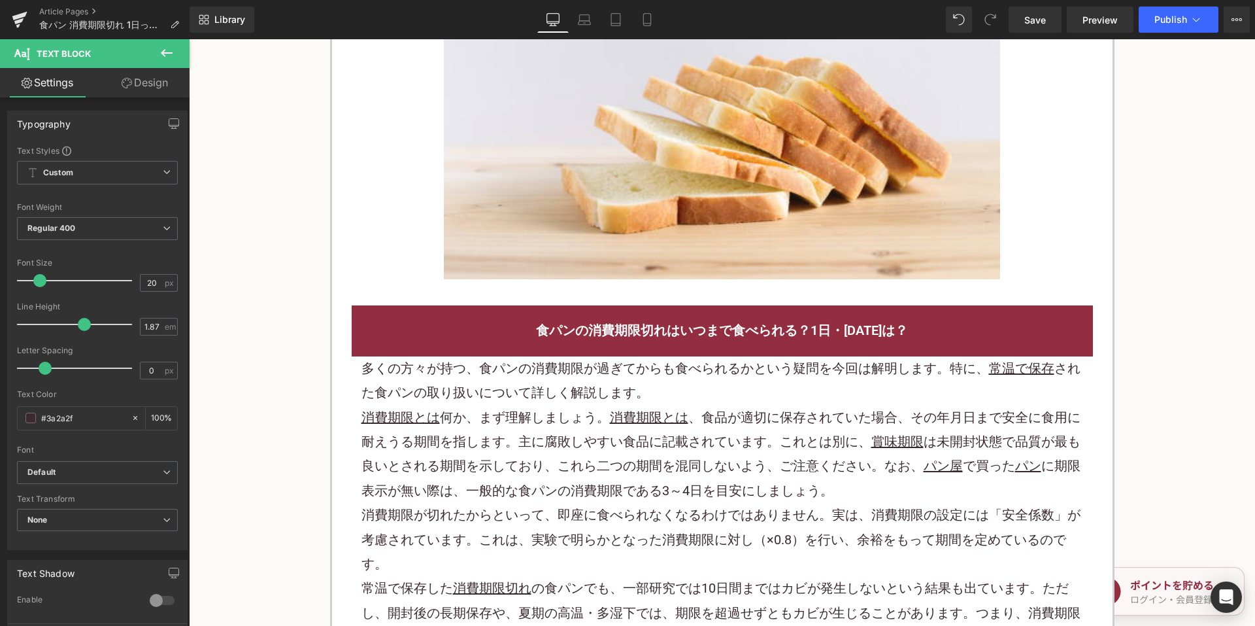
scroll to position [1700, 0]
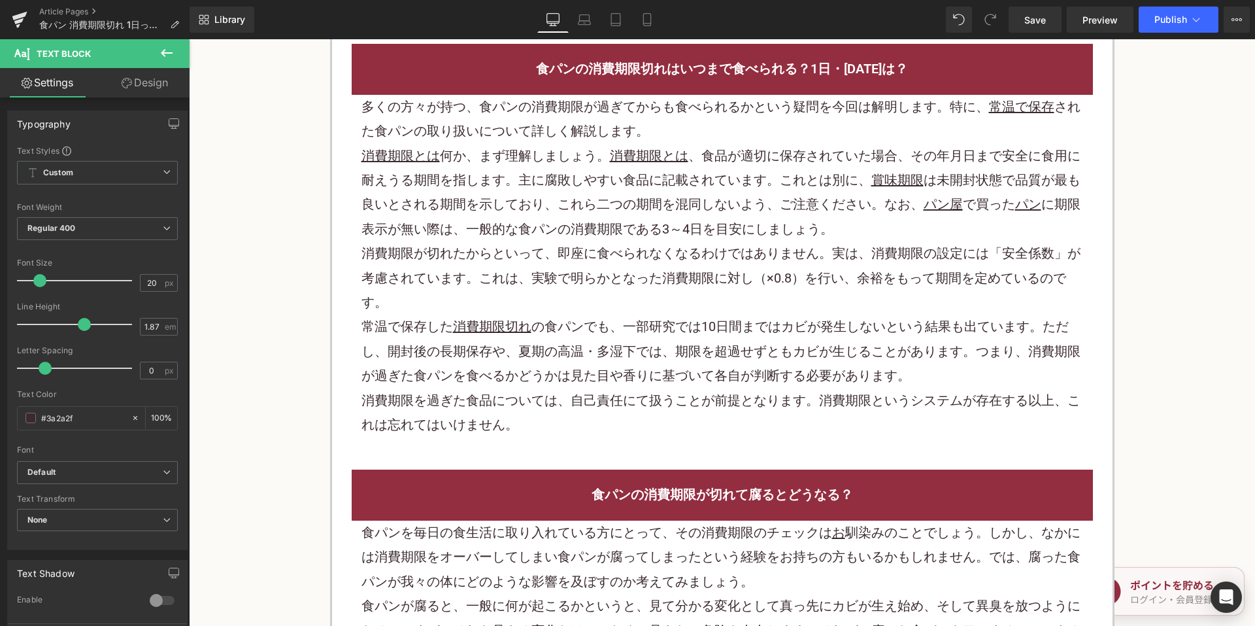
click at [548, 210] on p "消費期限とは 何か、まず理解しましょう。 消費期限とは 、食品が適切に保存されていた場合、その年月日まで安全に食用に耐えうる期間を指します。主に腐敗しやすい食…" at bounding box center [722, 193] width 722 height 98
click at [549, 209] on p "消費期限とは 何か、まず理解しましょう。 消費期限とは 、食品が適切に保存されていた場合、その年月日まで安全に食用に耐えうる期間を指します。主に腐敗しやすい食…" at bounding box center [722, 193] width 722 height 98
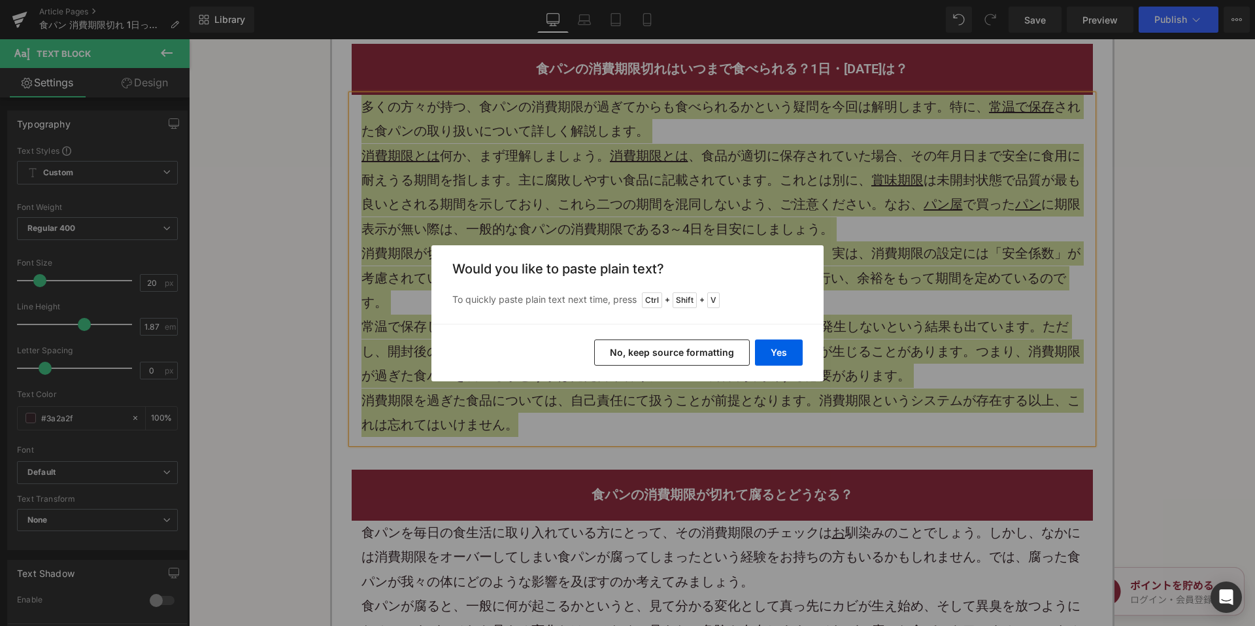
click at [610, 347] on button "No, keep source formatting" at bounding box center [672, 352] width 156 height 26
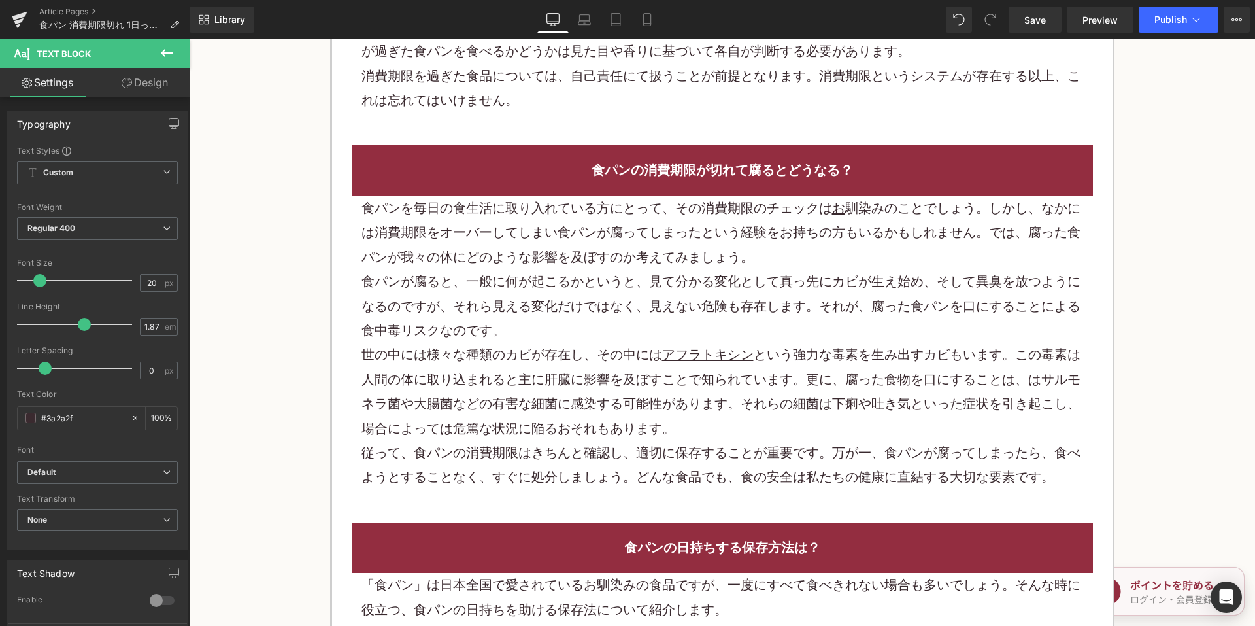
click at [555, 282] on p "食パンが腐ると、一般に何が起こるかというと、見て分かる変化として真っ先にカビが生え始め、そして異臭を放つようになるのですが、それら見える変化だけではなく、見え…" at bounding box center [722, 305] width 722 height 73
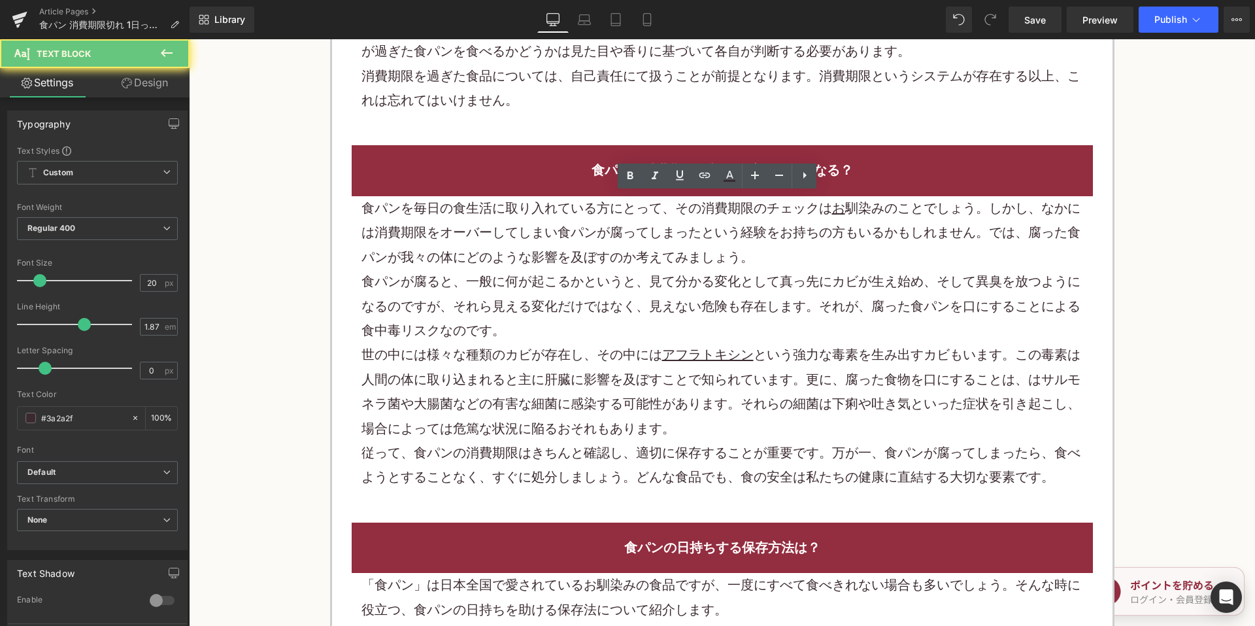
click at [555, 282] on p "食パンが腐ると、一般に何が起こるかというと、見て分かる変化として真っ先にカビが生え始め、そして異臭を放つようになるのですが、それら見える変化だけではなく、見え…" at bounding box center [722, 305] width 722 height 73
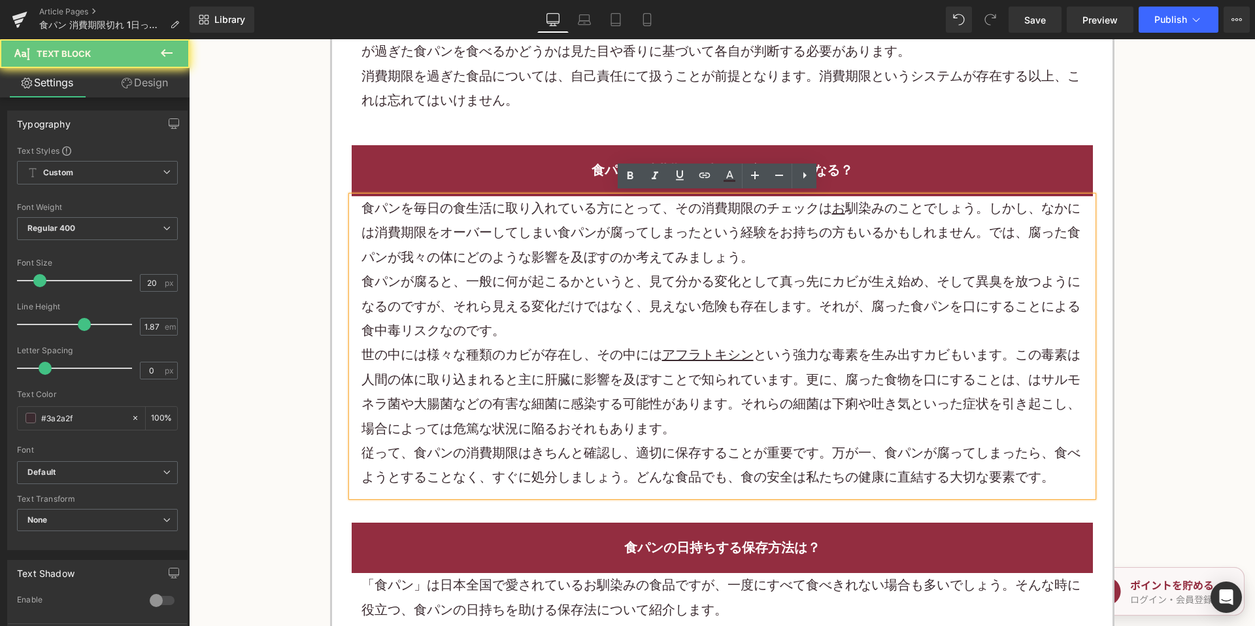
scroll to position [2026, 0]
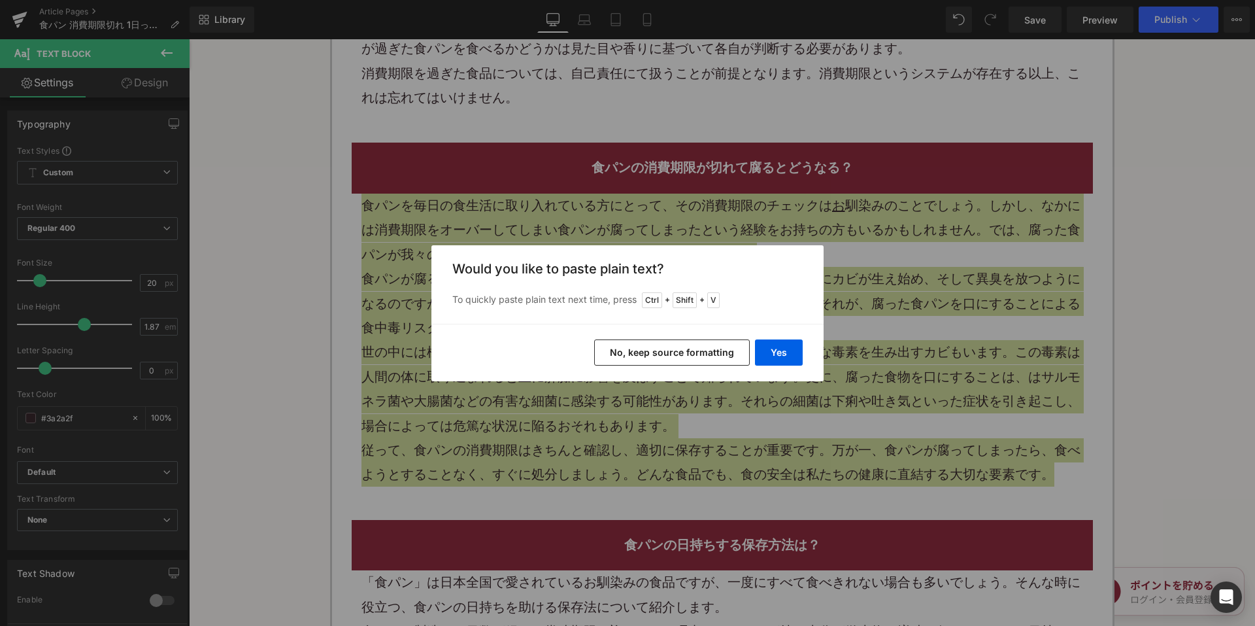
click at [632, 346] on button "No, keep source formatting" at bounding box center [672, 352] width 156 height 26
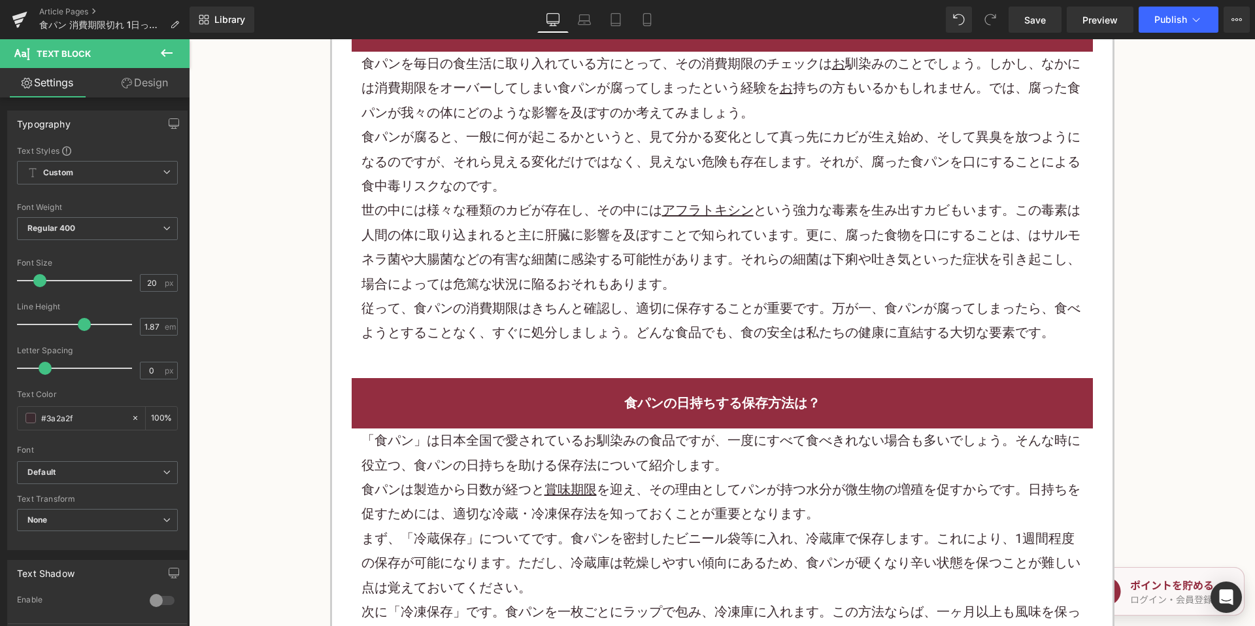
click at [566, 477] on p "食パンは製造から日数が経つと 賞味期限 を迎え、その理由として パン が持つ水分が微生物の増殖を促すからです。日持ちを促すためには、適切な冷蔵・ 冷凍 保存法…" at bounding box center [722, 501] width 722 height 49
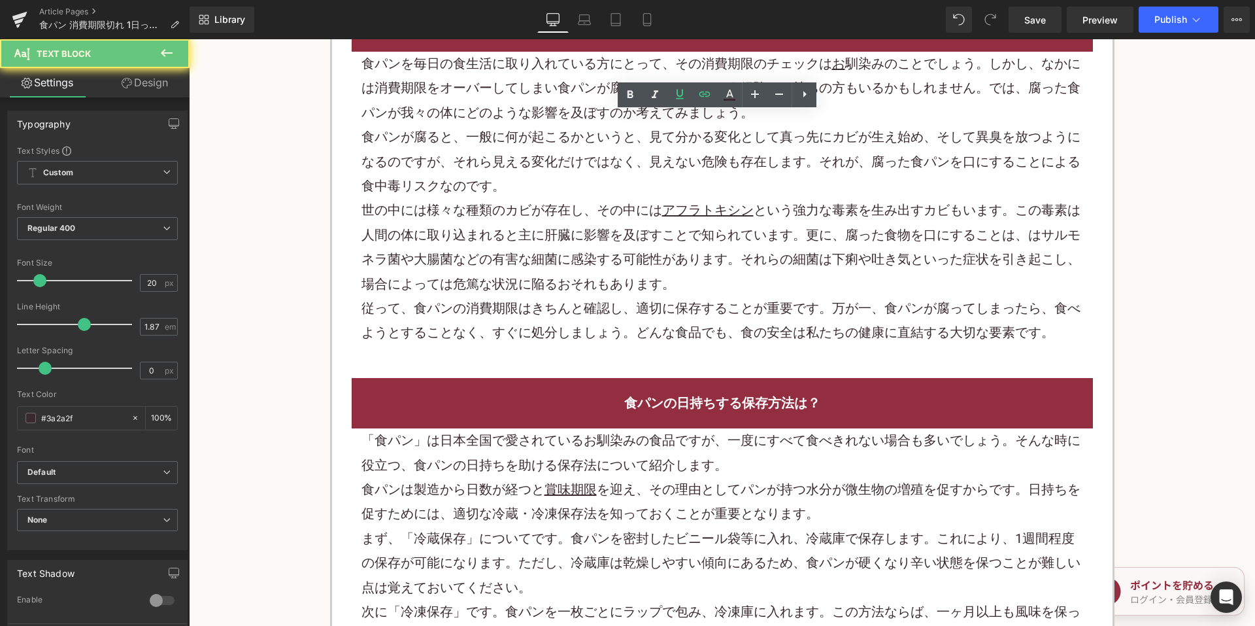
click at [566, 481] on u "賞味期限" at bounding box center [571, 489] width 52 height 16
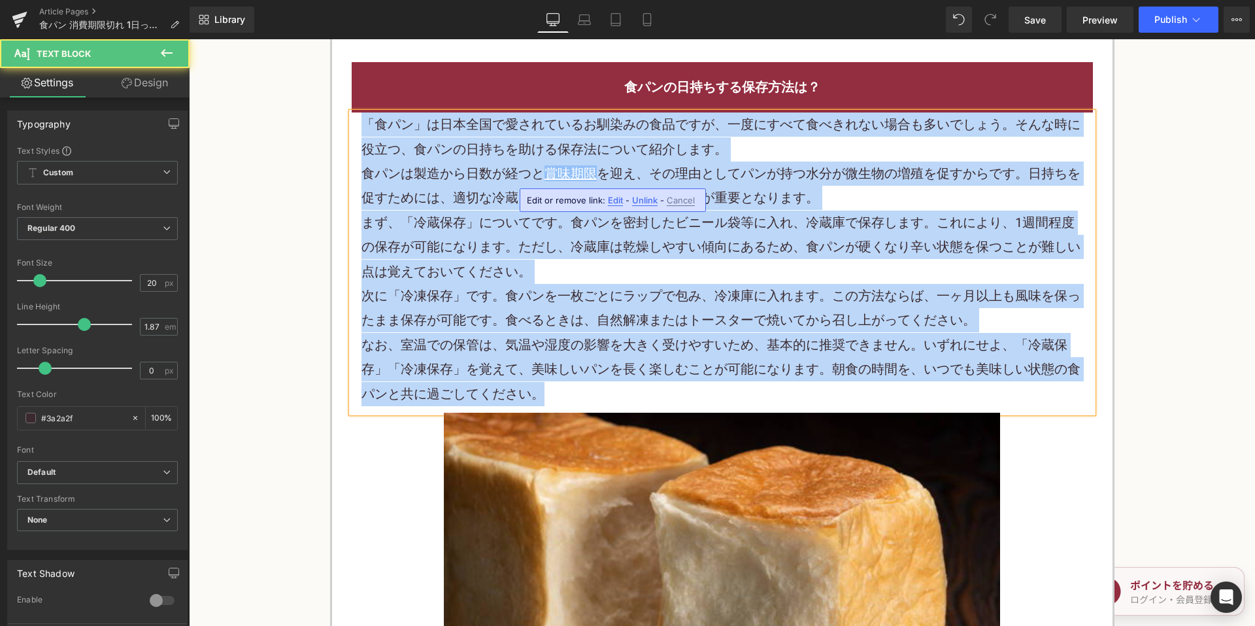
click at [461, 154] on p "「食パン」は日本全国で愛されているお馴染みの食品ですが、一度にすべて食べきれない場合も多いでしょう。そんな時に役立つ、食パンの日持ちを助ける保存法について紹介…" at bounding box center [722, 136] width 722 height 49
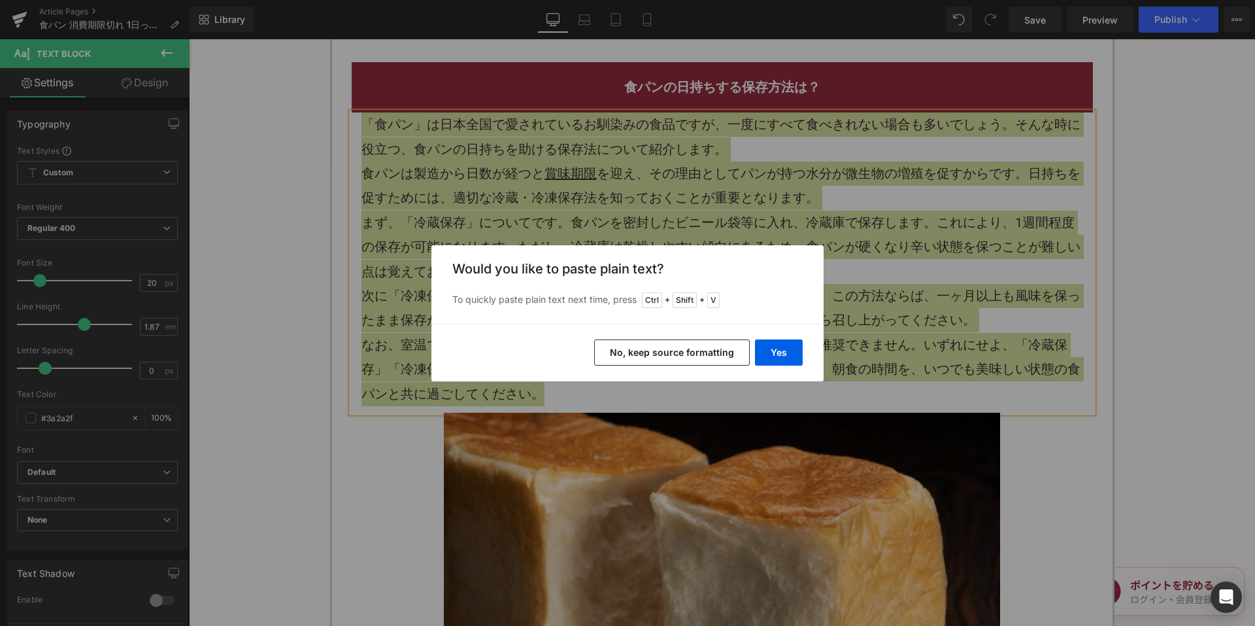
click at [616, 343] on button "No, keep source formatting" at bounding box center [672, 352] width 156 height 26
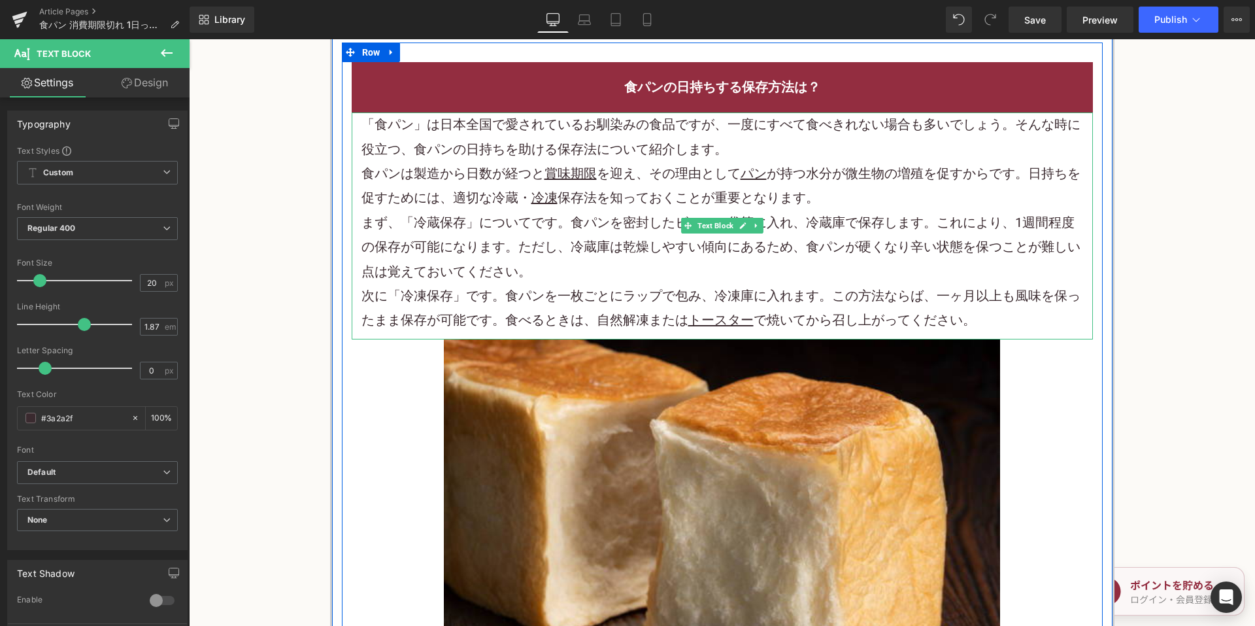
click at [1007, 319] on p "次に「 冷凍 保存」です。食パンを一枚ごとにラップで包み、冷凍庫に入れます。この方法ならば、一ヶ月以上も風味を保ったまま保存が可能です。食べるときは、自然解凍…" at bounding box center [722, 308] width 722 height 49
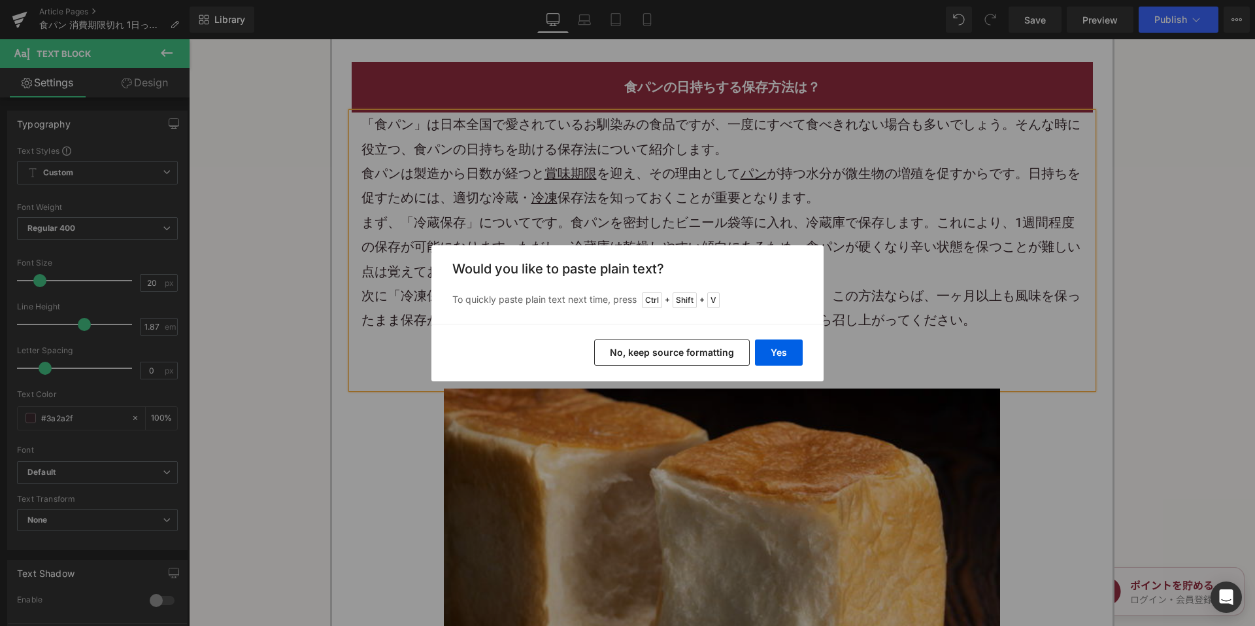
click at [709, 360] on button "No, keep source formatting" at bounding box center [672, 352] width 156 height 26
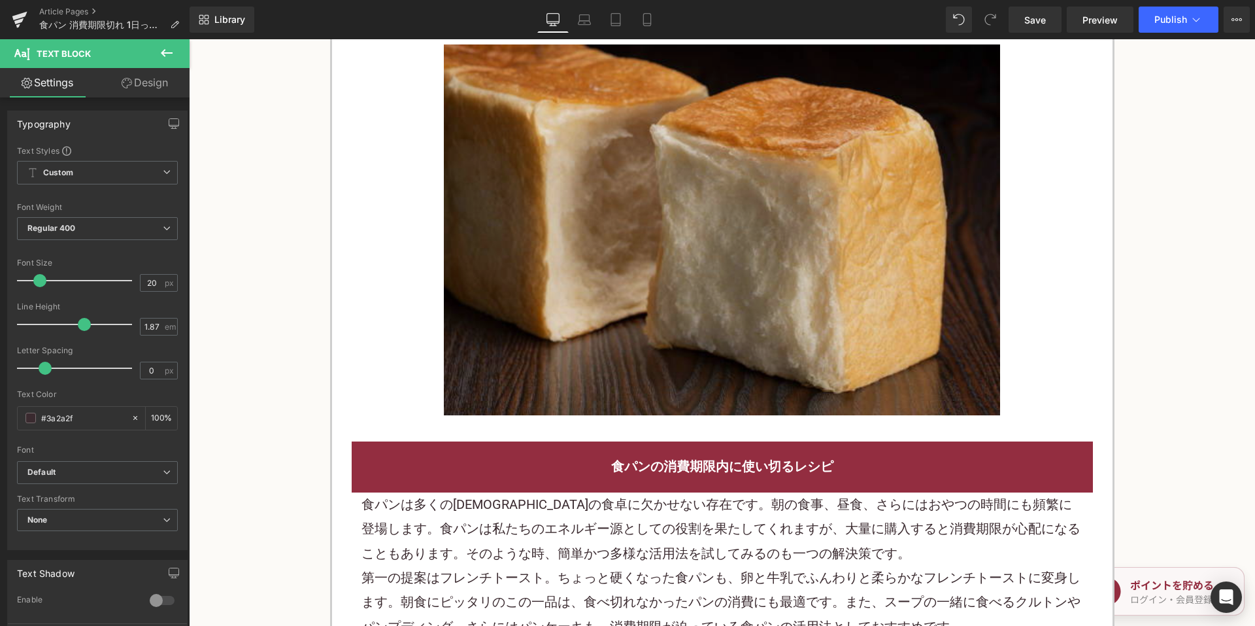
scroll to position [3138, 0]
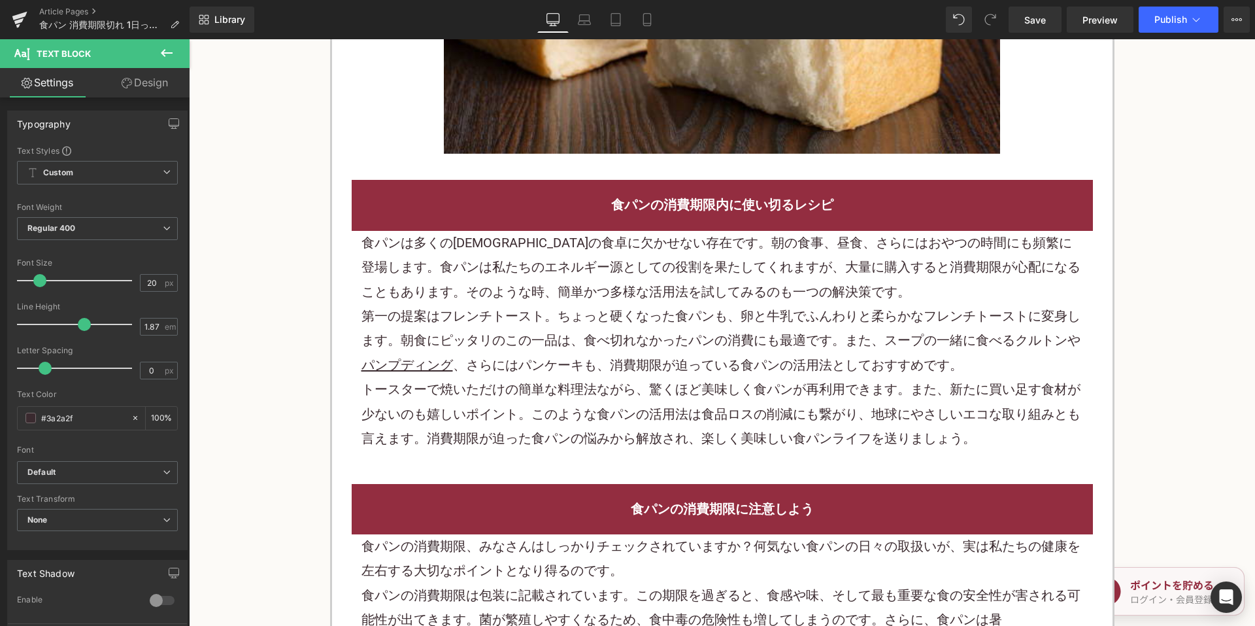
click at [553, 270] on p "食パンは多くの[DEMOGRAPHIC_DATA]の食卓に欠かせない存在です。朝の食事、昼食、さらには おやつ の時間にも頻繁に登場します。食パンは私たちのエ…" at bounding box center [722, 267] width 722 height 73
click at [553, 269] on p "食パンは多くの[DEMOGRAPHIC_DATA]の食卓に欠かせない存在です。朝の食事、昼食、さらには おやつ の時間にも頻繁に登場します。食パンは私たちのエ…" at bounding box center [722, 267] width 722 height 73
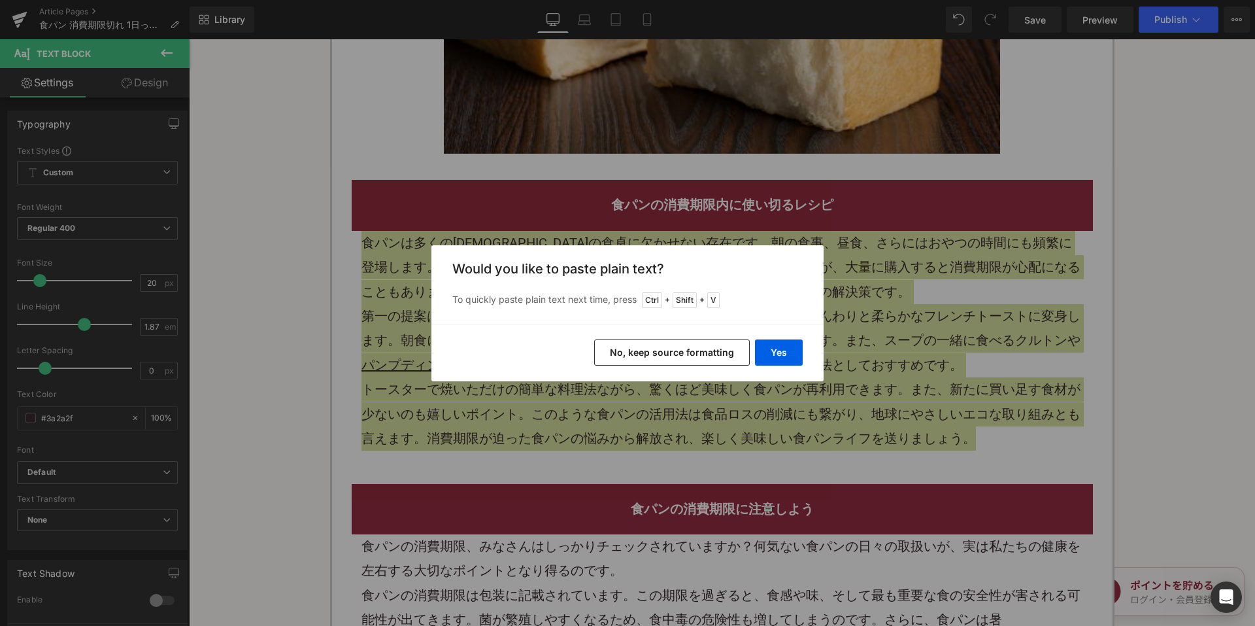
click at [663, 354] on button "No, keep source formatting" at bounding box center [672, 352] width 156 height 26
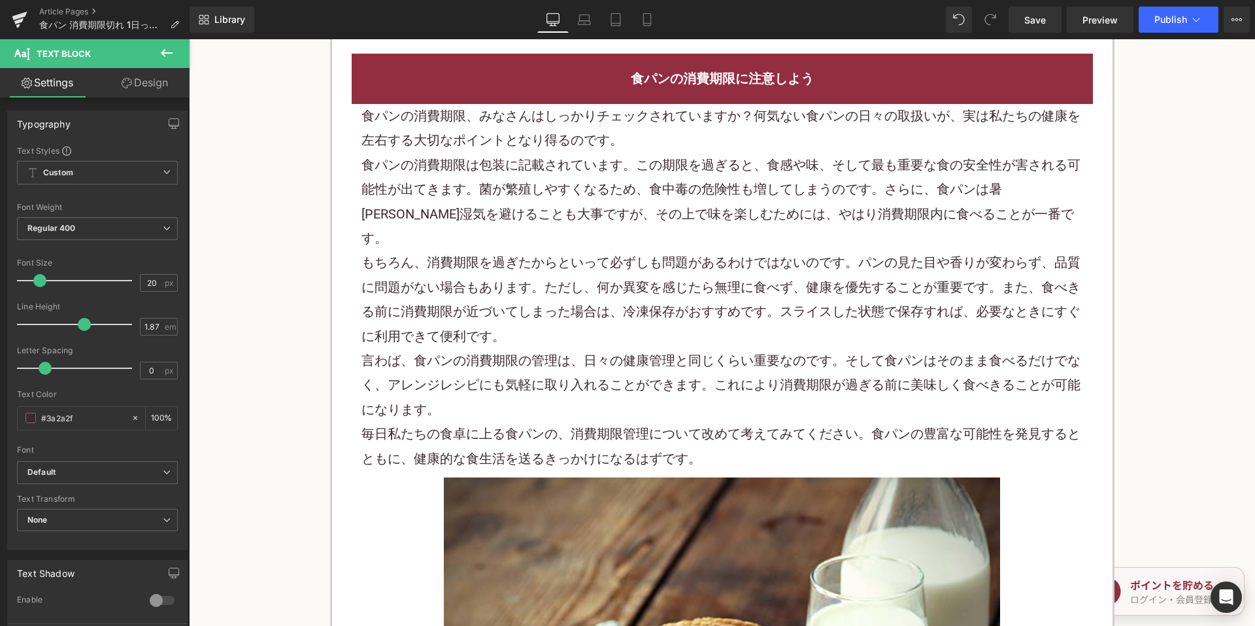
scroll to position [3661, 0]
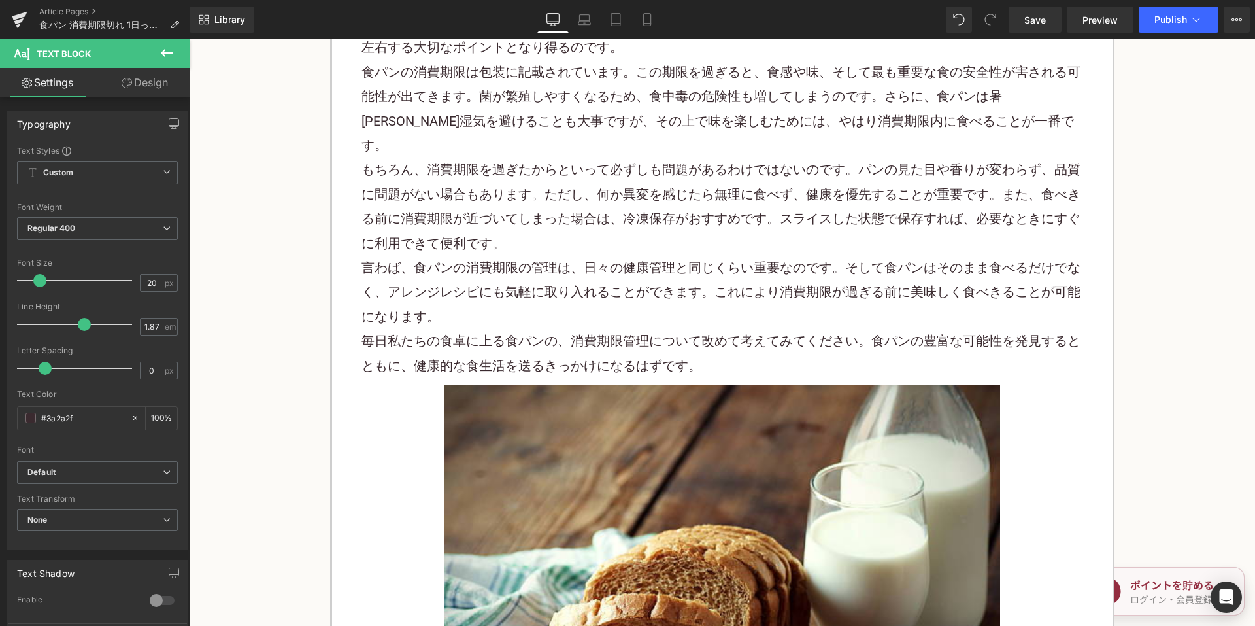
click at [600, 297] on p "言わば、食パンの消費期限の管理は、日々の健康管理と同じくらい重要なのです。そして食パンはそのまま食べるだけでなく、アレンジ レシピ にも気軽に取り入れることが…" at bounding box center [722, 292] width 722 height 73
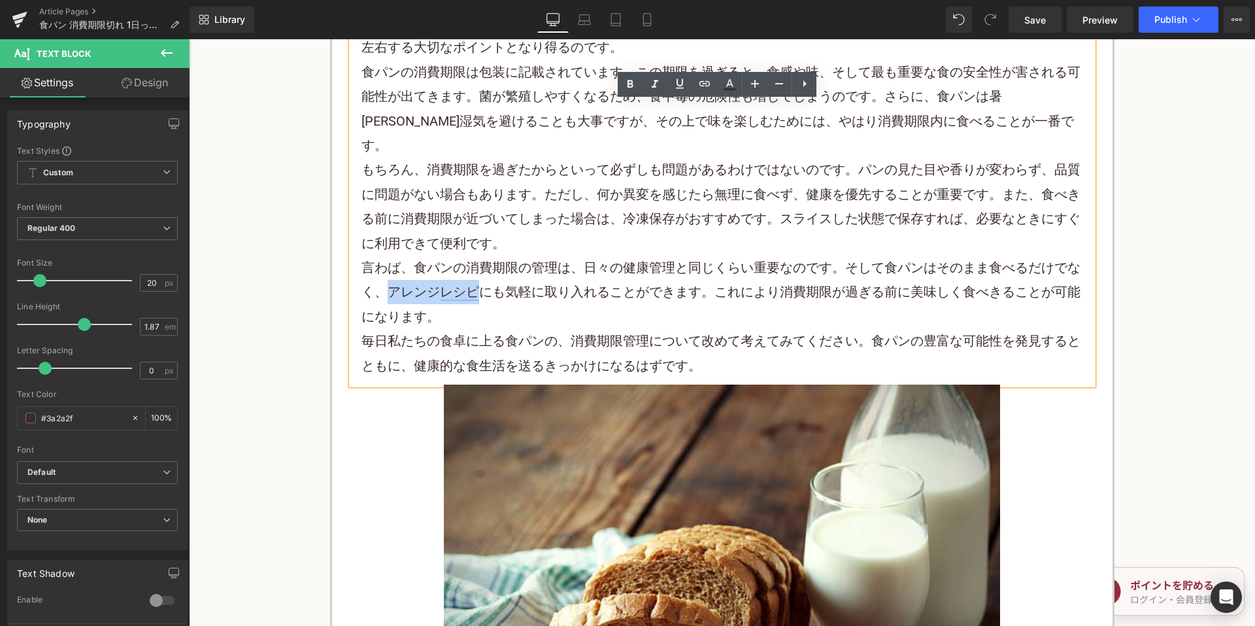
drag, startPoint x: 385, startPoint y: 271, endPoint x: 470, endPoint y: 273, distance: 85.0
click at [470, 273] on p "言わば、食パンの消費期限の管理は、日々の健康管理と同じくらい重要なのです。そして食パンはそのまま食べるだけでなく、アレンジ レシピ にも気軽に取り入れることが…" at bounding box center [722, 292] width 722 height 73
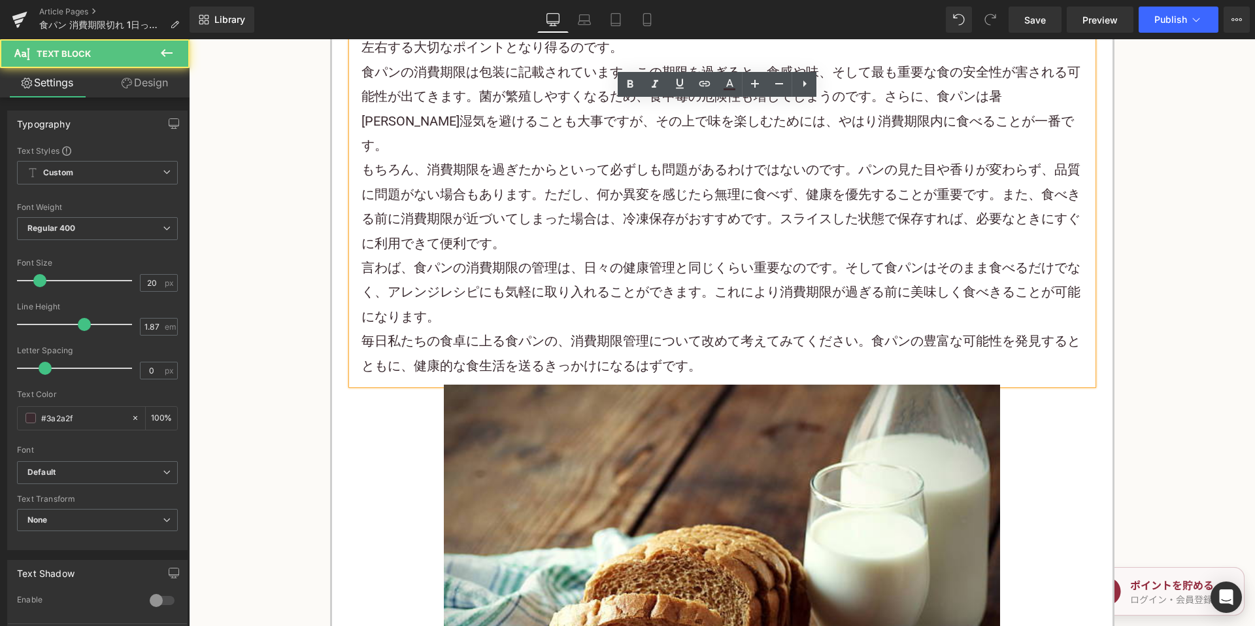
click at [537, 258] on p "言わば、食パンの消費期限の管理は、日々の健康管理と同じくらい重要なのです。そして食パンはそのまま食べるだけでなく、アレンジ レシピ にも気軽に取り入れることが…" at bounding box center [722, 292] width 722 height 73
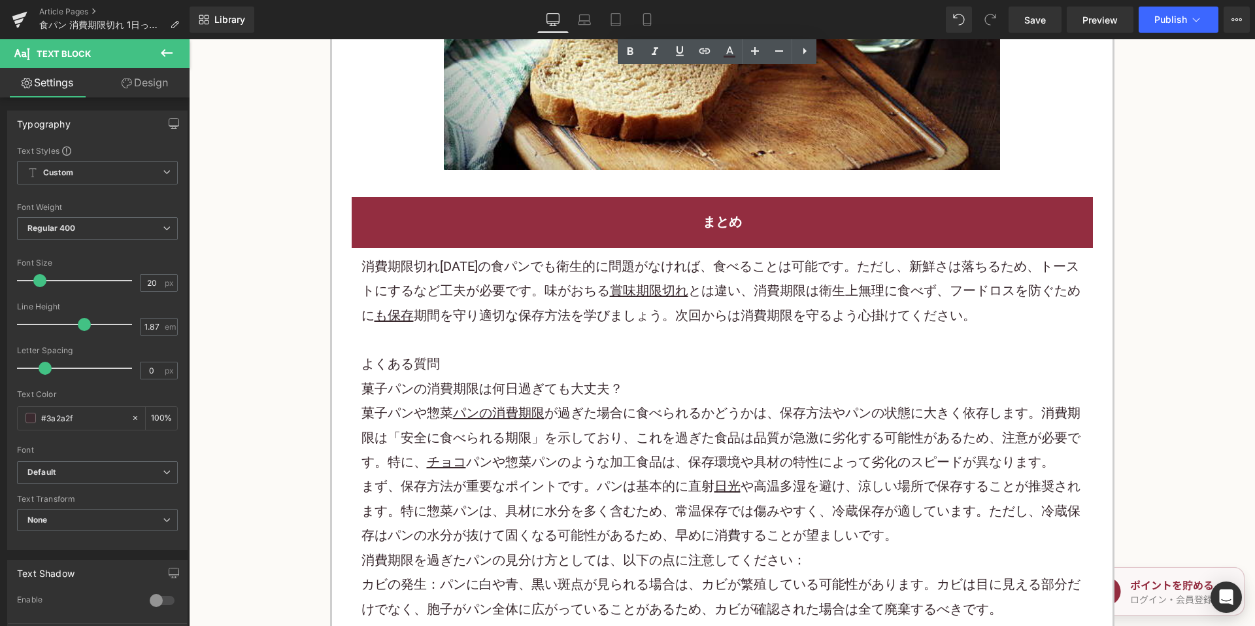
scroll to position [4445, 0]
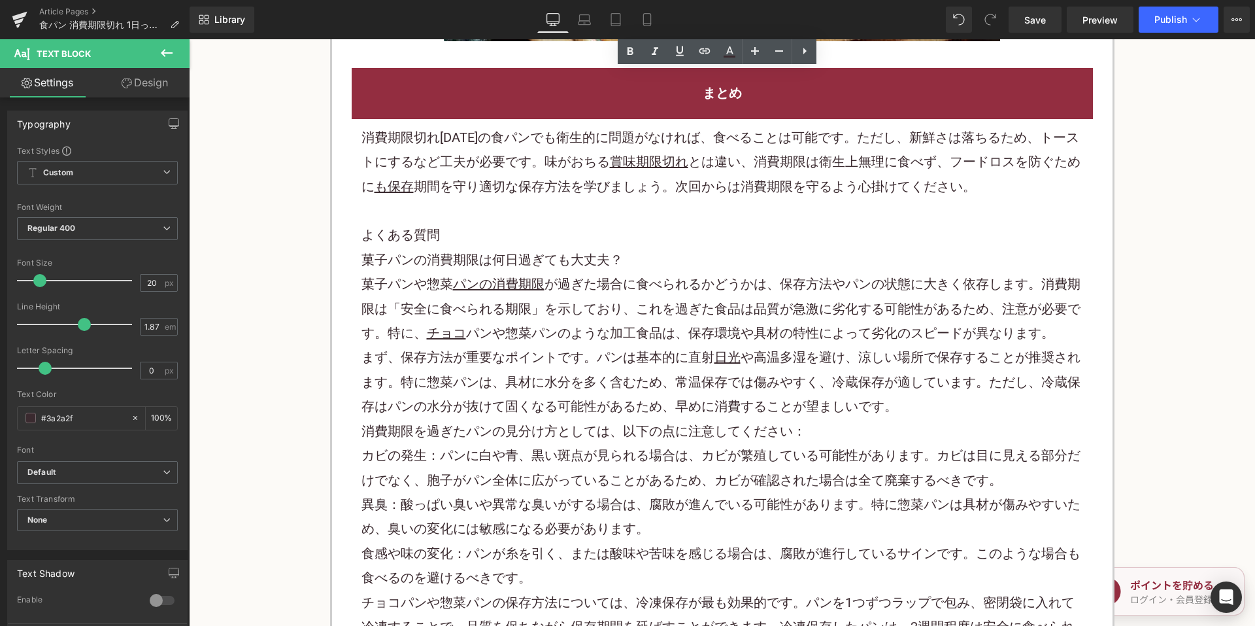
click at [496, 147] on p "消費期限切れ[DATE]の食パンでも衛生的に問題がなければ、食べることは可能です。ただし、新鮮さは落ちるため、トーストにするなど工夫が必要です。味がおちる 賞…" at bounding box center [722, 162] width 722 height 73
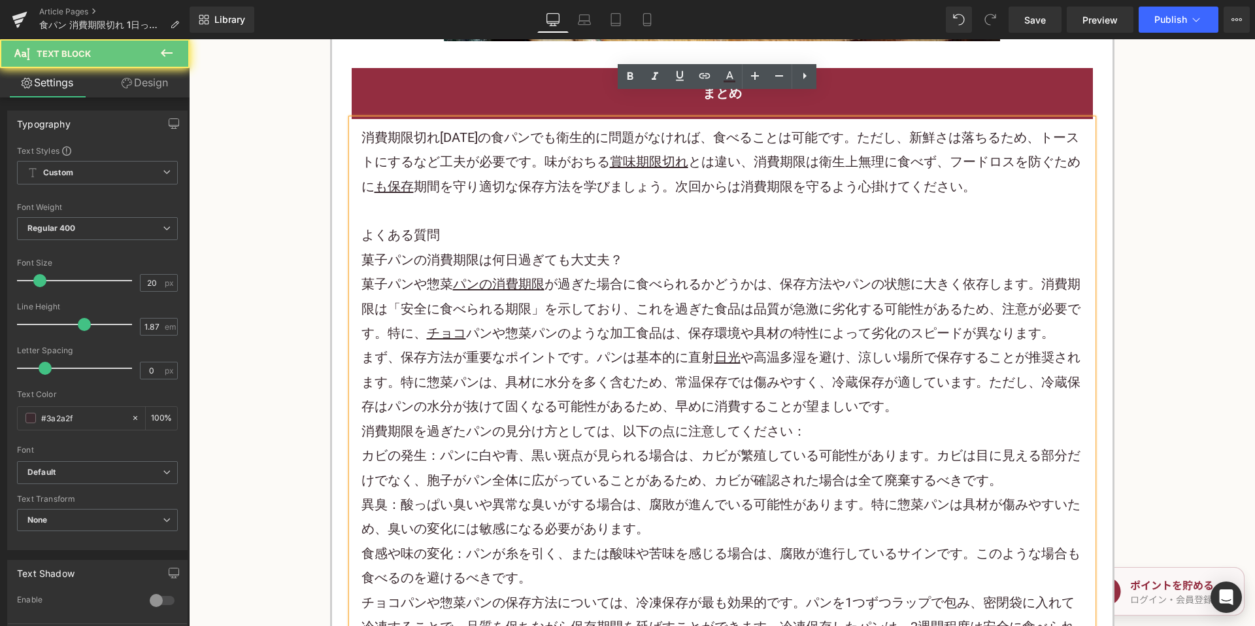
click at [496, 147] on p "消費期限切れ[DATE]の食パンでも衛生的に問題がなければ、食べることは可能です。ただし、新鮮さは落ちるため、トーストにするなど工夫が必要です。味がおちる 賞…" at bounding box center [722, 162] width 722 height 73
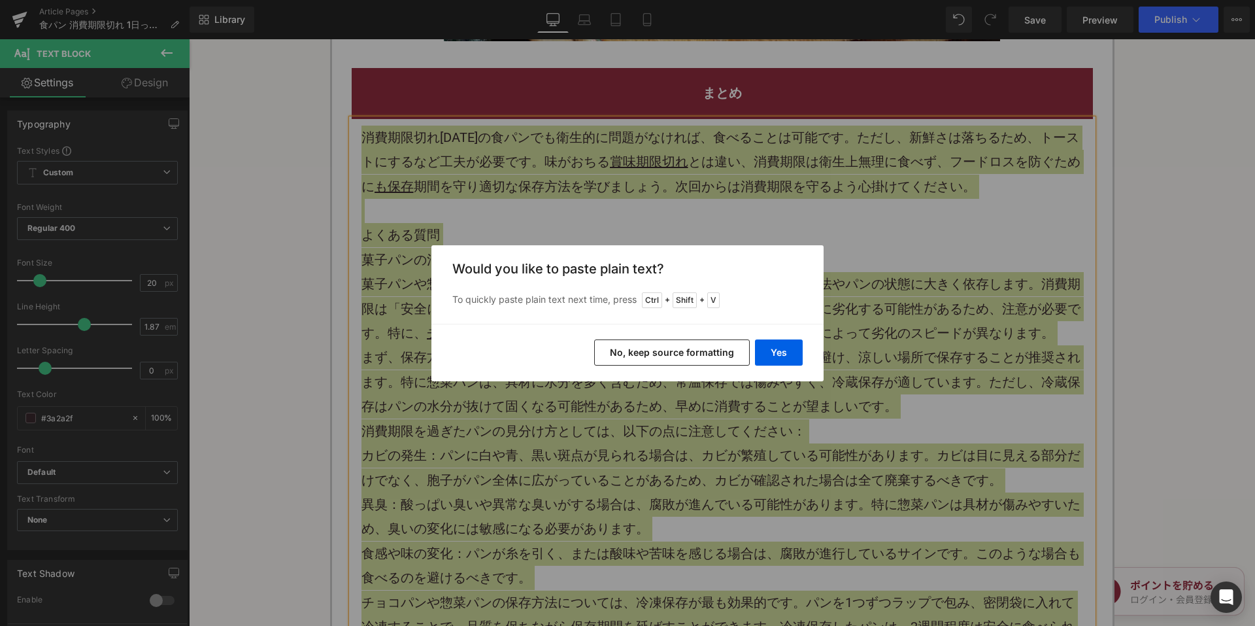
click at [639, 345] on button "No, keep source formatting" at bounding box center [672, 352] width 156 height 26
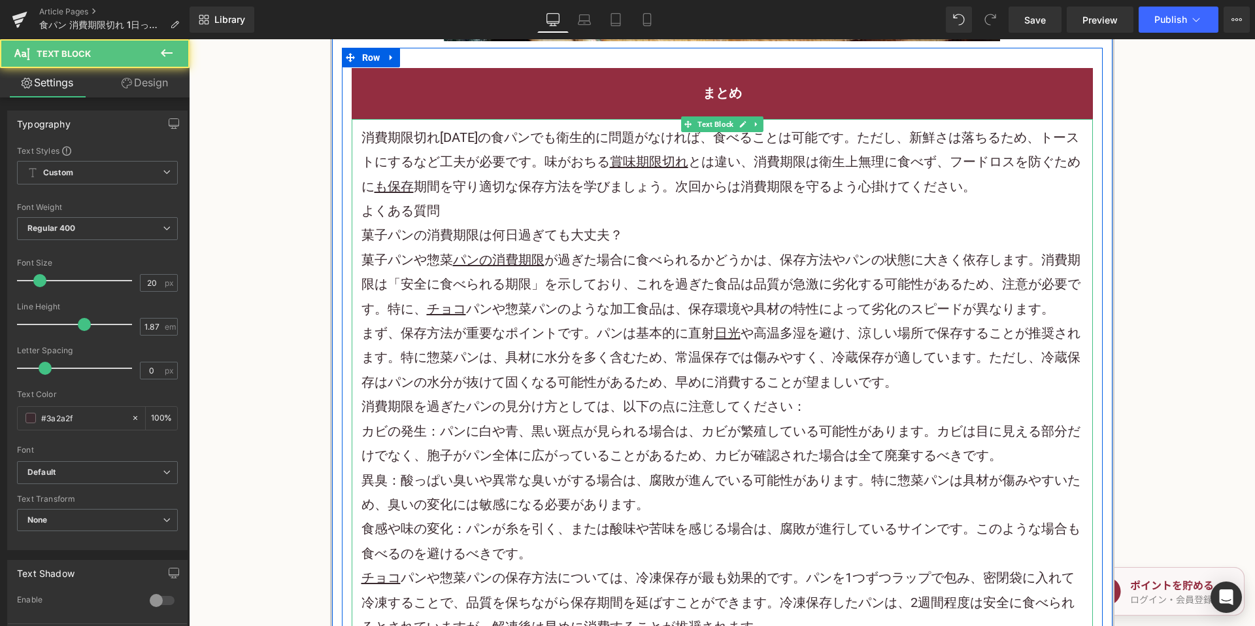
click at [986, 147] on p "消費期限切れ[DATE]の食パンでも衛生的に問題がなければ、食べることは可能です。ただし、新鮮さは落ちるため、トーストにするなど工夫が必要です。味がおちる 賞…" at bounding box center [722, 162] width 722 height 73
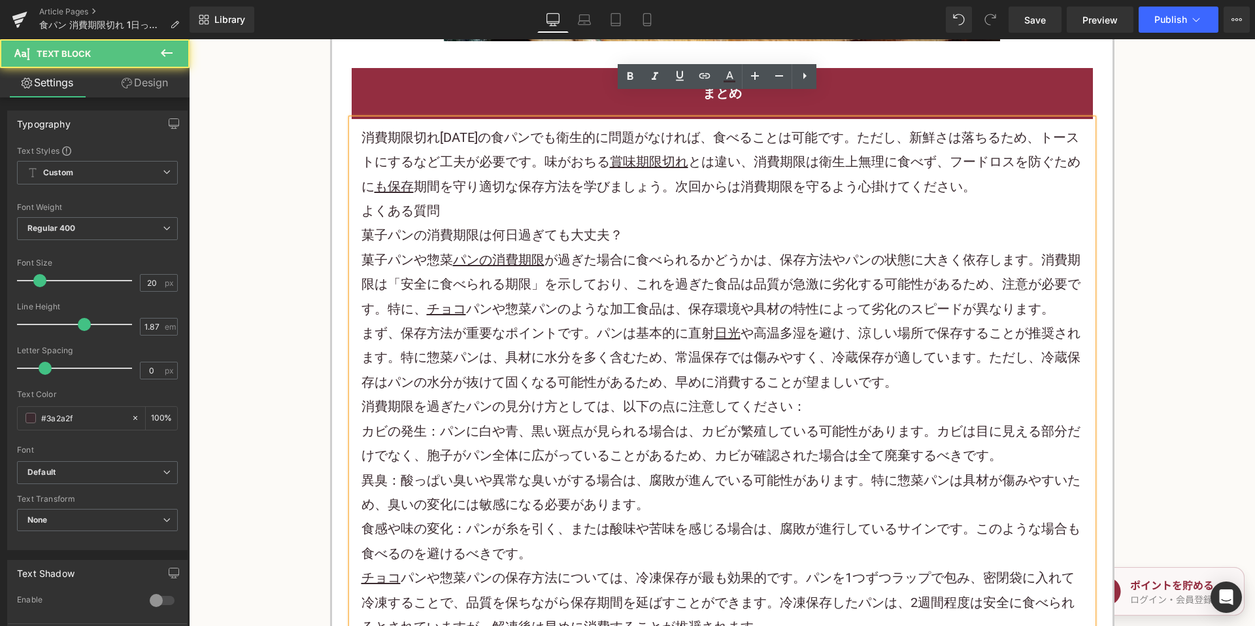
click at [991, 167] on p "消費期限切れ[DATE]の食パンでも衛生的に問題がなければ、食べることは可能です。ただし、新鮮さは落ちるため、トーストにするなど工夫が必要です。味がおちる 賞…" at bounding box center [722, 162] width 722 height 73
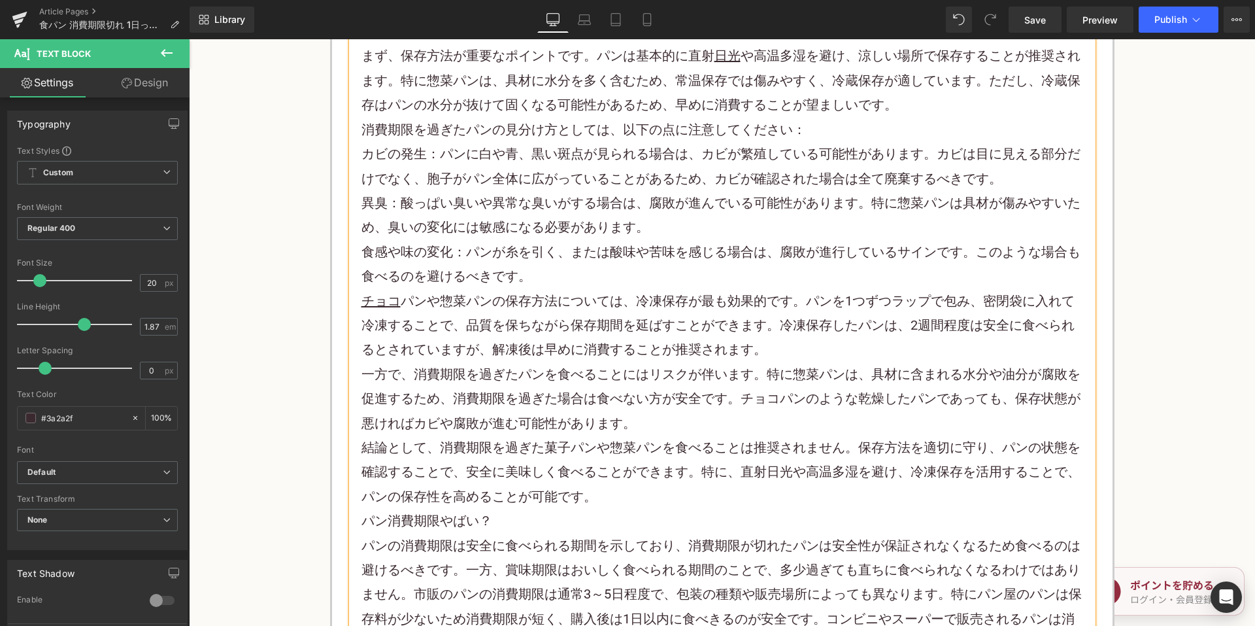
scroll to position [4772, 0]
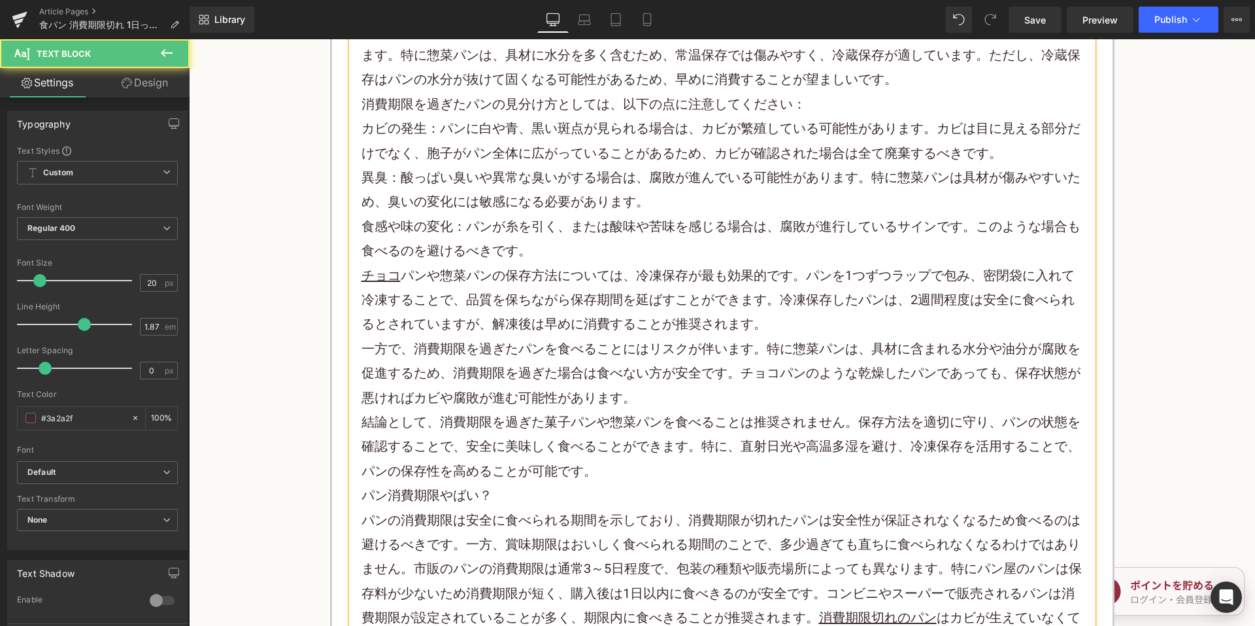
click at [597, 439] on p "結論として、消費期限を過ぎた菓子パンや惣菜パンを食べることは推奨されません。保存方法を適切に守り、パンの状態を確認することで、安全に美味しく食べることができま…" at bounding box center [722, 446] width 722 height 73
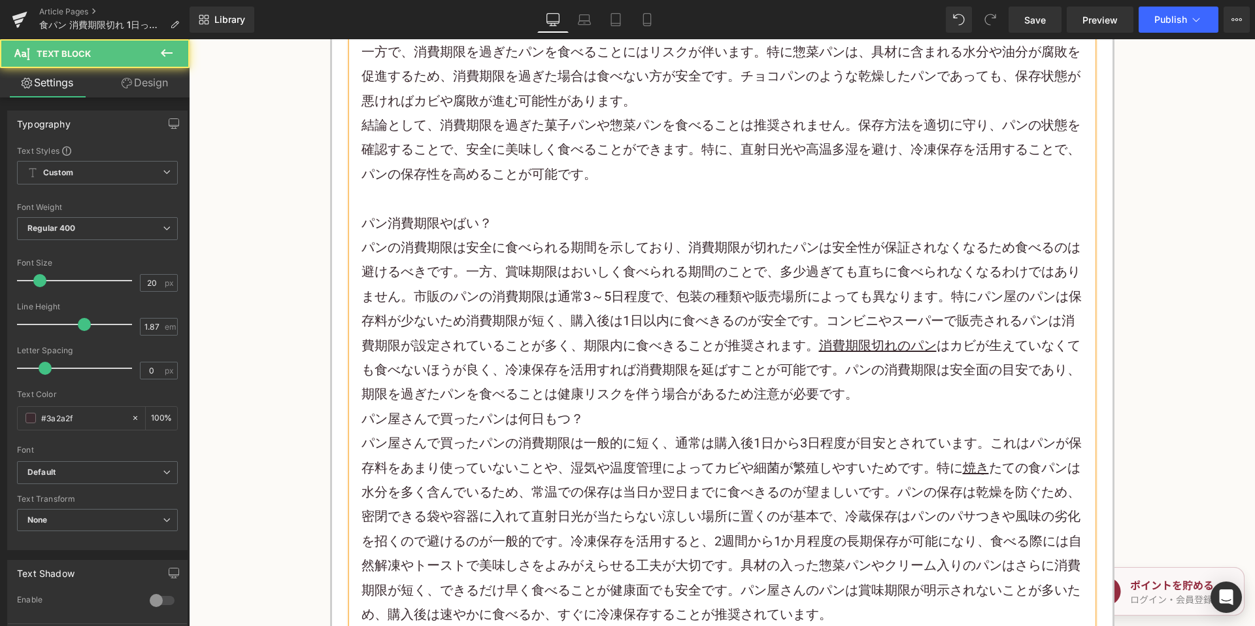
scroll to position [5099, 0]
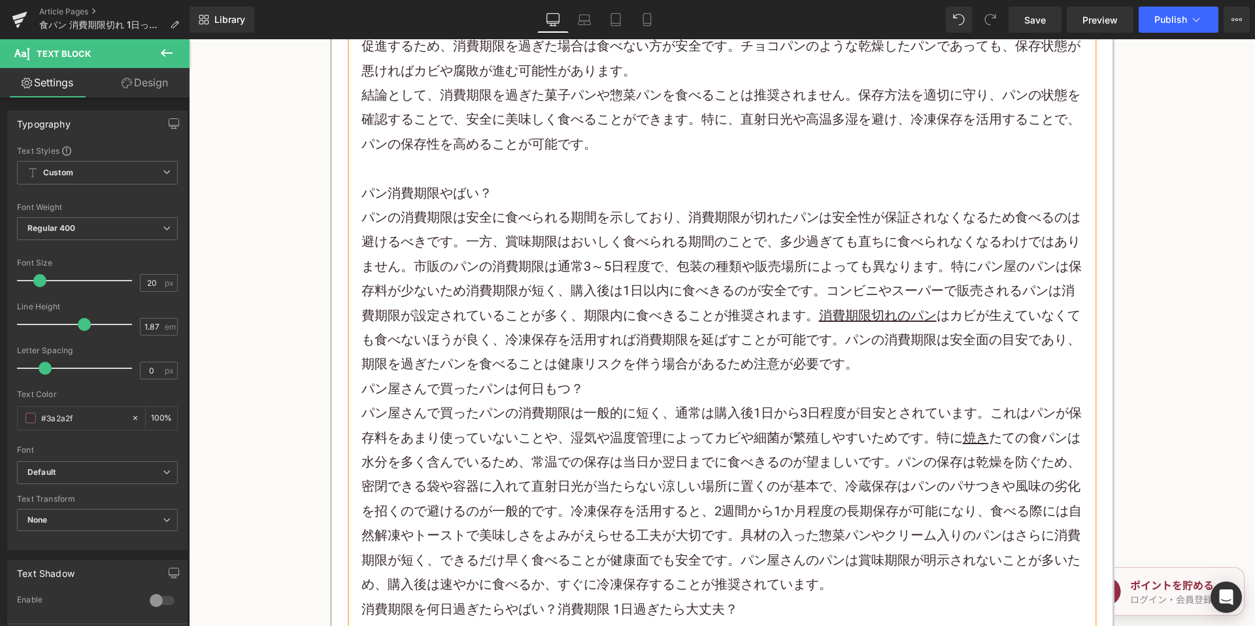
click at [877, 337] on p "パンの消費期限は安全に食べられる期間を示しており、消費期限が切れたパンは安全性が保証されなくなるため食べるのは避けるべきです。一方、賞味期限はおいしく食べられ…" at bounding box center [722, 290] width 722 height 171
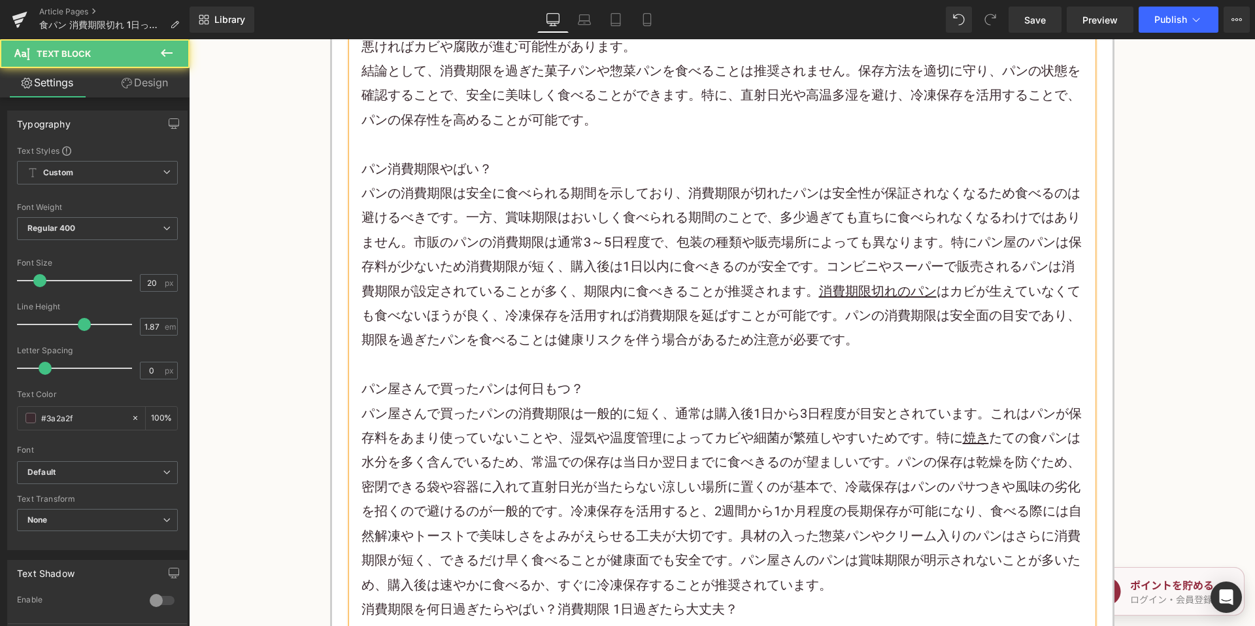
scroll to position [5426, 0]
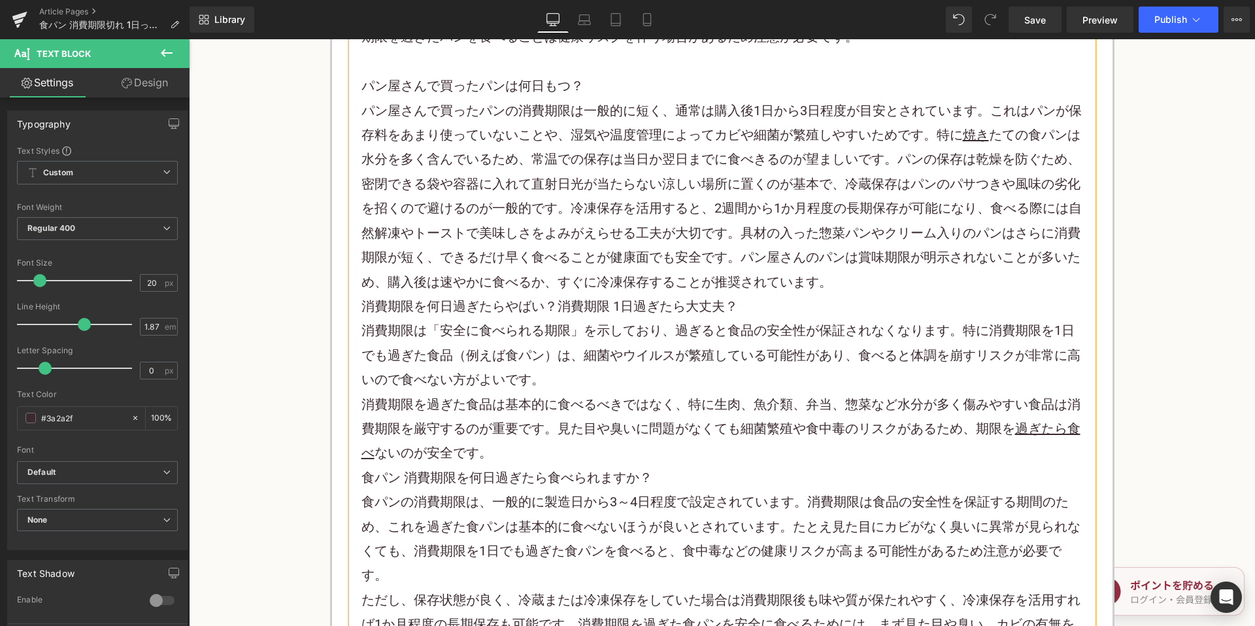
click at [857, 259] on p "パン屋さんで買ったパンの消費期限は一般的に短く、通常は購入後1日から3日程度が目安とされています。これはパンが保存料をあまり使っていないことや、湿気や温度管理…" at bounding box center [722, 196] width 722 height 195
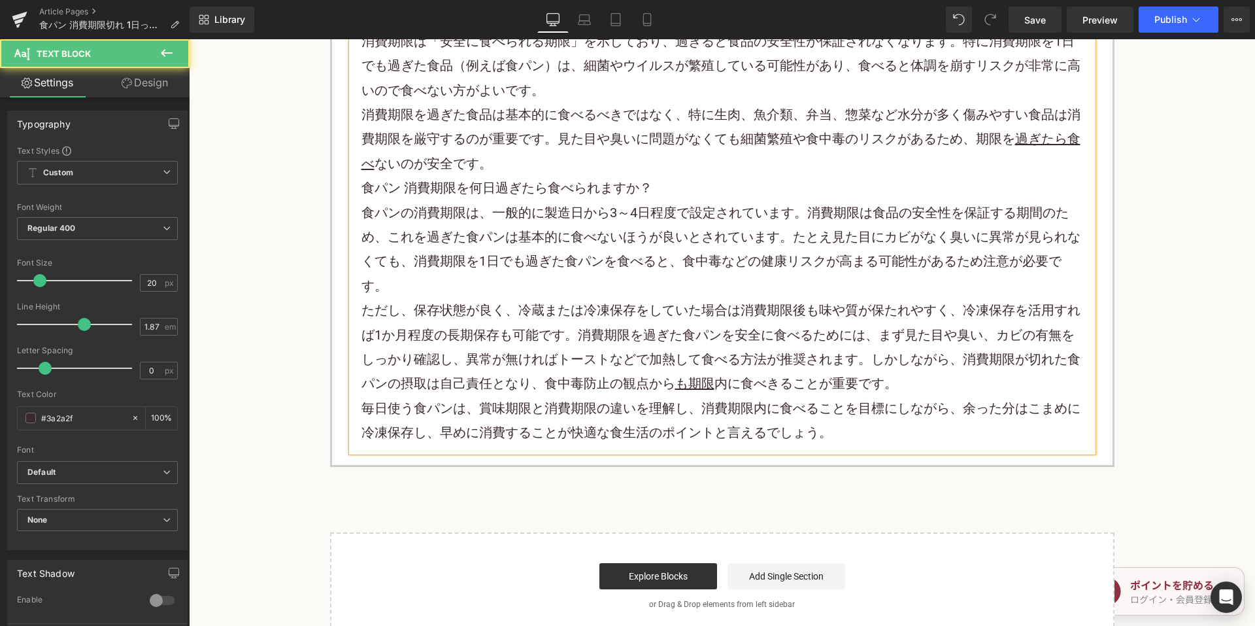
scroll to position [5753, 0]
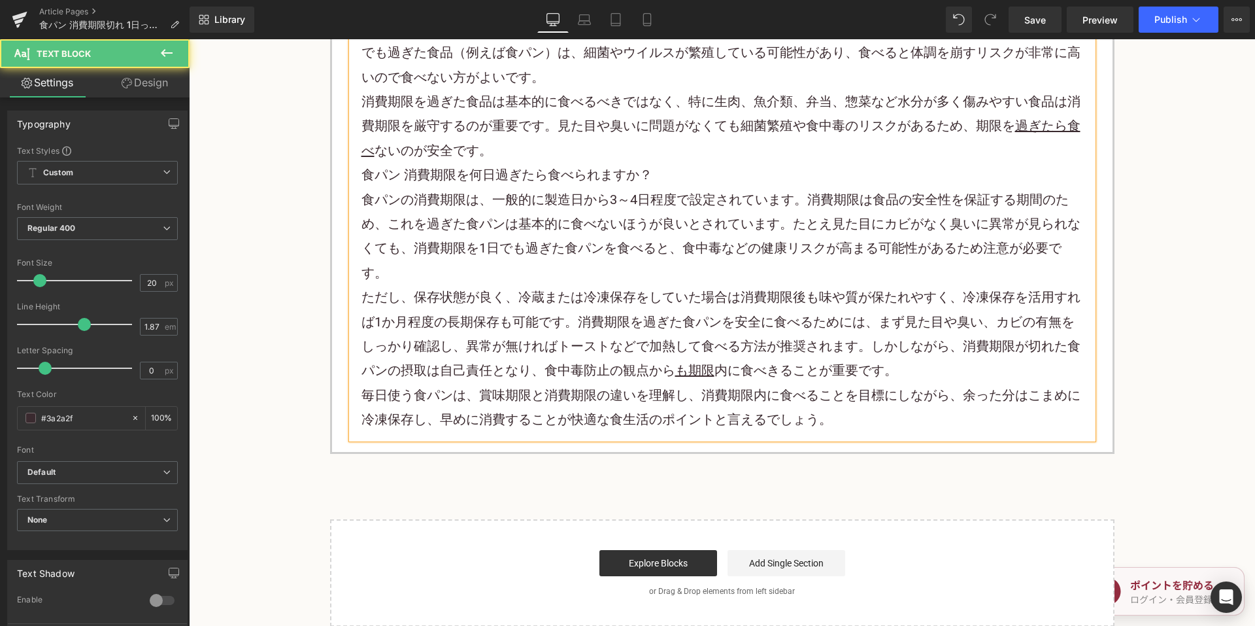
click at [516, 130] on p "消費期限を過ぎた食品は基本的に食べるべきではなく、特に生肉、魚介類、弁当、惣菜など水分が多く傷みやすい食品は消費期限を厳守するのが重要です。見た目や臭いに問題…" at bounding box center [722, 126] width 722 height 73
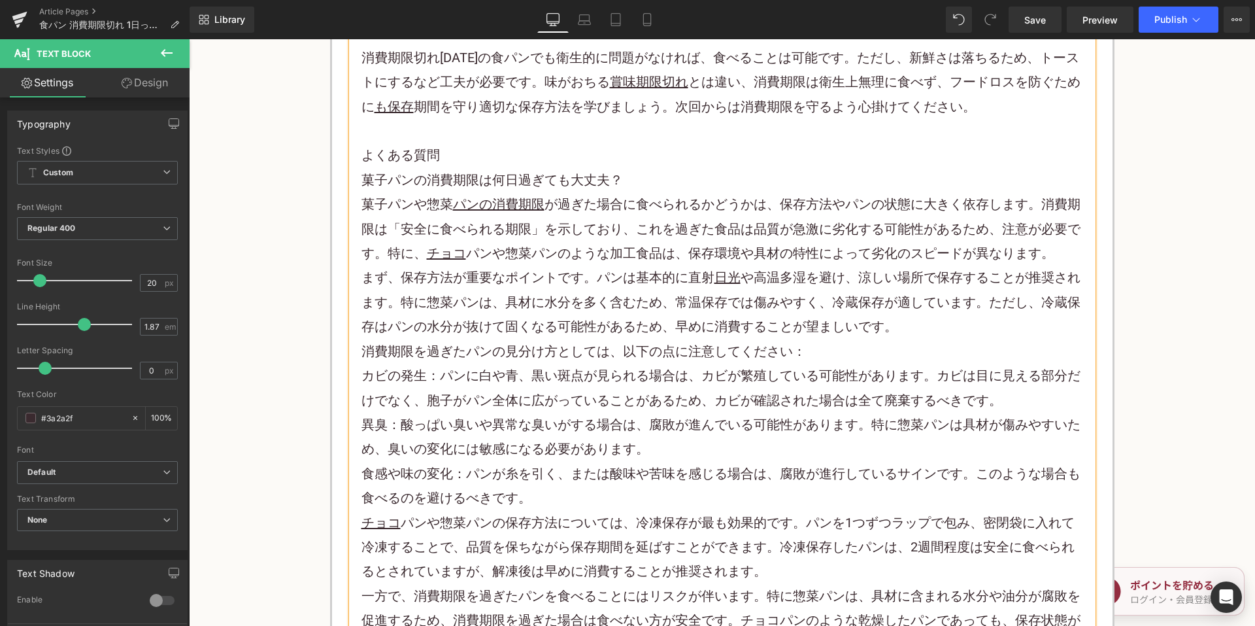
scroll to position [4511, 0]
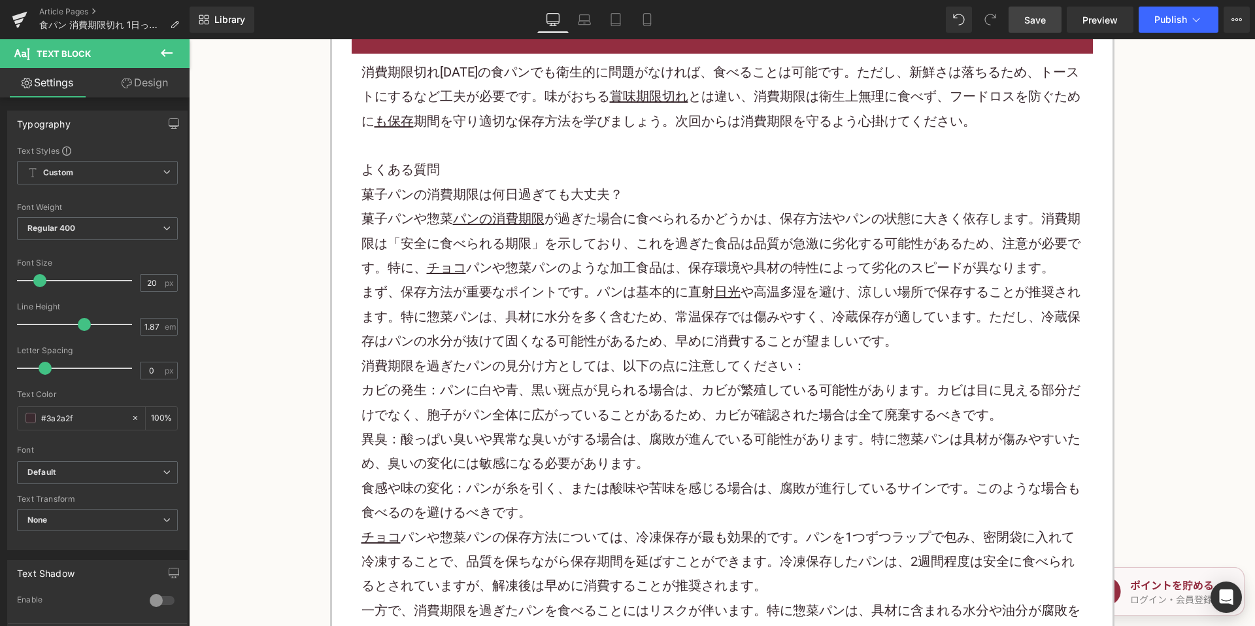
click at [1034, 23] on span "Save" at bounding box center [1035, 20] width 22 height 14
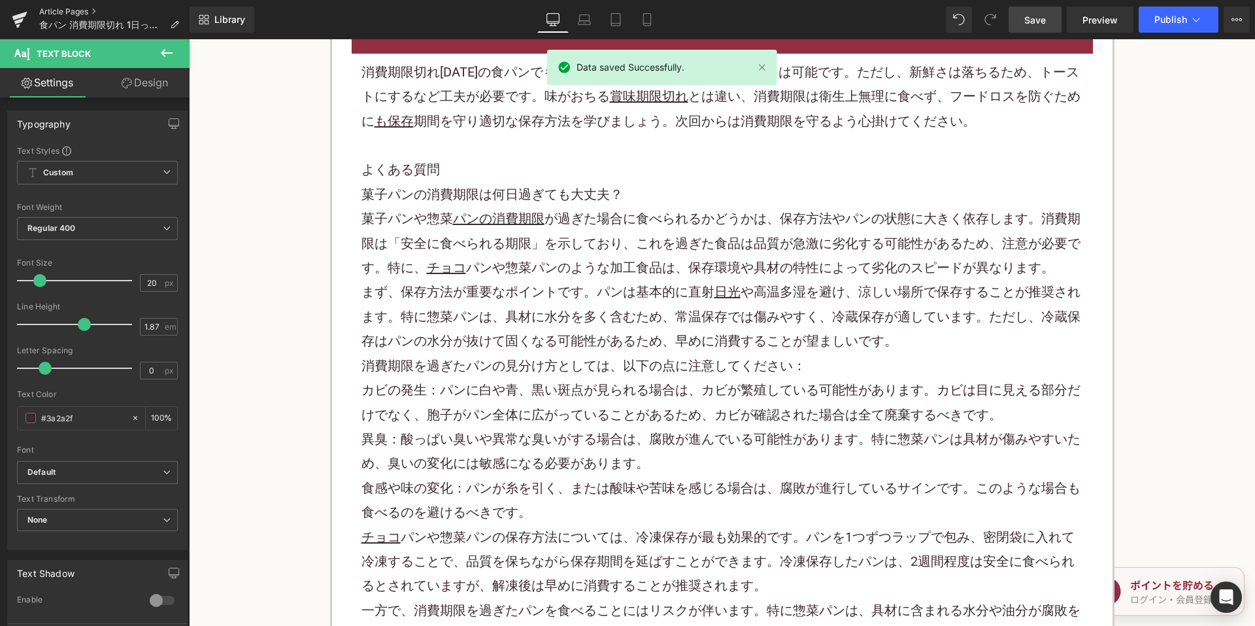
click at [85, 8] on link "Article Pages" at bounding box center [114, 12] width 150 height 10
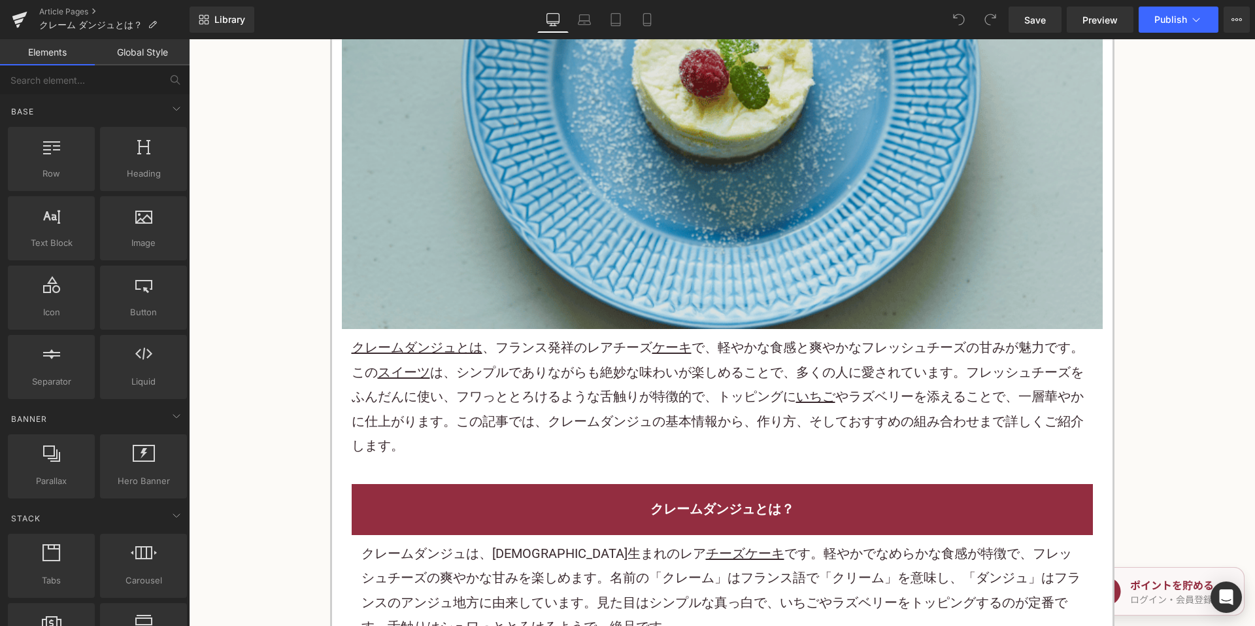
scroll to position [458, 0]
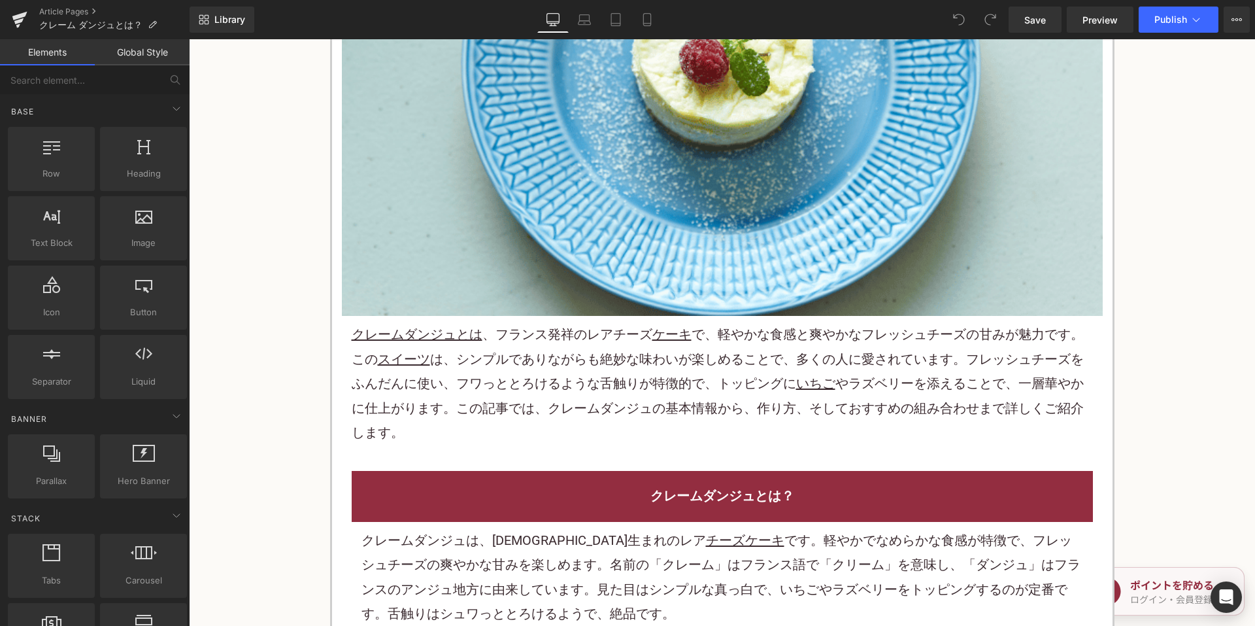
click at [513, 365] on p "クレームダンジュとは 、フランス発祥のレアチーズ ケーキ で、軽やかな食感と爽やかなフレッシュチーズの甘みが魅力です。この スイーツ は、シンプルでありながら…" at bounding box center [722, 383] width 741 height 122
click at [517, 365] on p "クレームダンジュとは 、フランス発祥のレアチーズ ケーキ で、軽やかな食感と爽やかなフレッシュチーズの甘みが魅力です。この スイーツ は、シンプルでありながら…" at bounding box center [722, 383] width 741 height 122
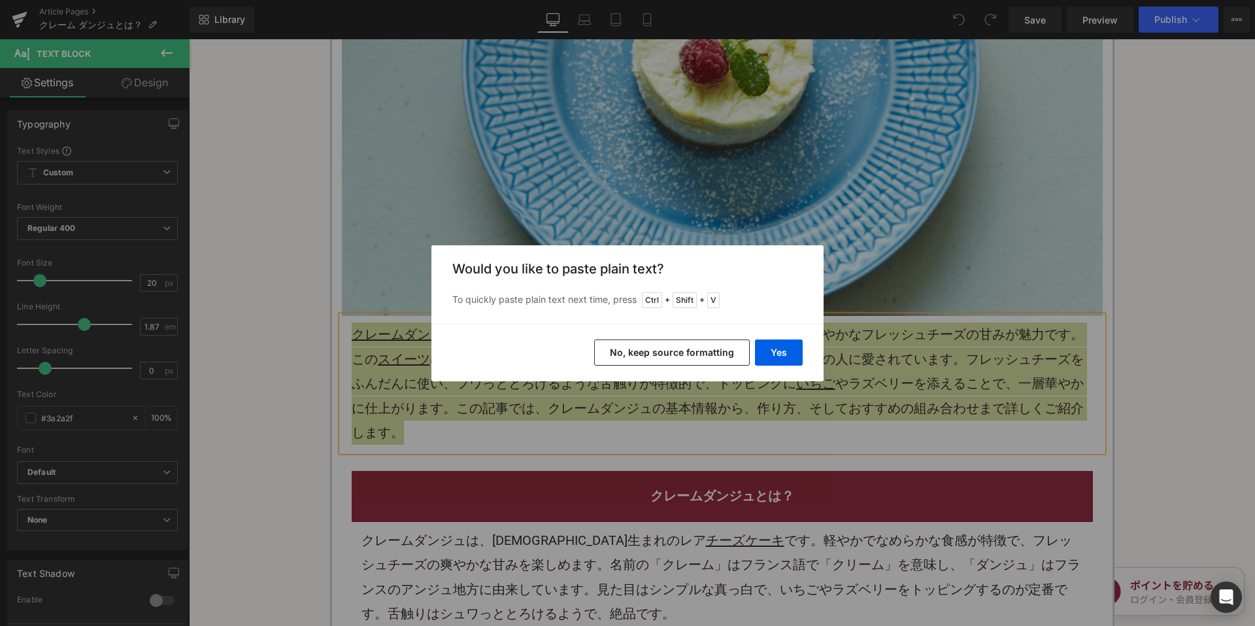
click at [618, 356] on button "No, keep source formatting" at bounding box center [672, 352] width 156 height 26
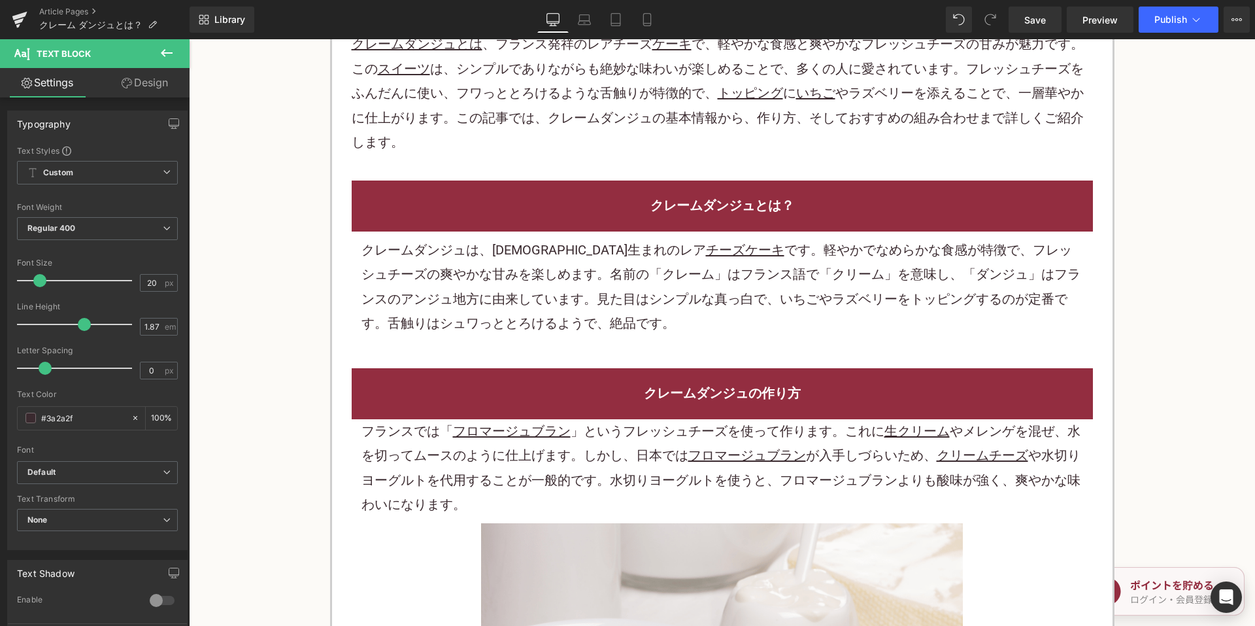
scroll to position [784, 0]
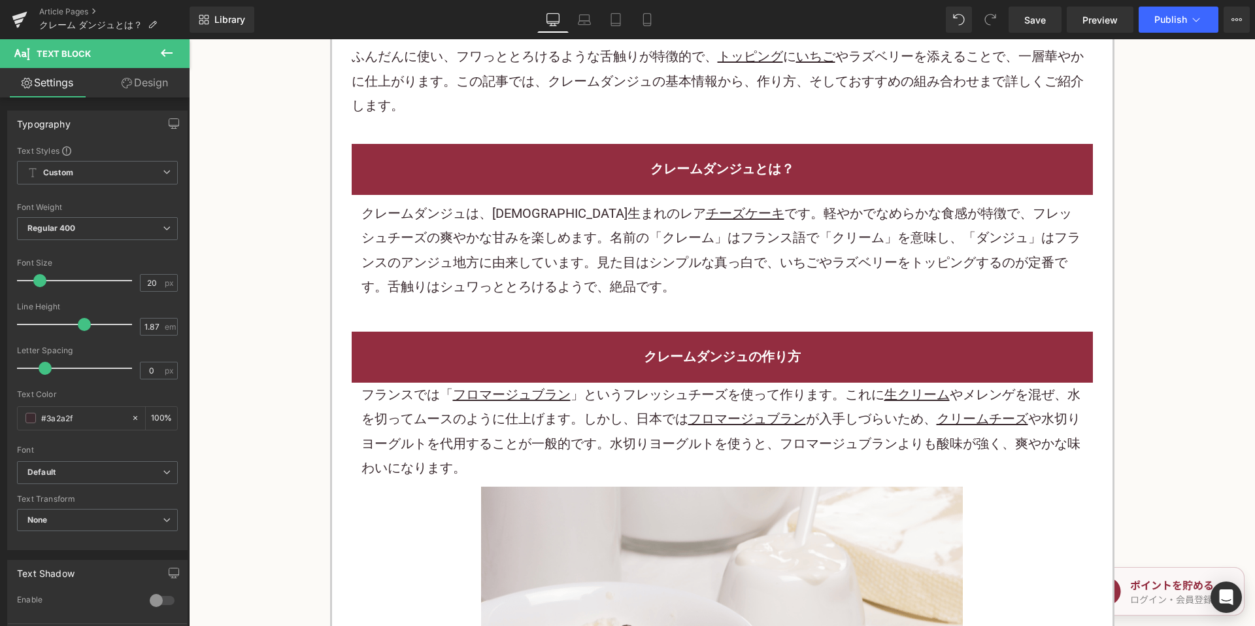
click at [552, 267] on p "クレームダンジュは、フランス生まれのレア チーズケーキ です。軽やかでなめらかな食感が特徴で、フレッシュチーズの爽やかな甘みを楽しめます。名前の「クレーム」は…" at bounding box center [722, 250] width 722 height 98
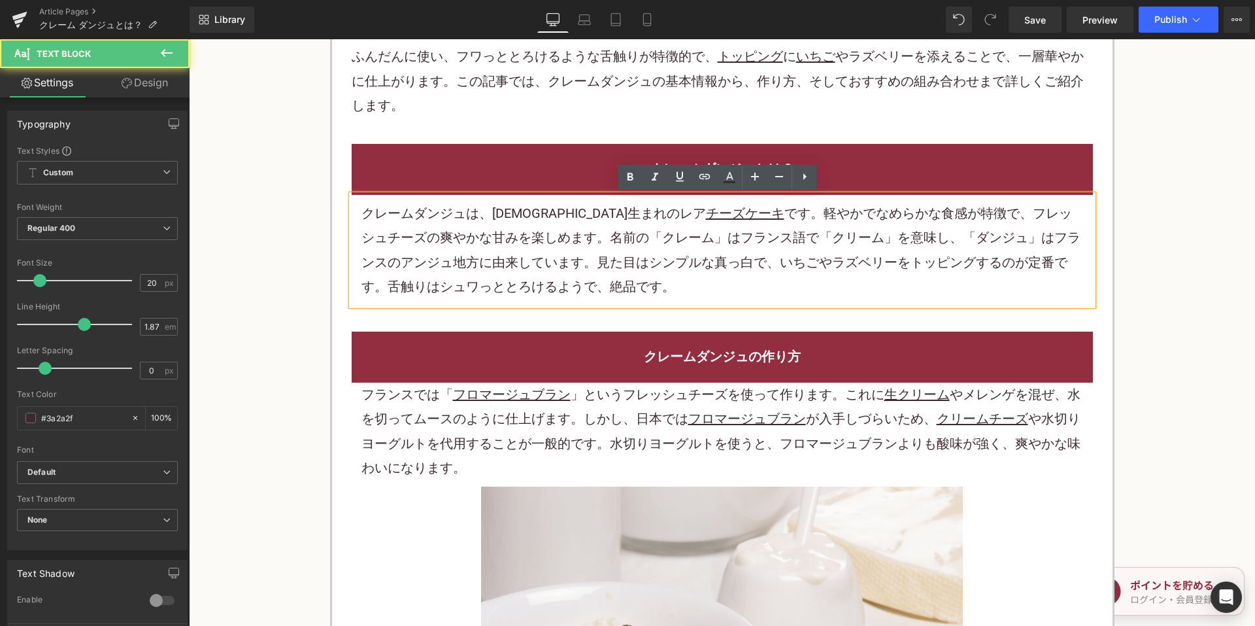
click at [550, 266] on p "クレームダンジュは、フランス生まれのレア チーズケーキ です。軽やかでなめらかな食感が特徴で、フレッシュチーズの爽やかな甘みを楽しめます。名前の「クレーム」は…" at bounding box center [722, 250] width 722 height 98
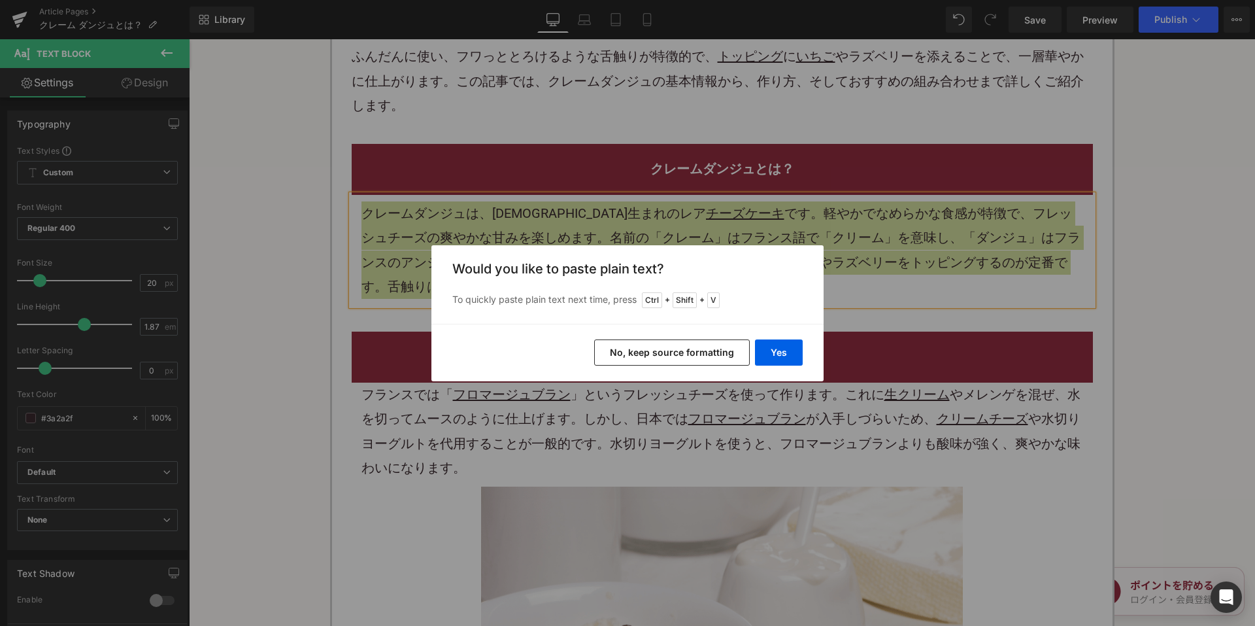
drag, startPoint x: 643, startPoint y: 363, endPoint x: 413, endPoint y: 239, distance: 260.9
click at [643, 363] on button "No, keep source formatting" at bounding box center [672, 352] width 156 height 26
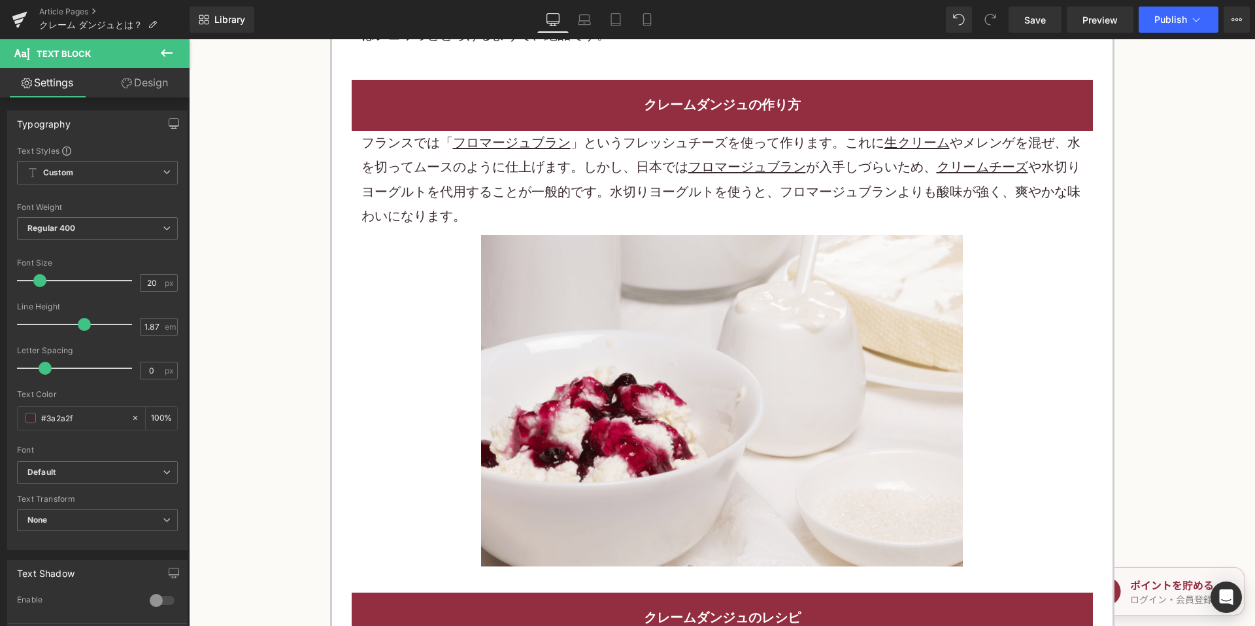
scroll to position [1046, 0]
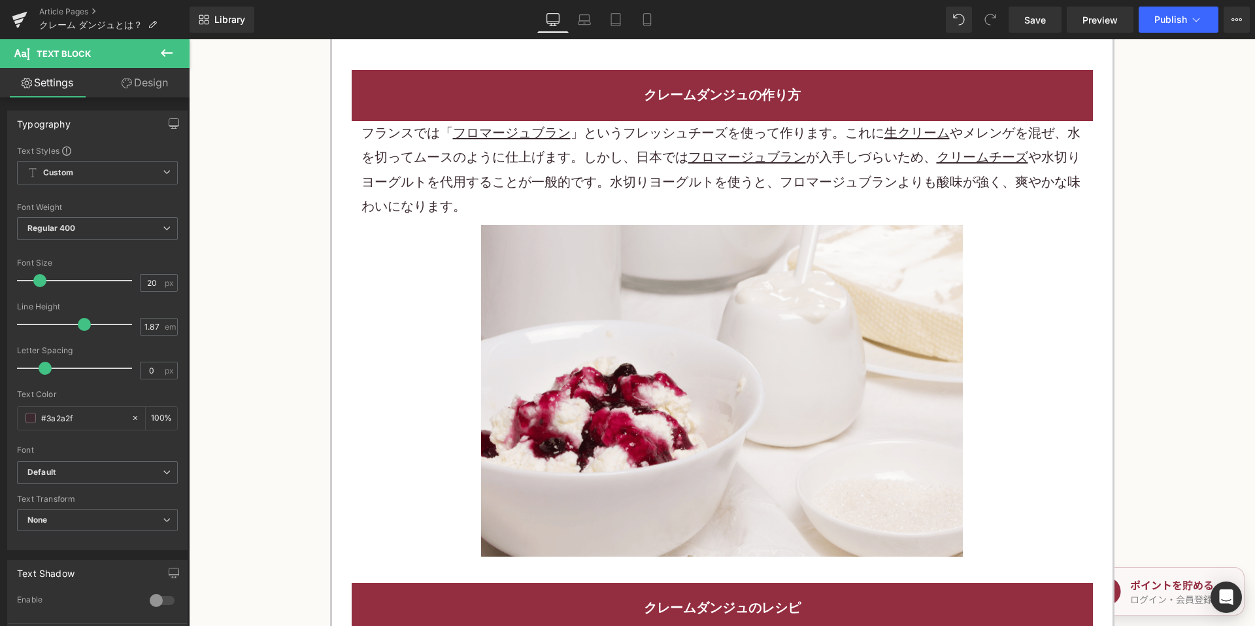
click at [552, 160] on p "フランスでは「 フロマージュブラン 」というフレッシュチーズを使って作ります。これに 生クリーム やメレンゲを混ぜ、水を切って ムース のように仕上げます。し…" at bounding box center [722, 170] width 722 height 98
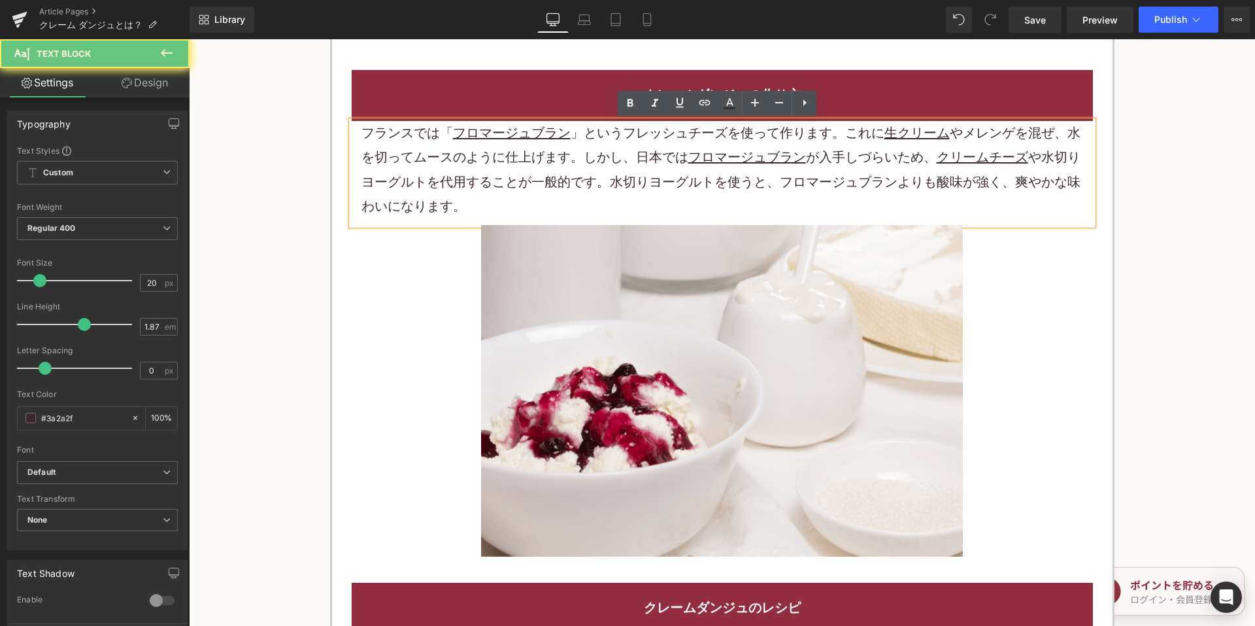
click at [552, 161] on p "フランスでは「 フロマージュブラン 」というフレッシュチーズを使って作ります。これに 生クリーム やメレンゲを混ぜ、水を切って ムース のように仕上げます。し…" at bounding box center [722, 170] width 722 height 98
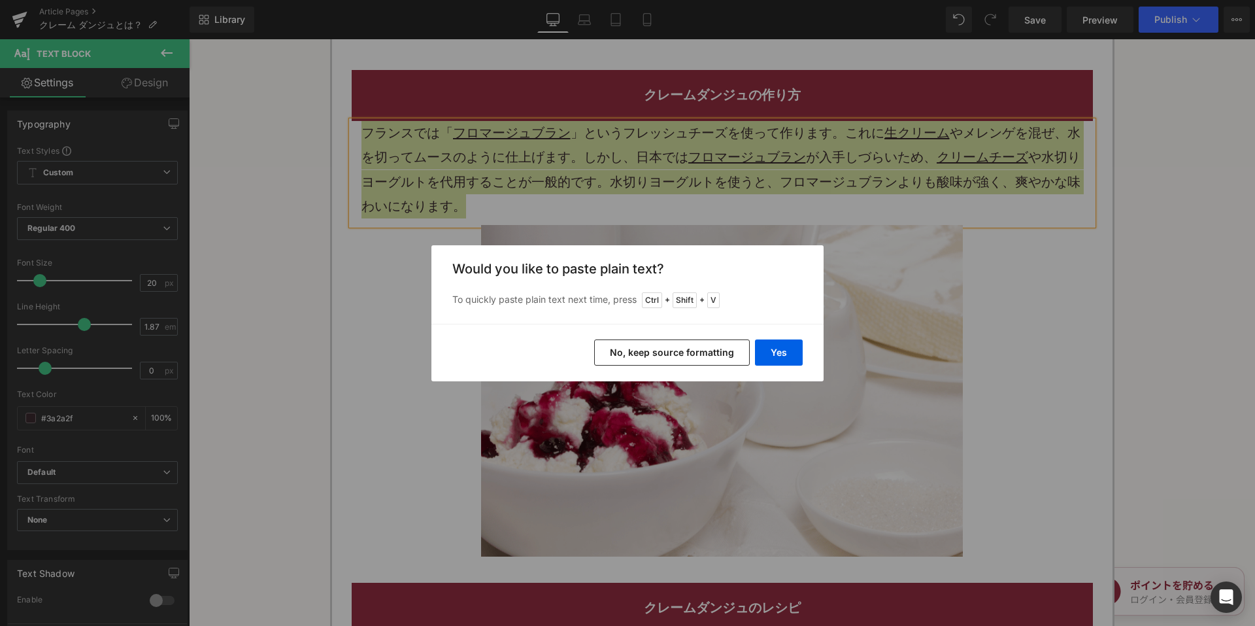
click at [639, 346] on button "No, keep source formatting" at bounding box center [672, 352] width 156 height 26
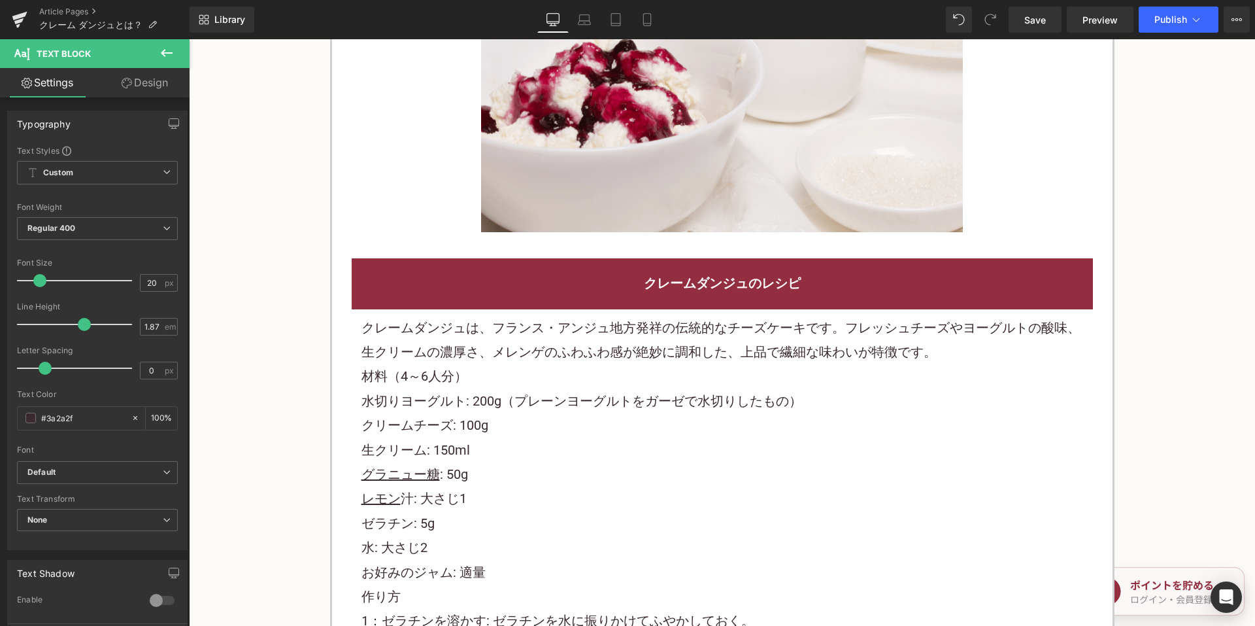
scroll to position [1504, 0]
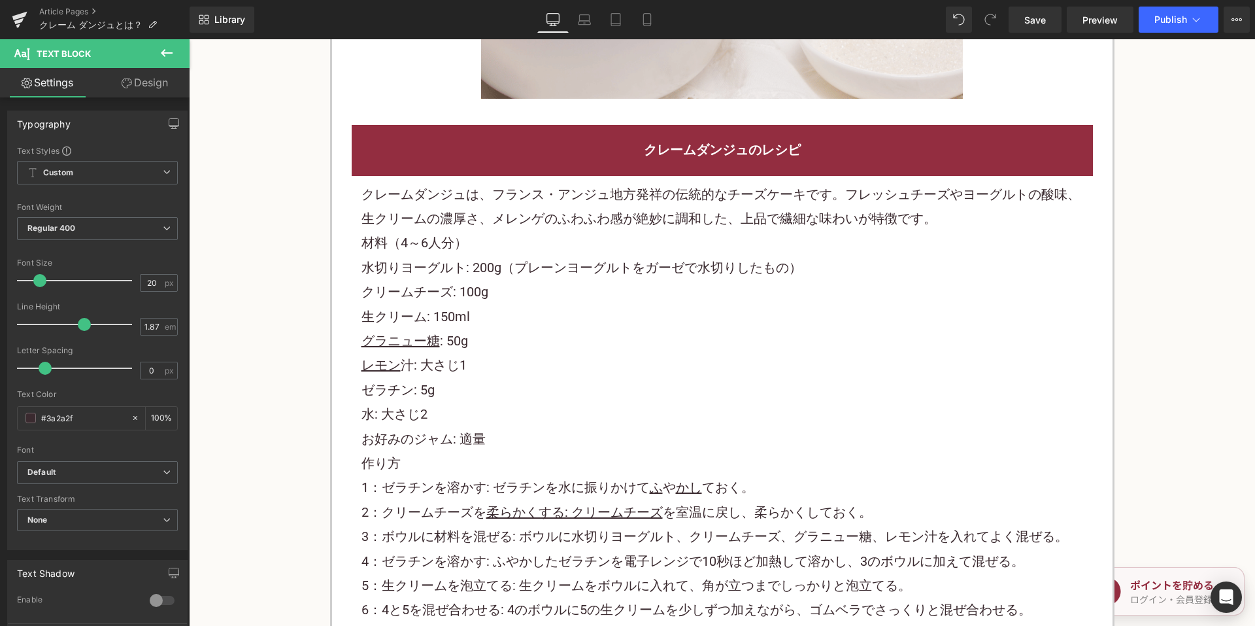
click at [518, 210] on p "クレームダンジュは、フランス・アンジュ地方発祥の伝統的なチーズケーキです。フレッシュチーズやヨーグルトの酸味、生クリームの濃厚さ、メレンゲのふわふわ感が絶妙に…" at bounding box center [722, 206] width 722 height 49
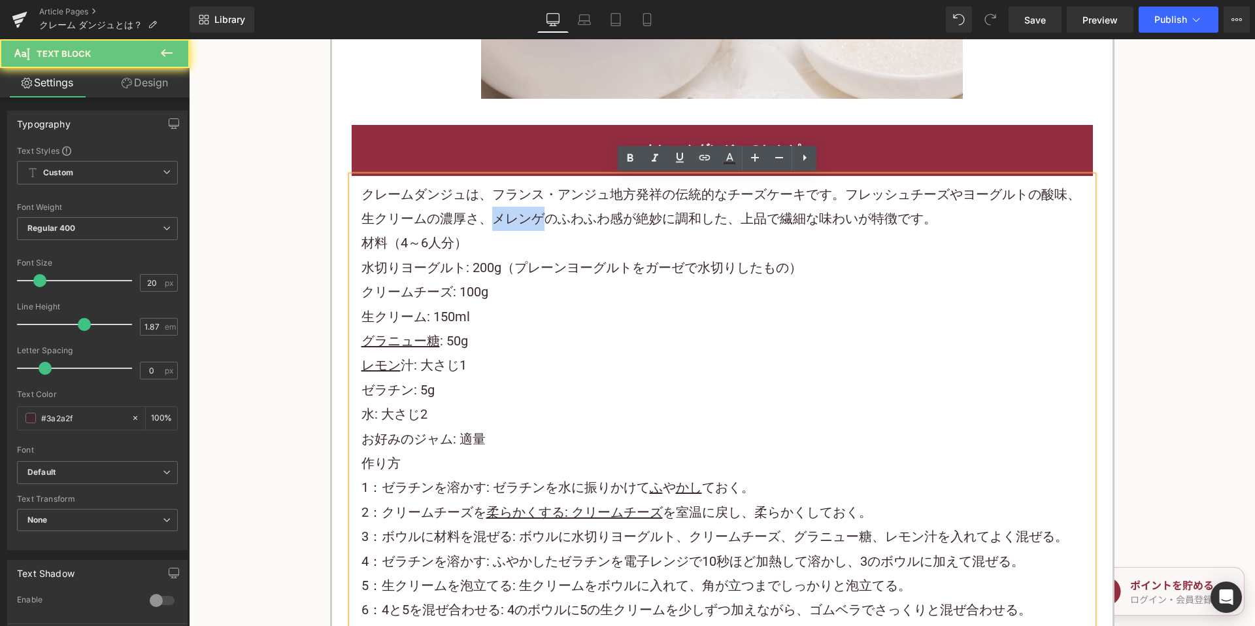
click at [518, 210] on p "クレームダンジュは、フランス・アンジュ地方発祥の伝統的なチーズケーキです。フレッシュチーズやヨーグルトの酸味、生クリームの濃厚さ、メレンゲのふわふわ感が絶妙に…" at bounding box center [722, 206] width 722 height 49
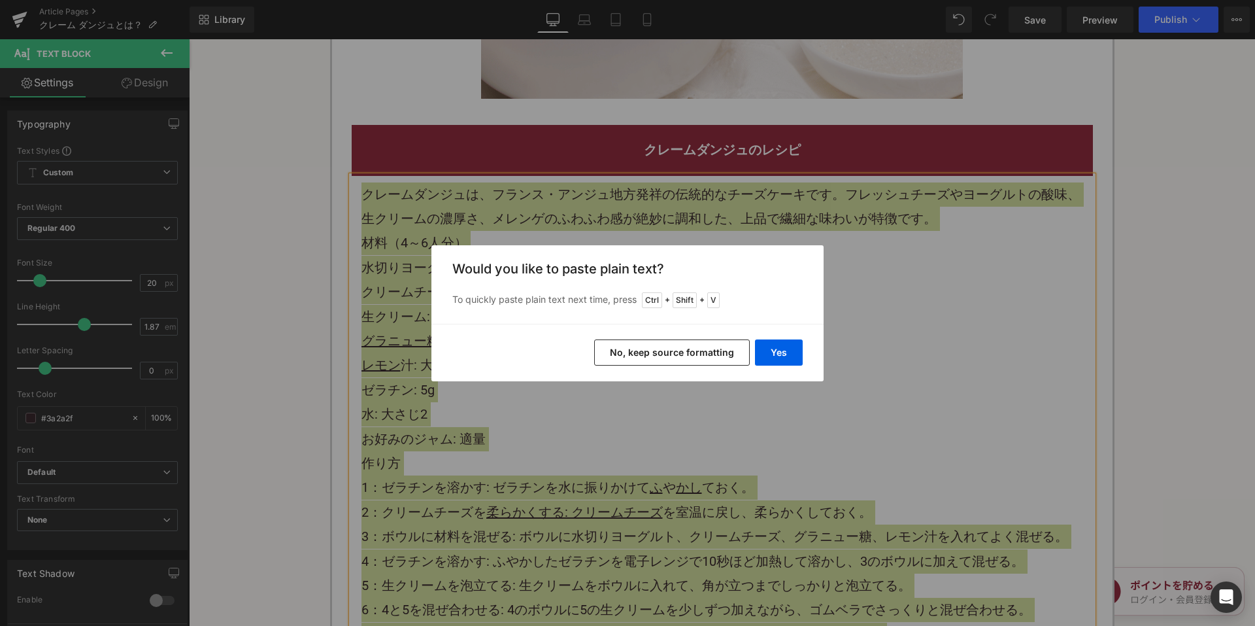
click at [657, 357] on button "No, keep source formatting" at bounding box center [672, 352] width 156 height 26
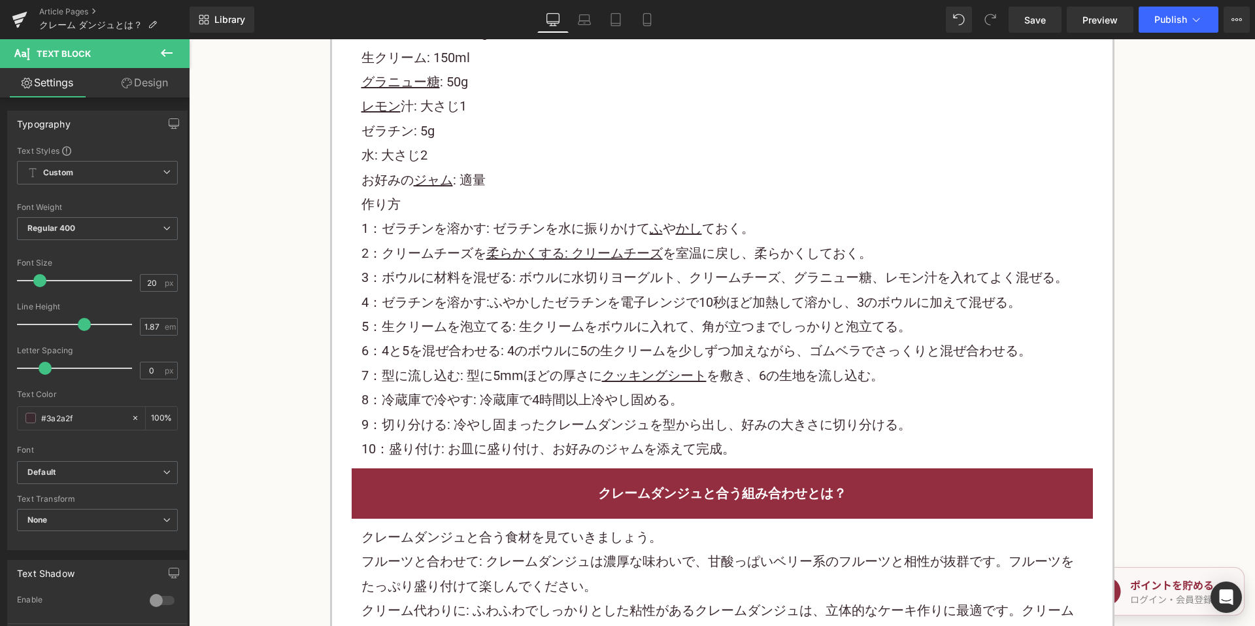
scroll to position [2026, 0]
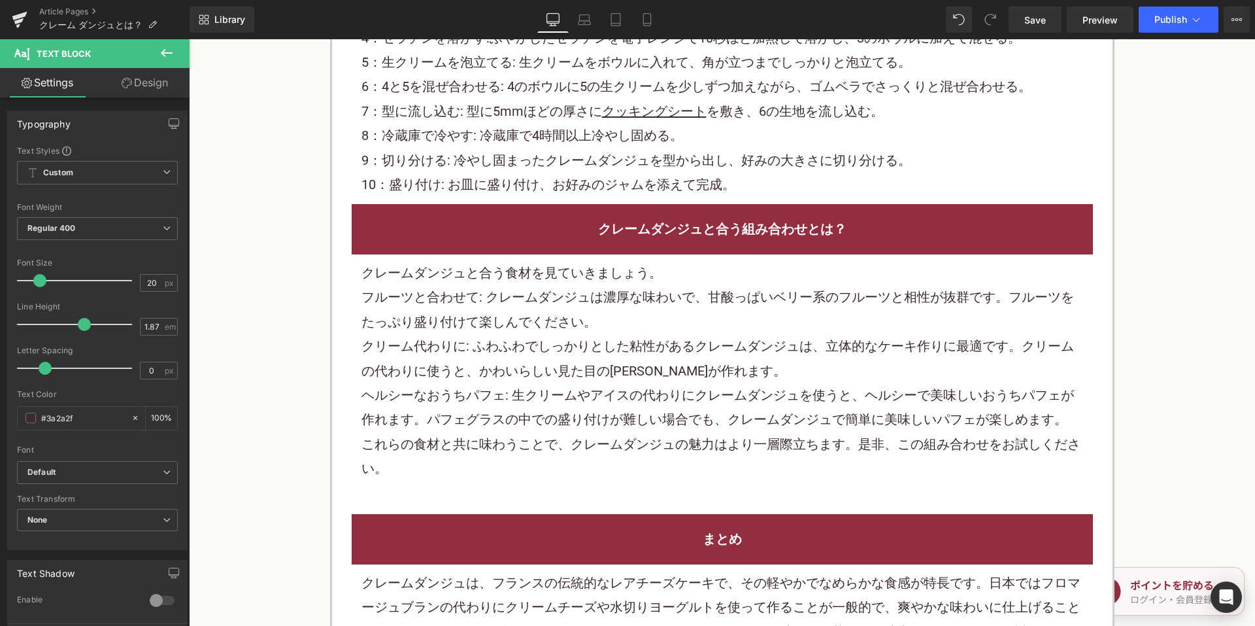
click at [548, 282] on p "クレームダンジュと合う食材を見ていきましょう。" at bounding box center [722, 273] width 722 height 24
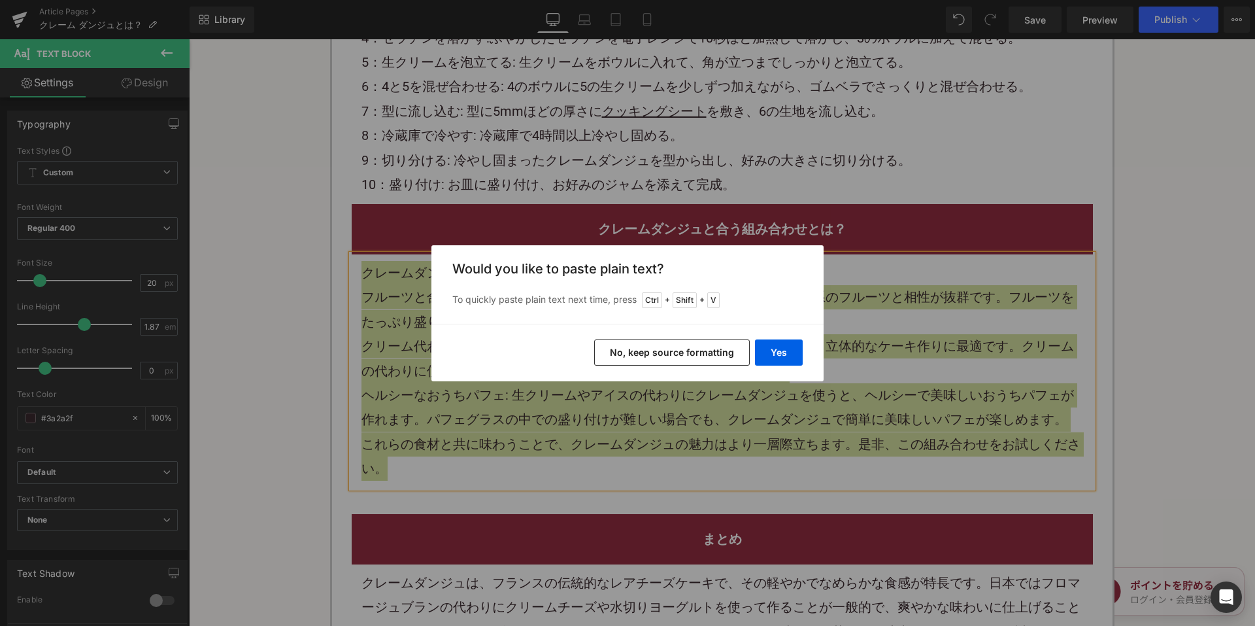
click at [623, 357] on button "No, keep source formatting" at bounding box center [672, 352] width 156 height 26
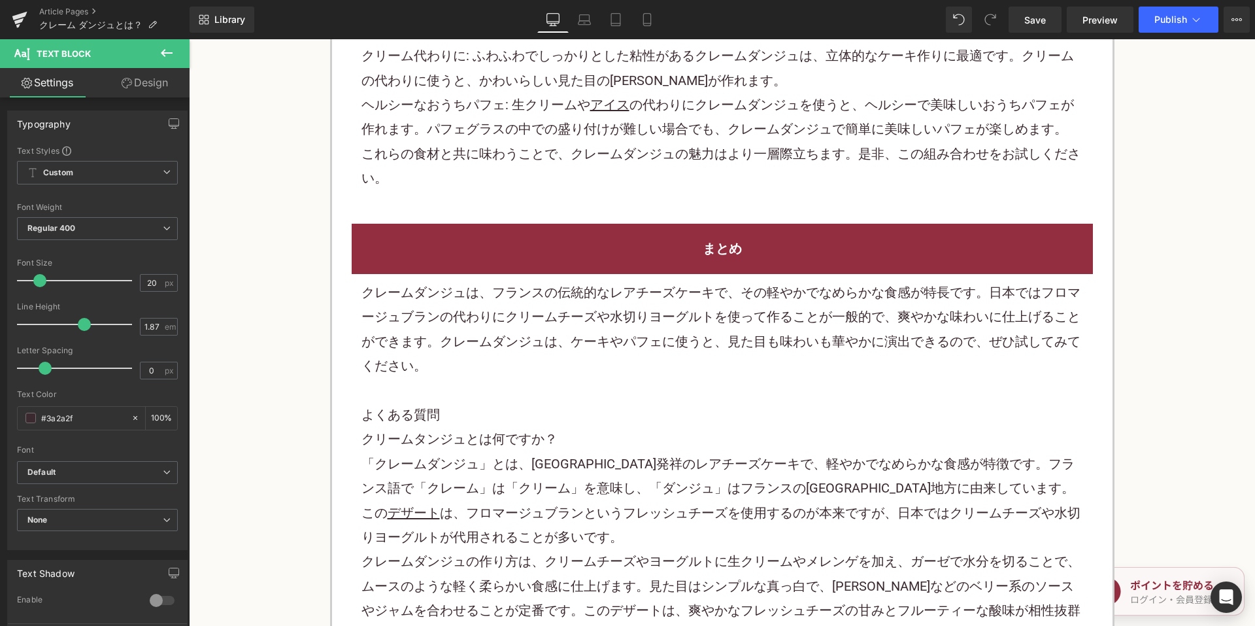
scroll to position [2353, 0]
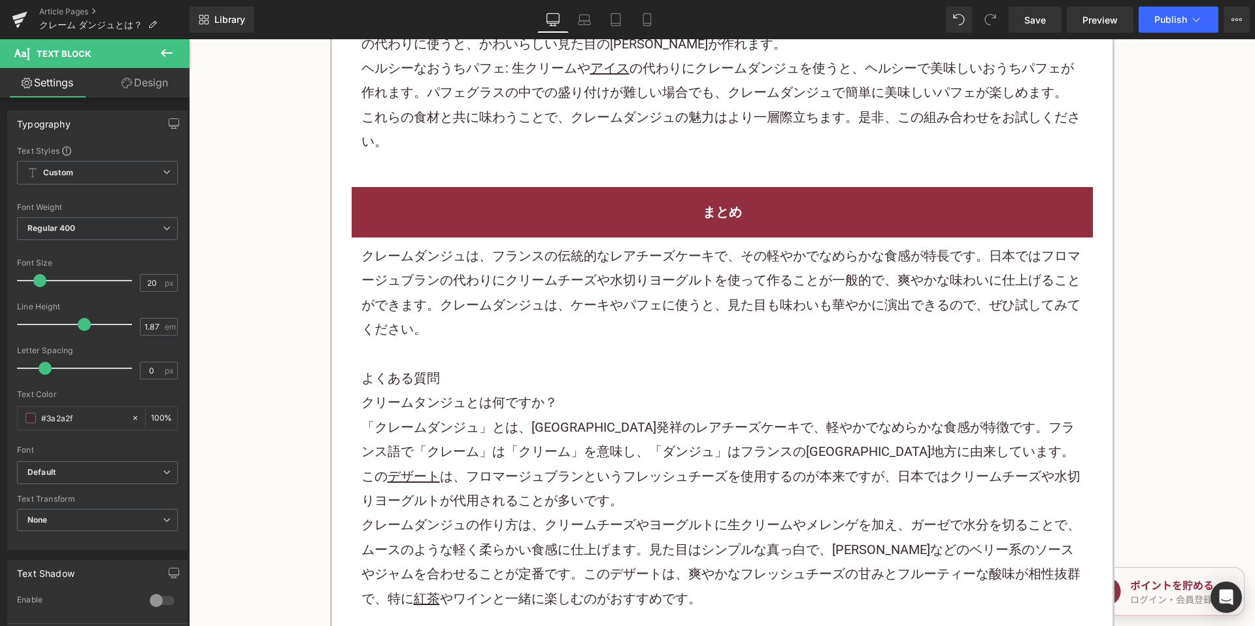
click at [545, 284] on p "クレームダンジュは、フランスの伝統的なレアチーズケーキで、その軽やかでなめらかな食感が特長です。日本ではフロマージュブランの代わりにクリームチーズや水切りヨー…" at bounding box center [722, 293] width 722 height 98
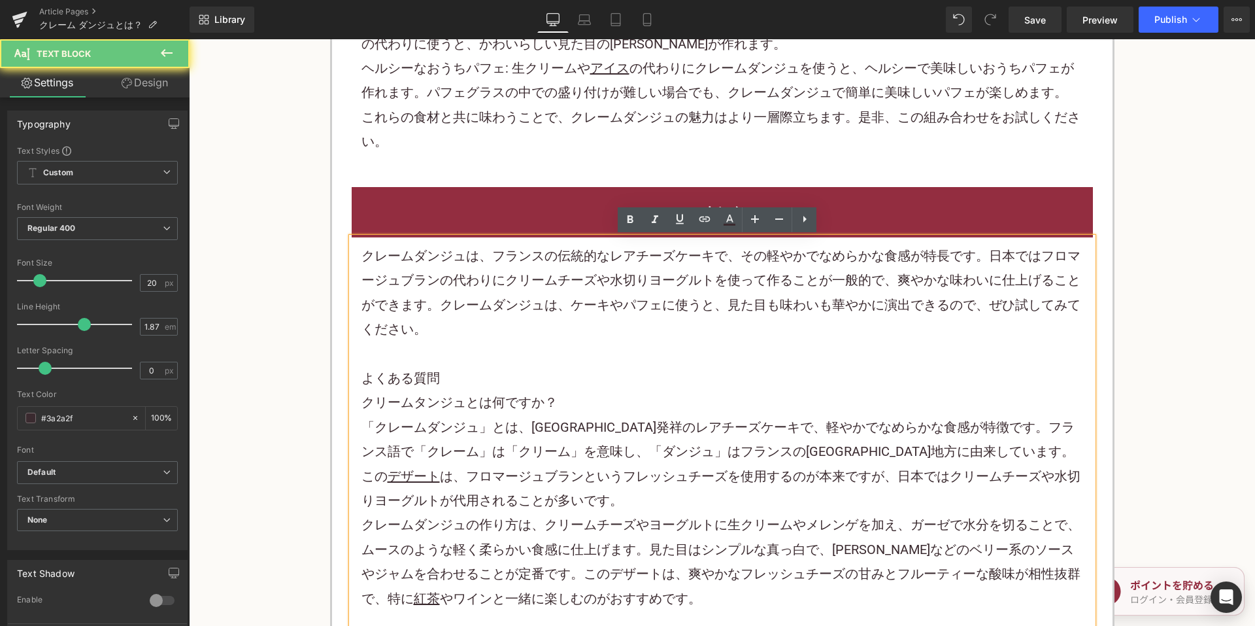
click at [545, 284] on p "クレームダンジュは、フランスの伝統的なレアチーズケーキで、その軽やかでなめらかな食感が特長です。日本ではフロマージュブランの代わりにクリームチーズや水切りヨー…" at bounding box center [722, 293] width 722 height 98
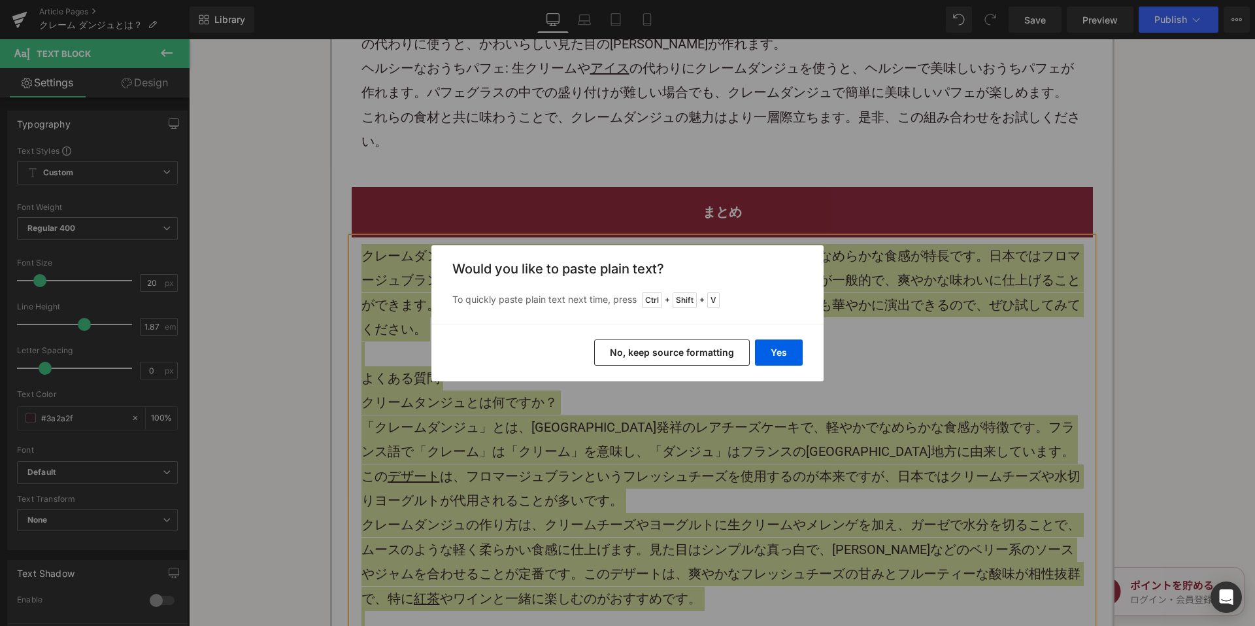
click at [635, 350] on button "No, keep source formatting" at bounding box center [672, 352] width 156 height 26
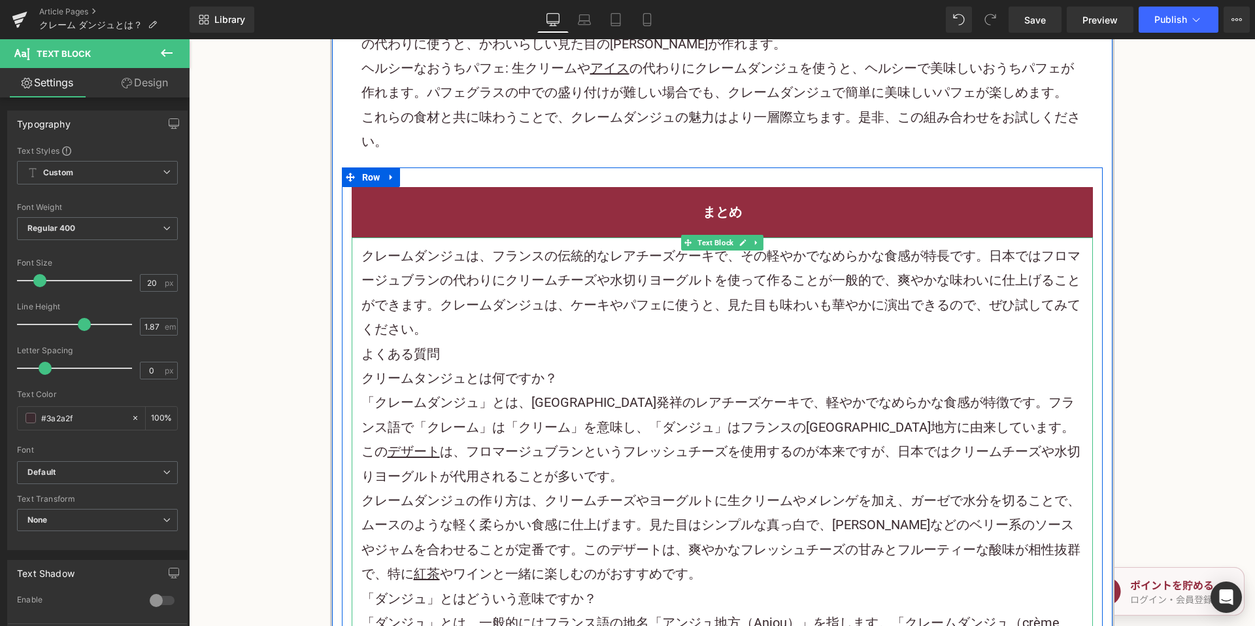
click at [521, 327] on p "クレームダンジュは、フランスの伝統的な レアチーズケーキ で、その軽やかでなめらかな食感が特長です。日本ではフロマージュブランの代わりにクリームチーズや水切り…" at bounding box center [722, 293] width 722 height 98
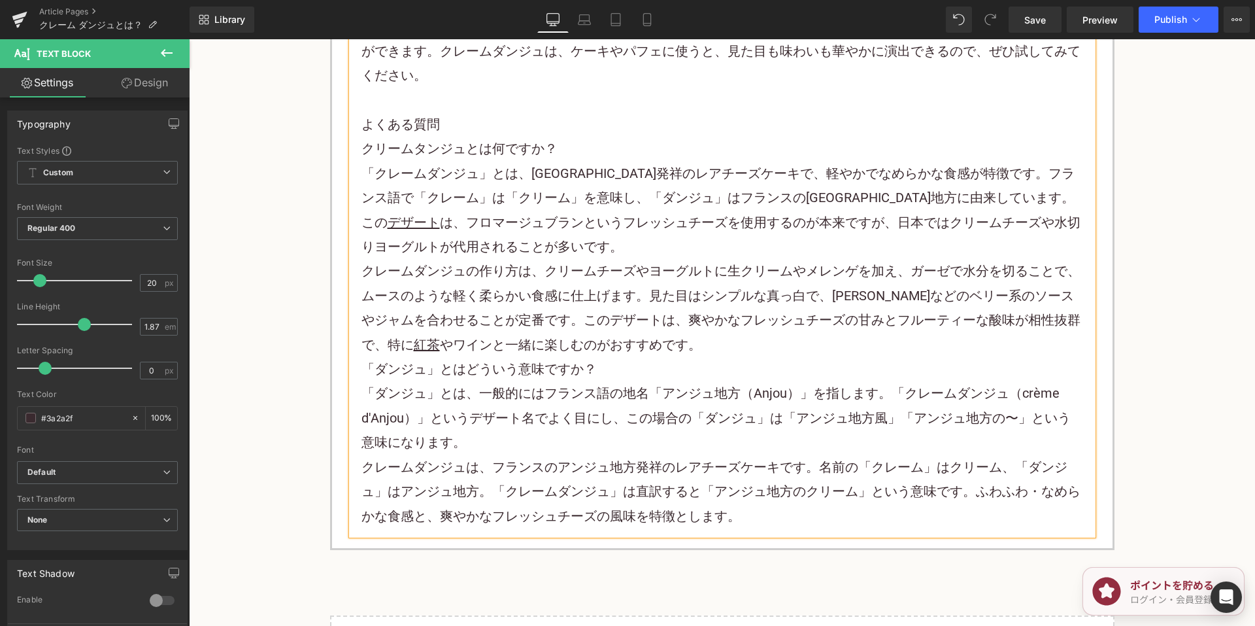
scroll to position [2615, 0]
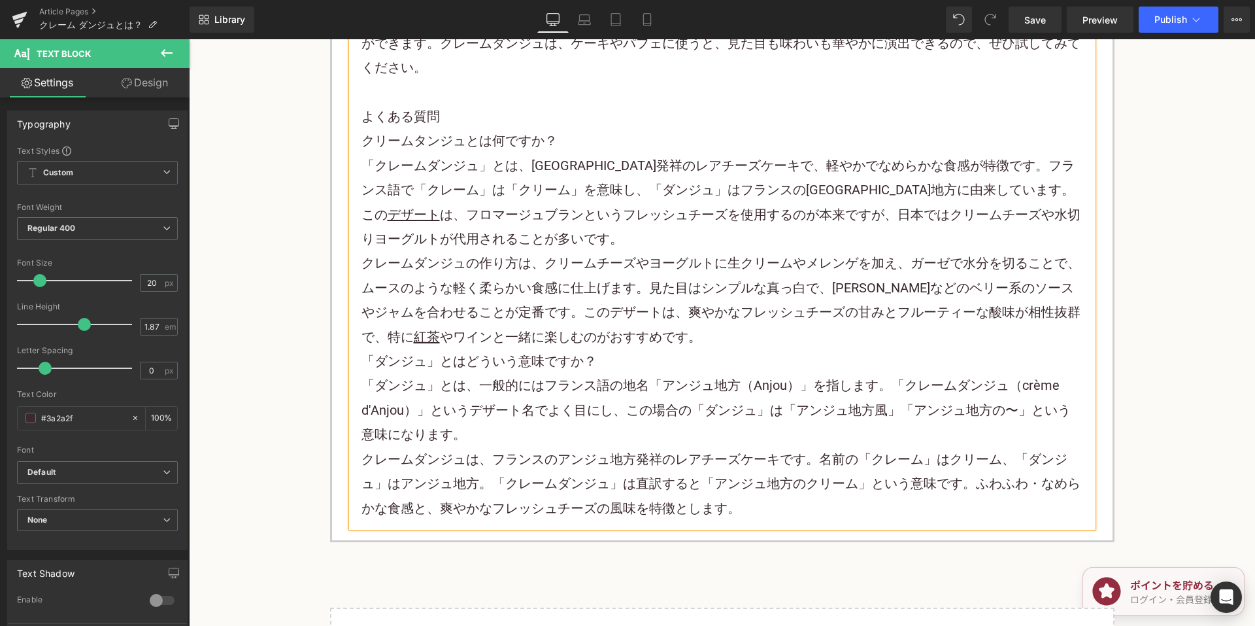
click at [698, 335] on p "クレームダンジュの作り方は、クリームチーズやヨーグルトに生クリームやメレンゲを加え、ガーゼで水分を切ることで、ムースのような軽く柔らかい食感に仕上げます。見た…" at bounding box center [722, 300] width 722 height 98
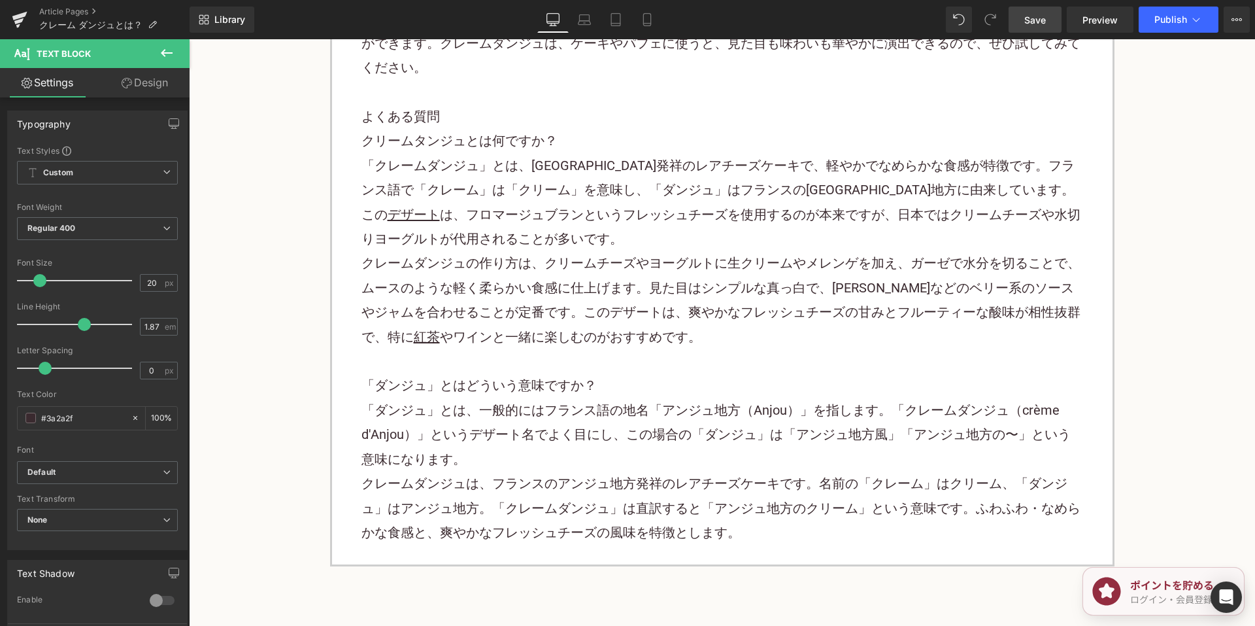
click at [1025, 20] on span "Save" at bounding box center [1035, 20] width 22 height 14
click at [74, 12] on link "Article Pages" at bounding box center [114, 12] width 150 height 10
